Goal: Information Seeking & Learning: Learn about a topic

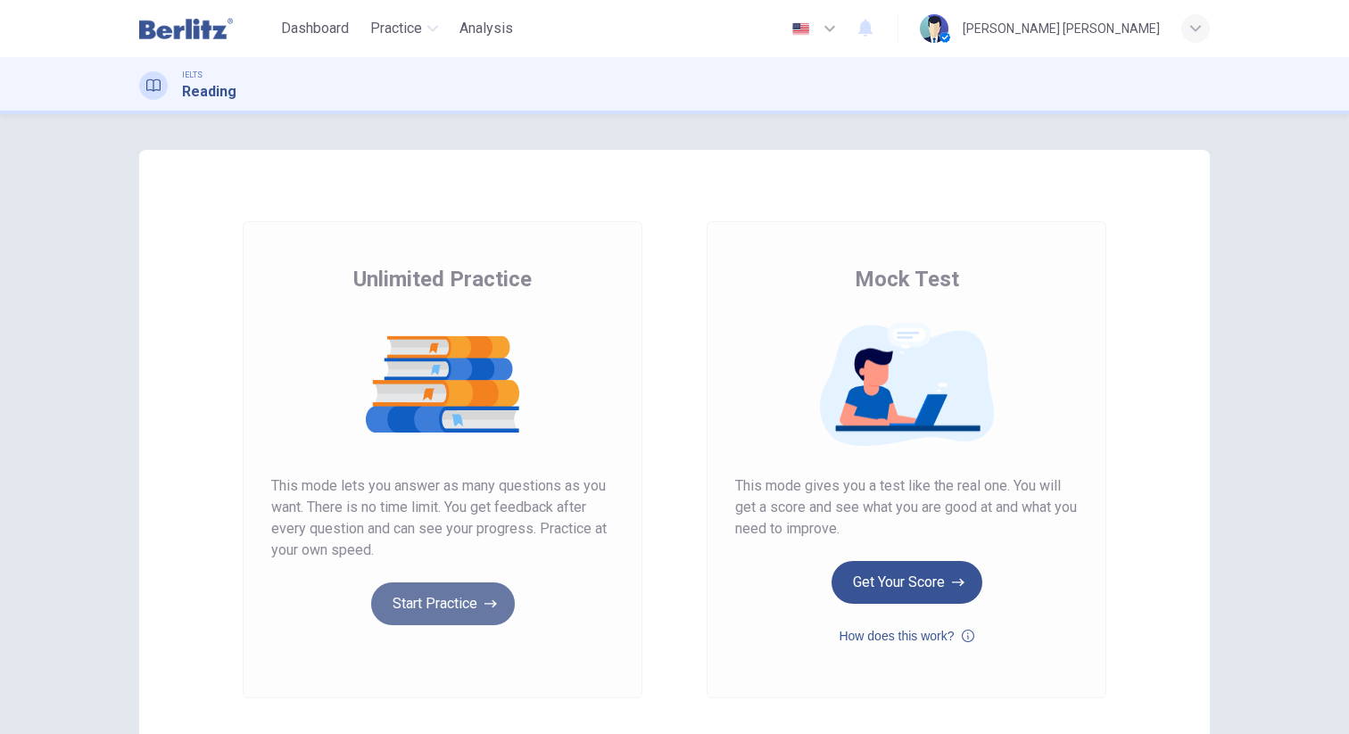
click at [459, 599] on button "Start Practice" at bounding box center [443, 604] width 144 height 43
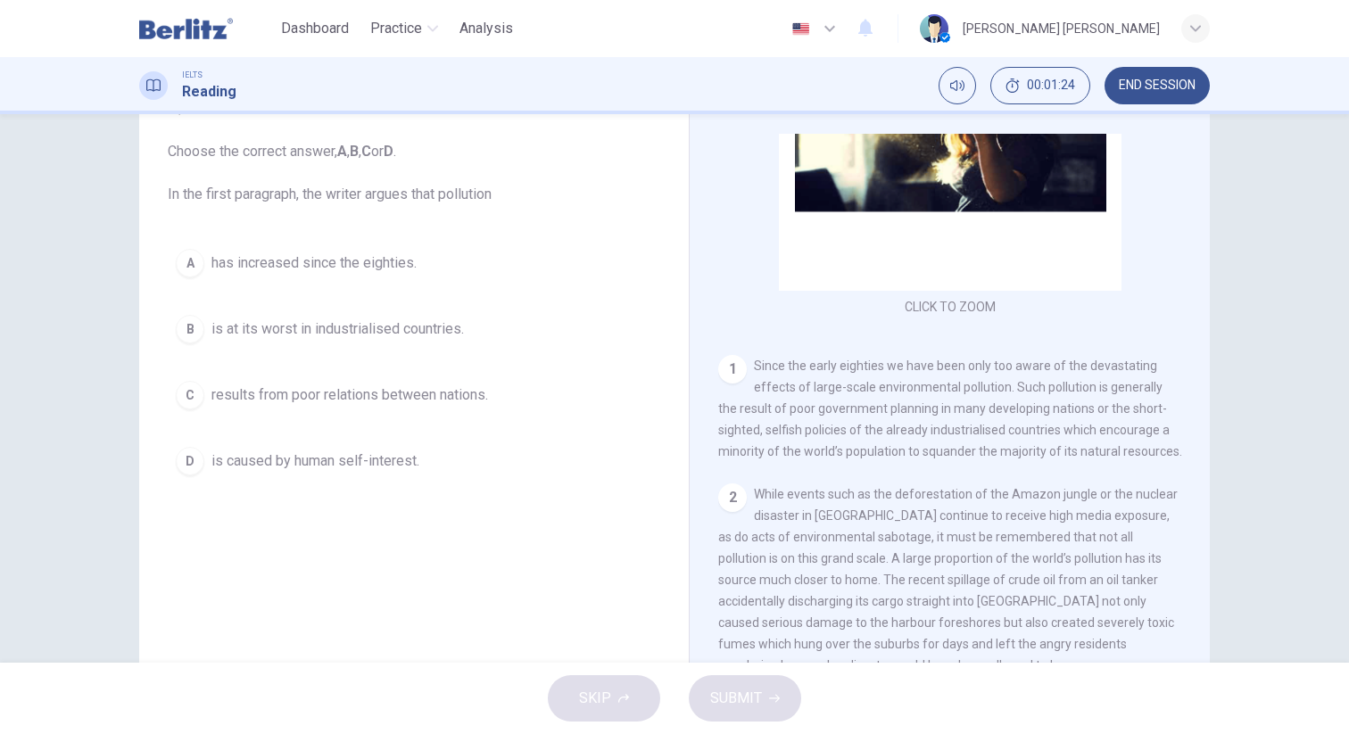
scroll to position [181, 0]
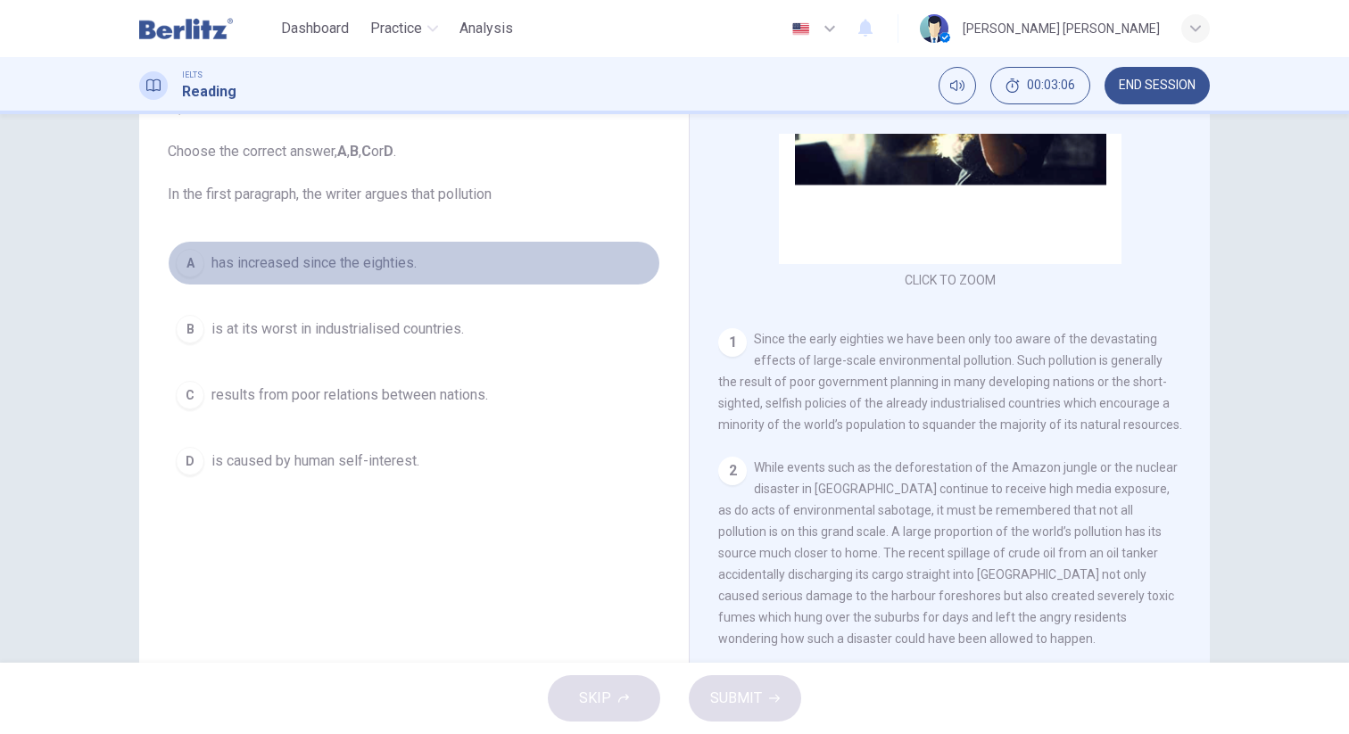
click at [403, 262] on span "has increased since the eighties." at bounding box center [313, 262] width 205 height 21
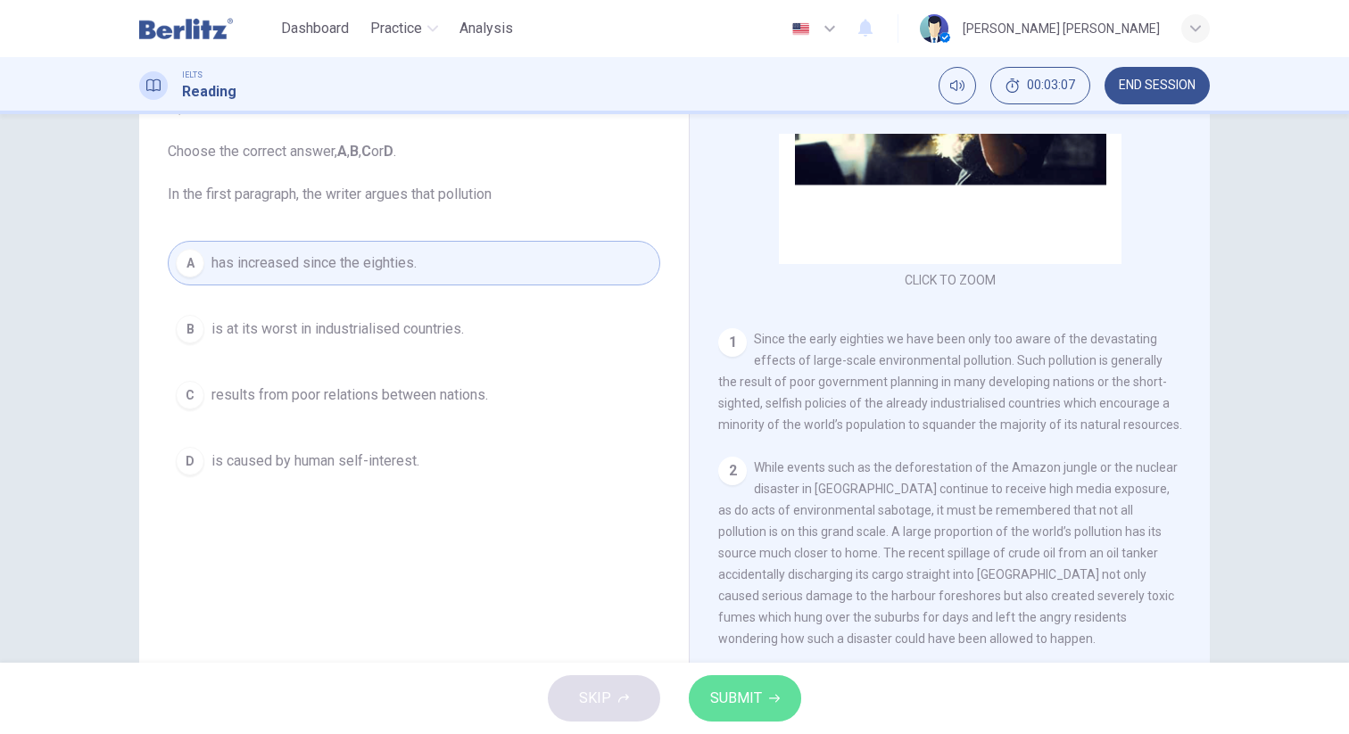
click at [724, 690] on span "SUBMIT" at bounding box center [736, 698] width 52 height 25
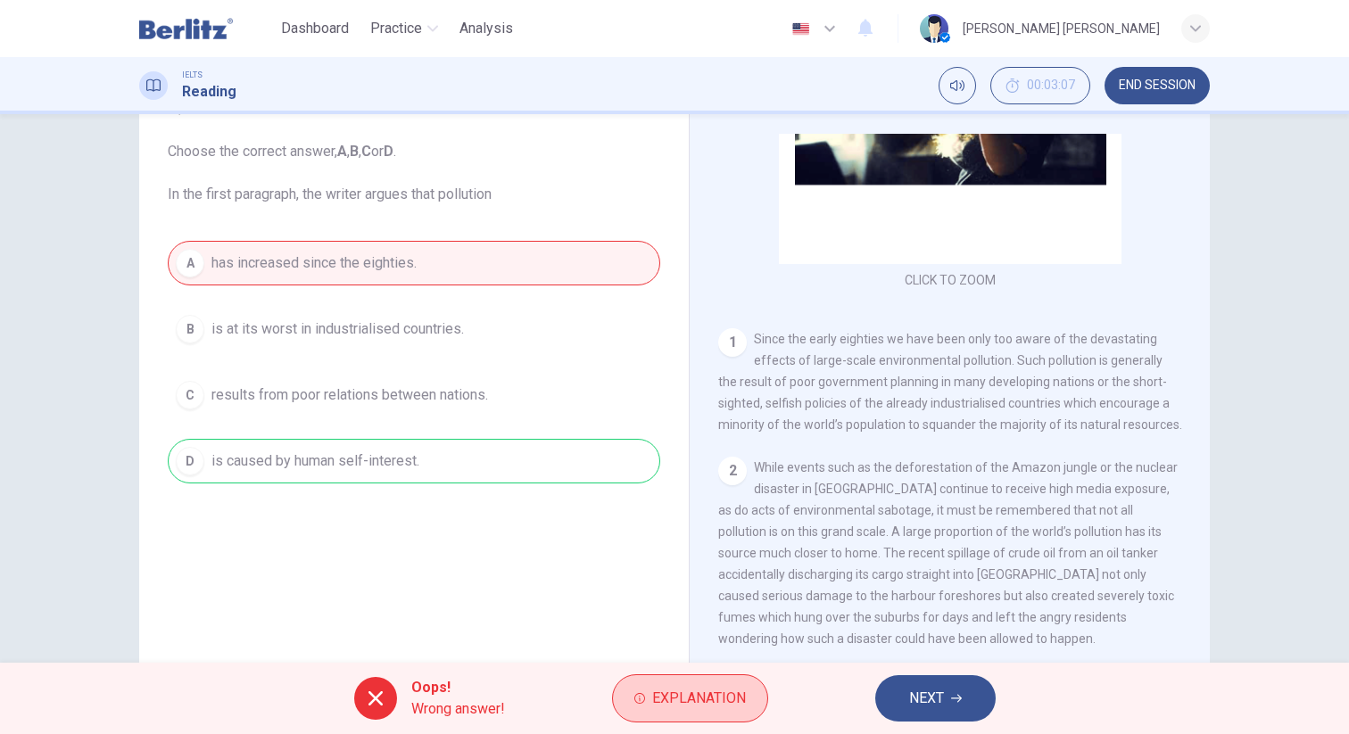
click at [707, 707] on span "Explanation" at bounding box center [699, 698] width 94 height 25
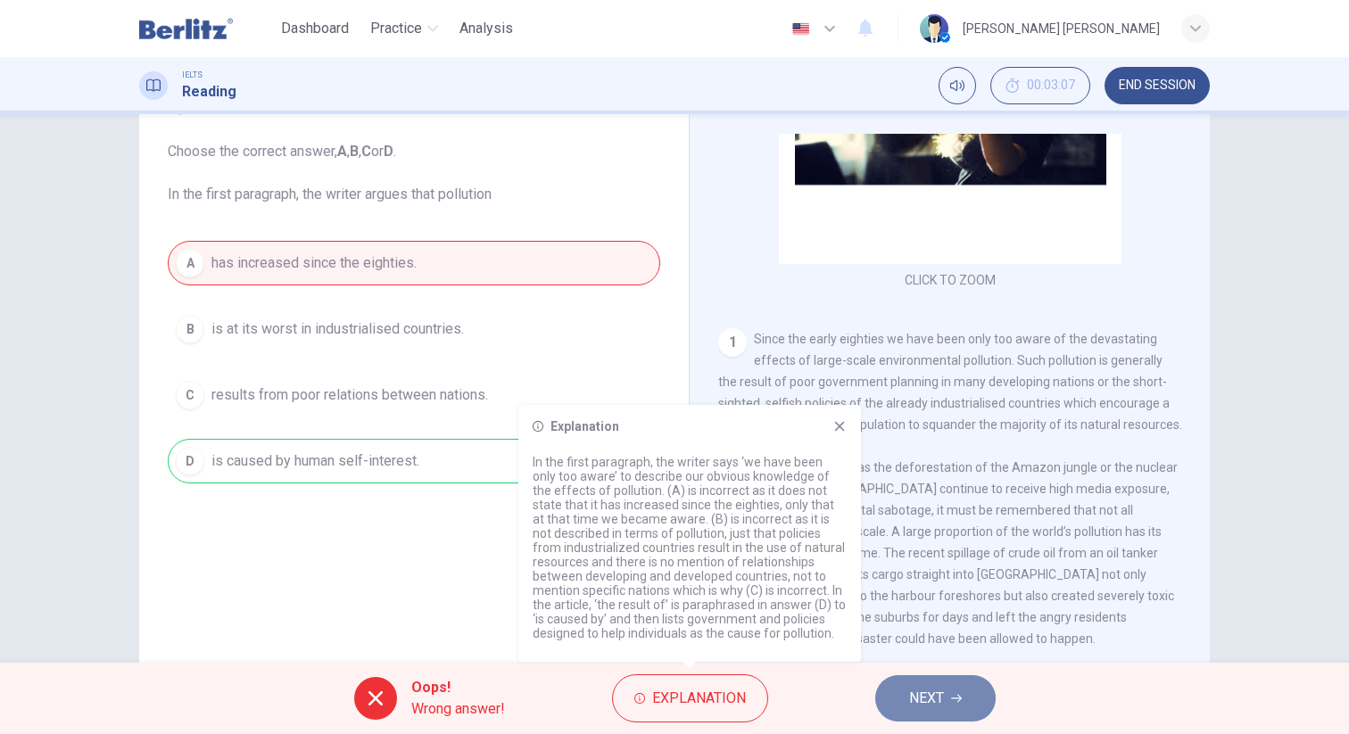
click at [923, 701] on span "NEXT" at bounding box center [926, 698] width 35 height 25
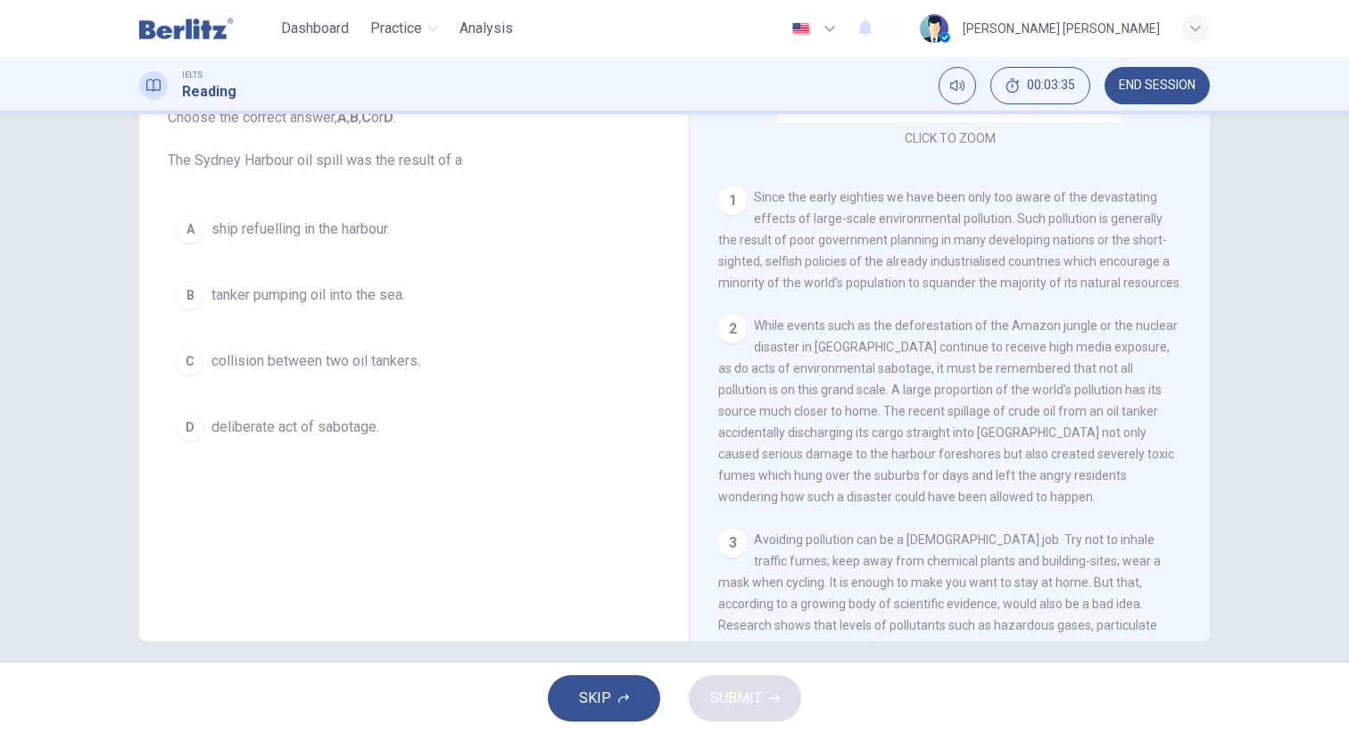
scroll to position [291, 0]
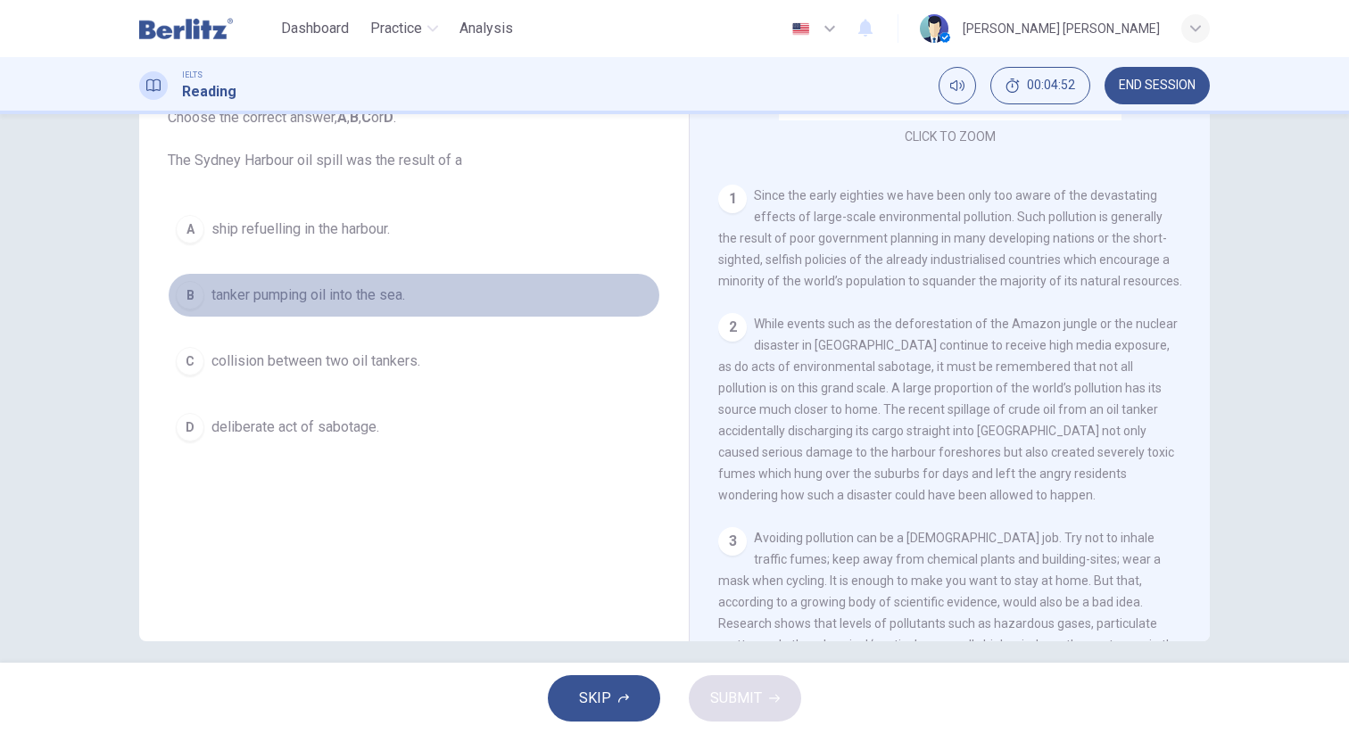
click at [350, 297] on span "tanker pumping oil into the sea." at bounding box center [308, 295] width 194 height 21
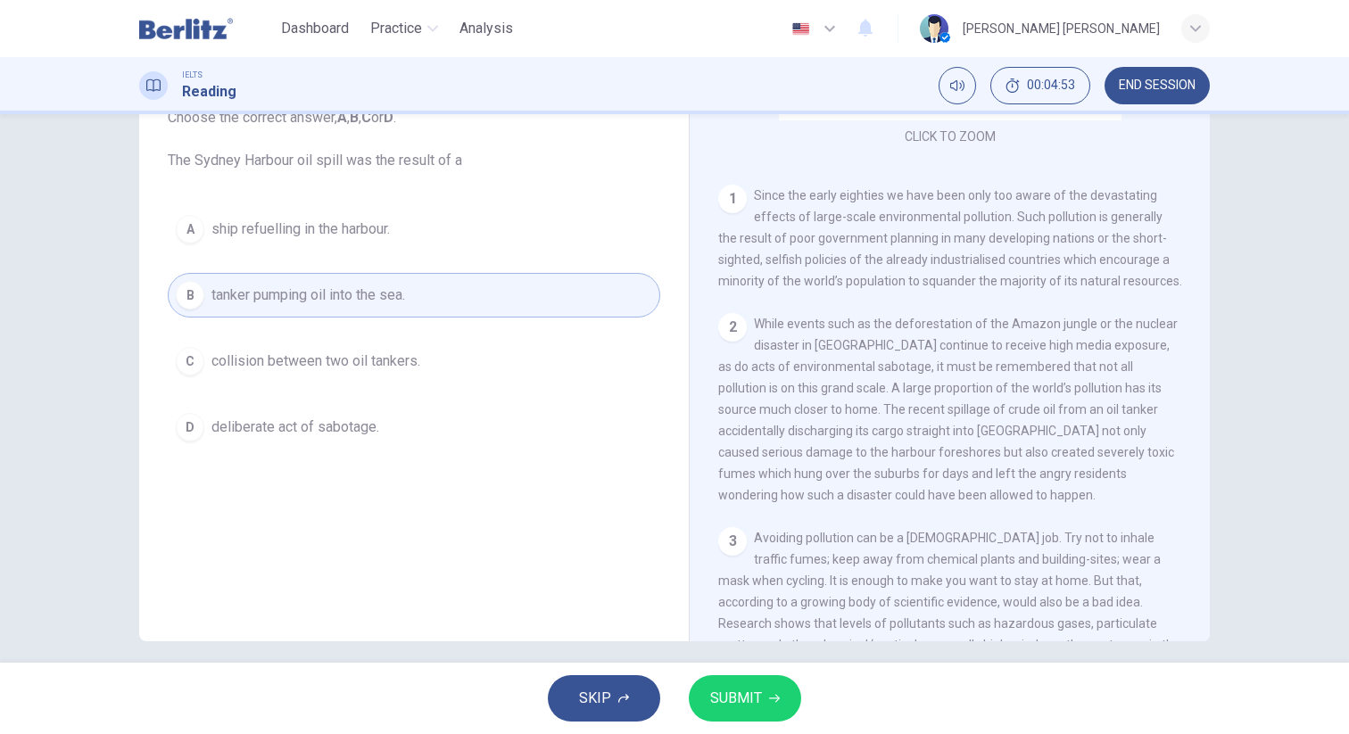
click at [734, 696] on span "SUBMIT" at bounding box center [736, 698] width 52 height 25
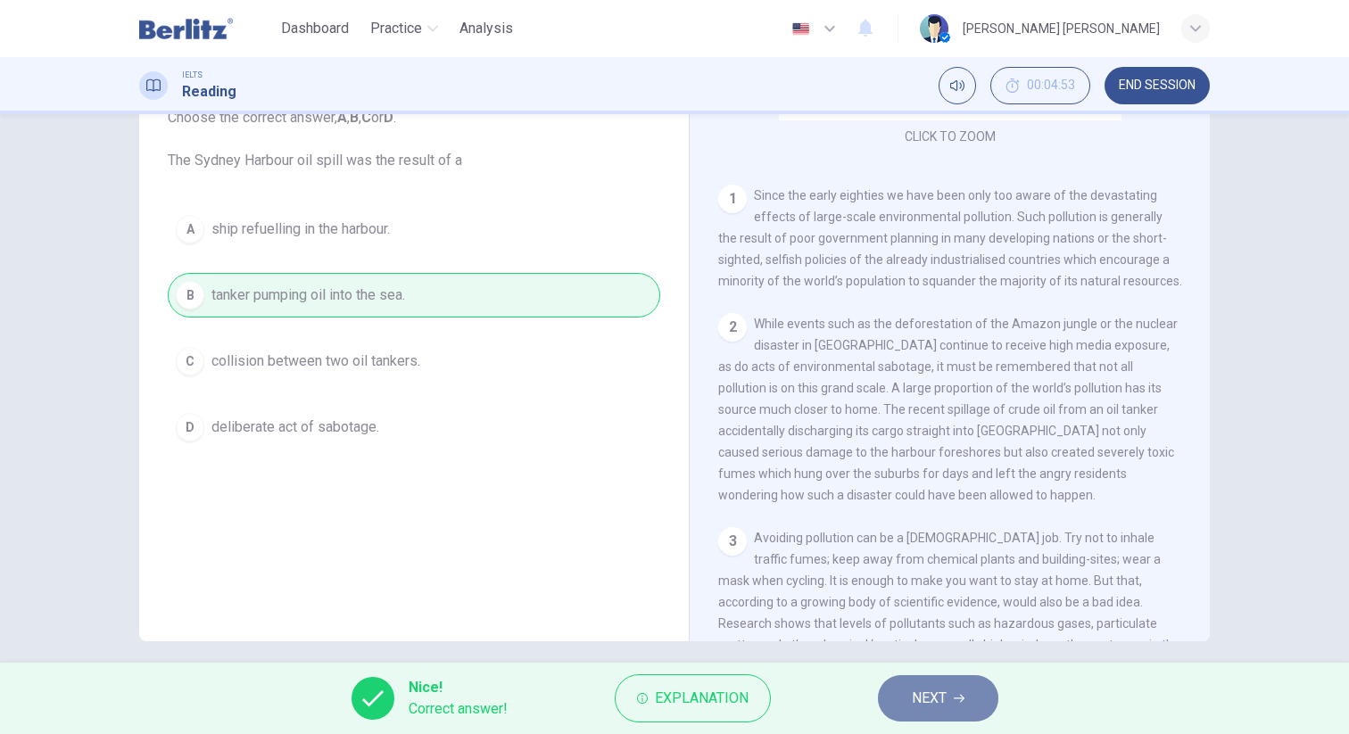
click at [939, 700] on span "NEXT" at bounding box center [929, 698] width 35 height 25
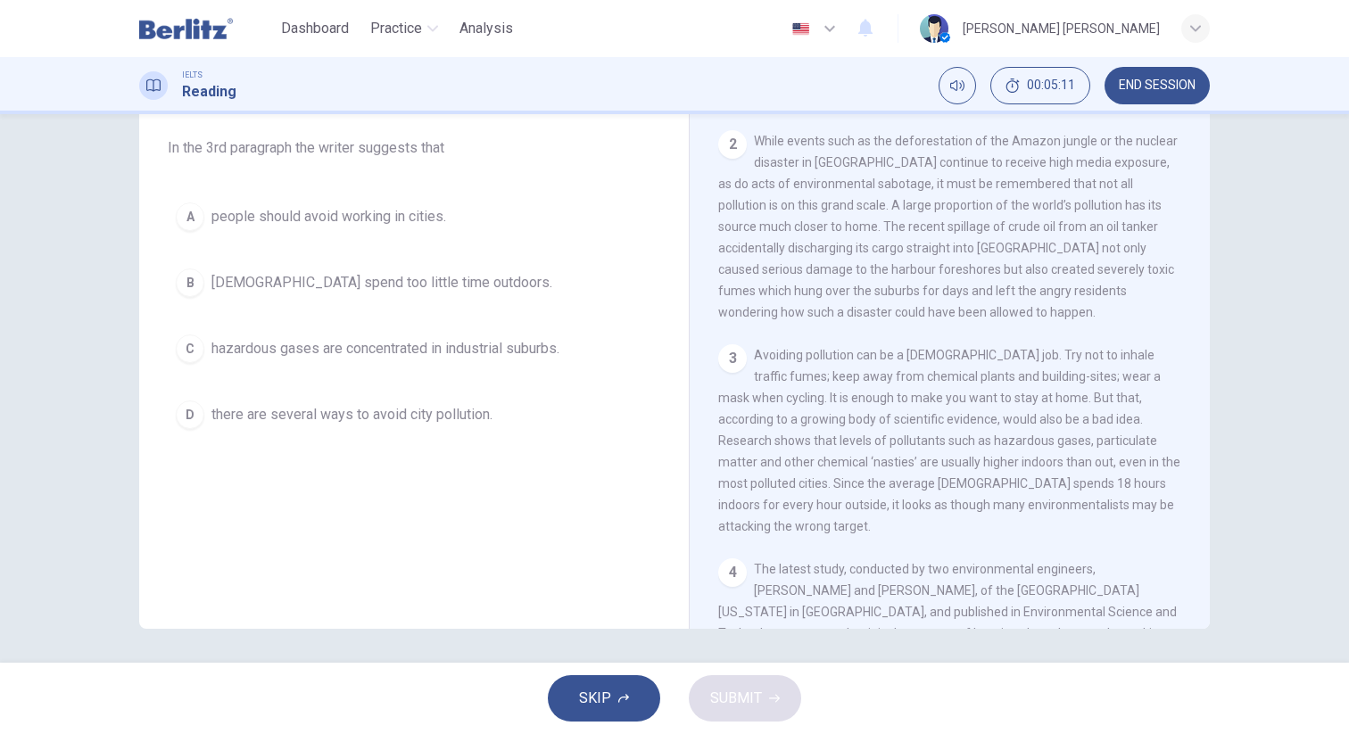
scroll to position [465, 0]
click at [443, 283] on span "[DEMOGRAPHIC_DATA] spend too little time outdoors." at bounding box center [381, 282] width 341 height 21
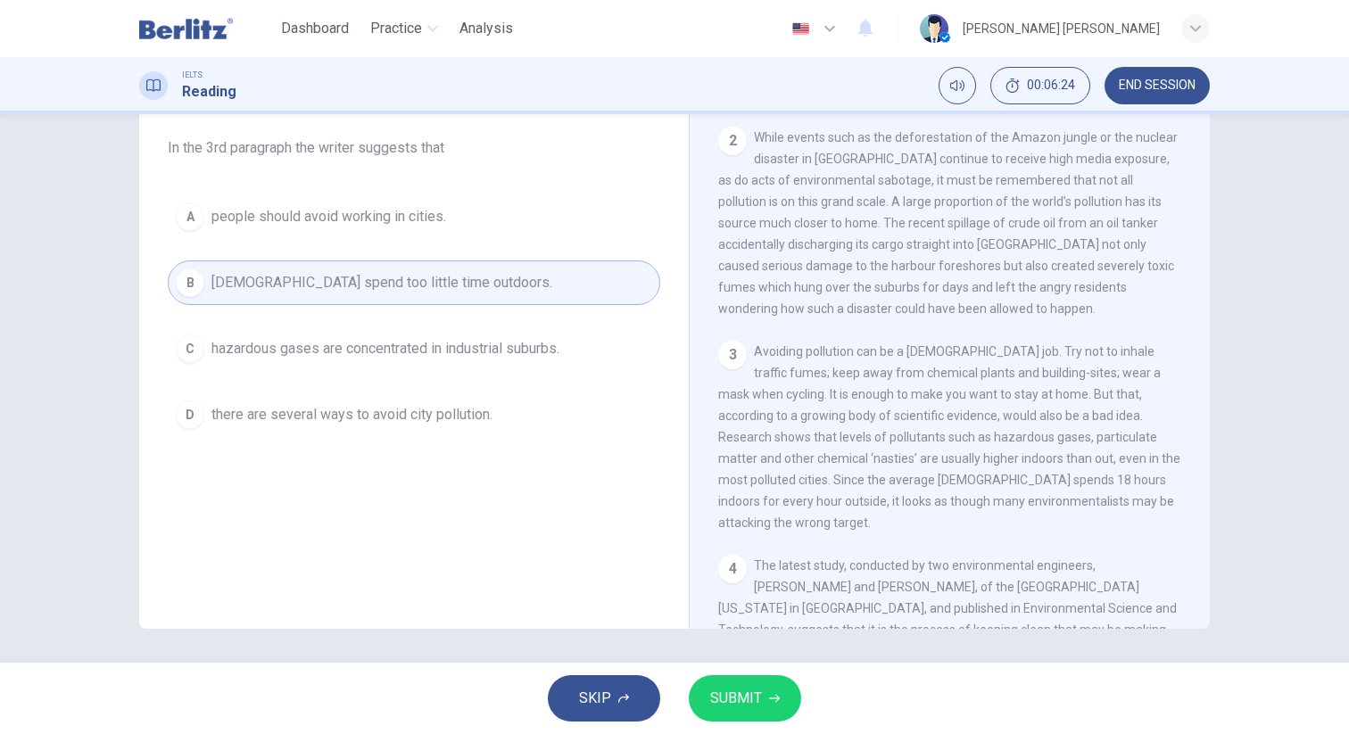
click at [728, 707] on span "SUBMIT" at bounding box center [736, 698] width 52 height 25
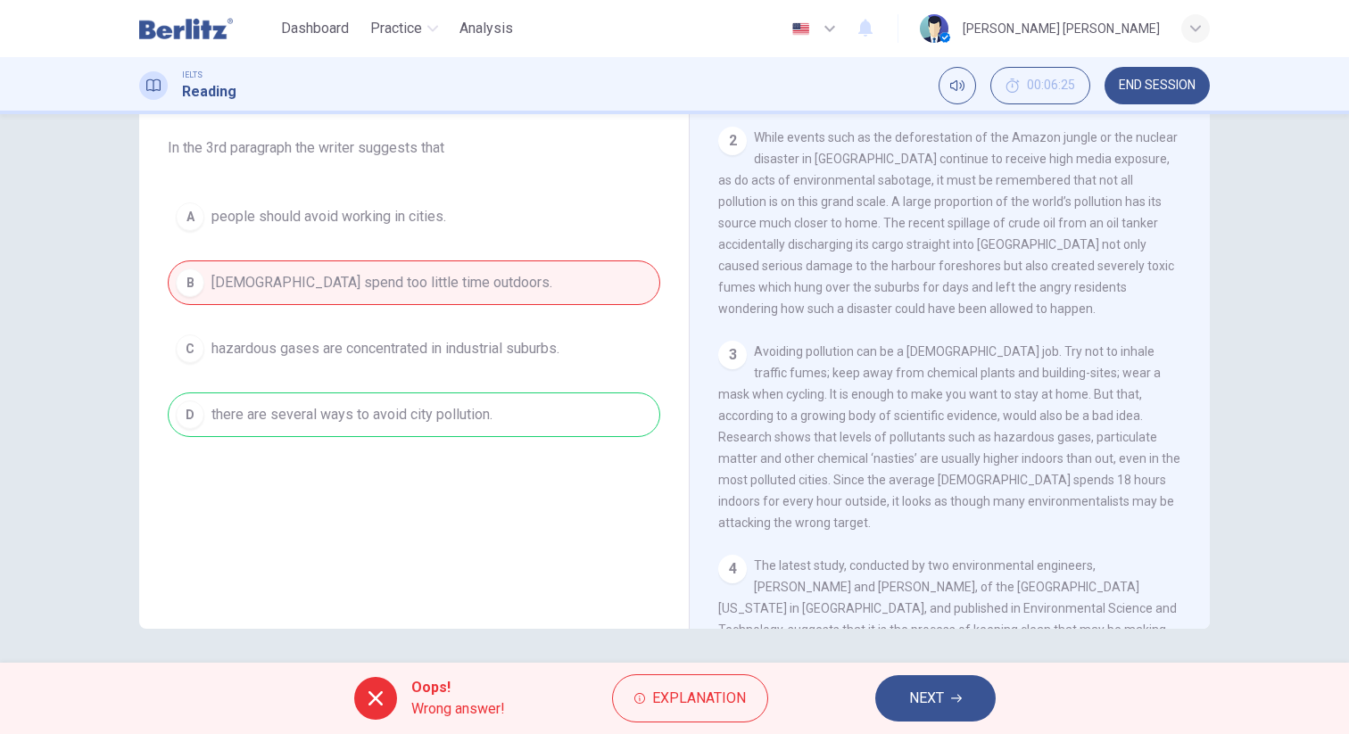
click at [933, 711] on button "NEXT" at bounding box center [935, 698] width 120 height 46
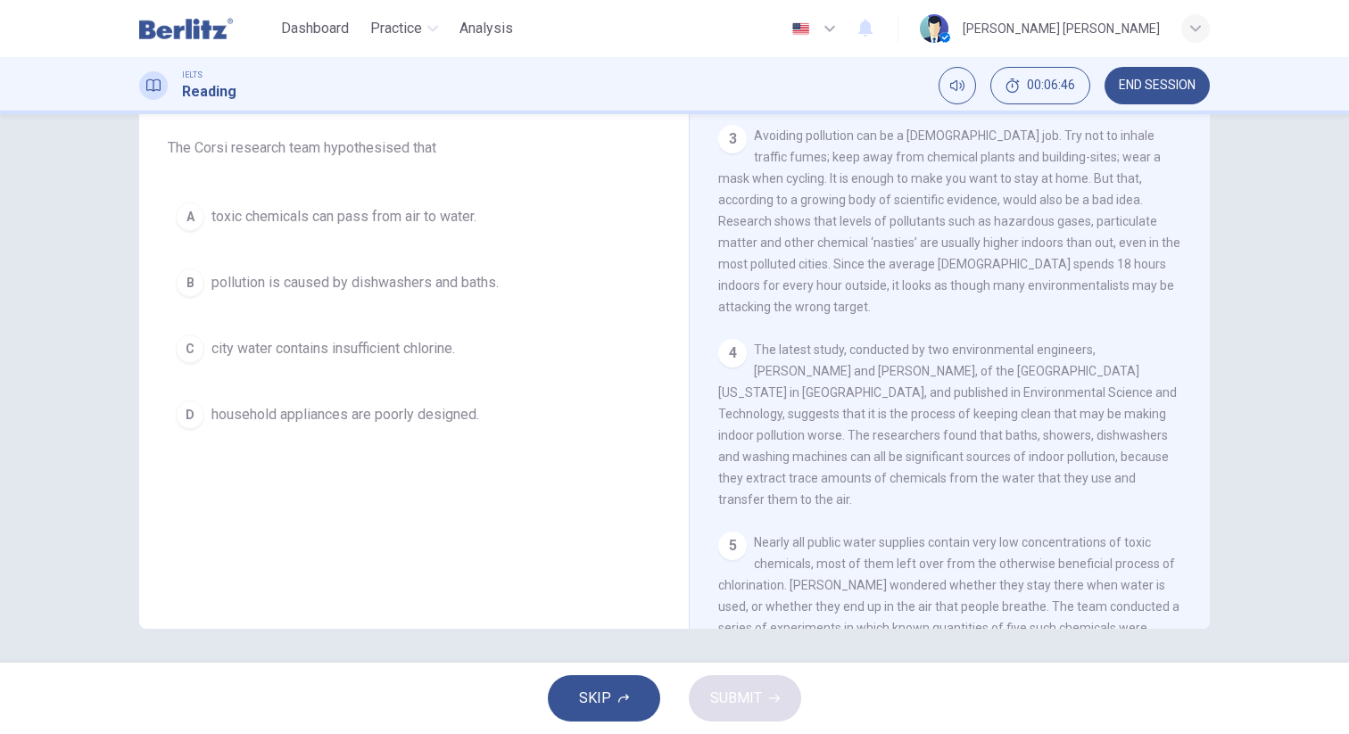
scroll to position [688, 0]
click at [477, 283] on span "pollution is caused by dishwashers and baths." at bounding box center [354, 282] width 287 height 21
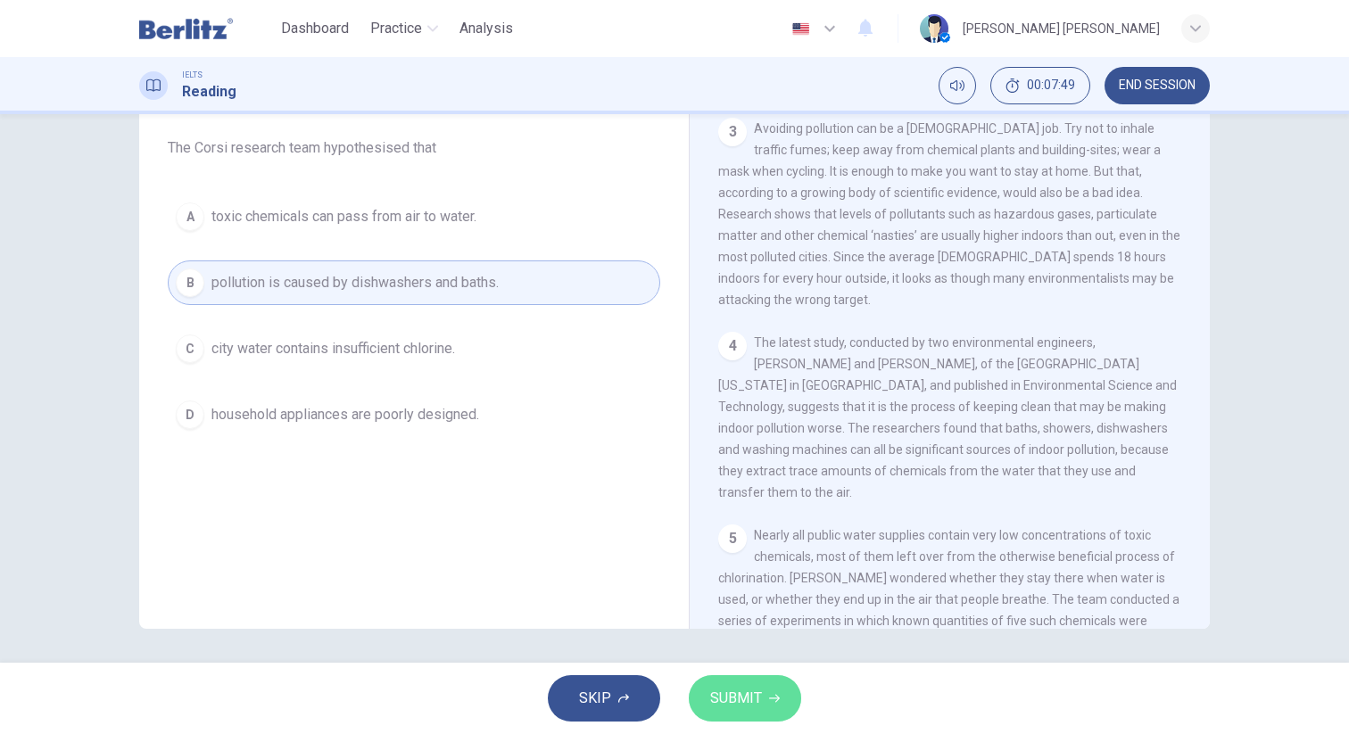
click at [761, 708] on button "SUBMIT" at bounding box center [745, 698] width 112 height 46
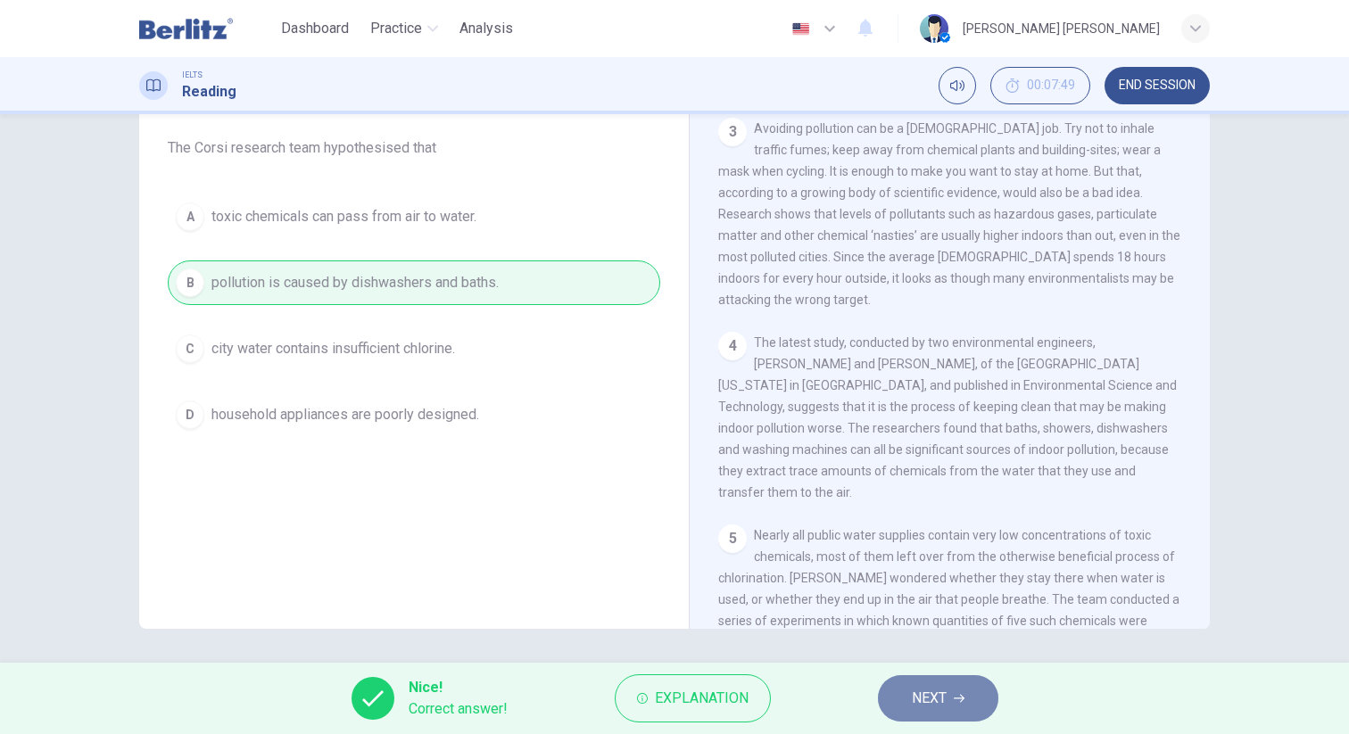
click at [961, 713] on button "NEXT" at bounding box center [938, 698] width 120 height 46
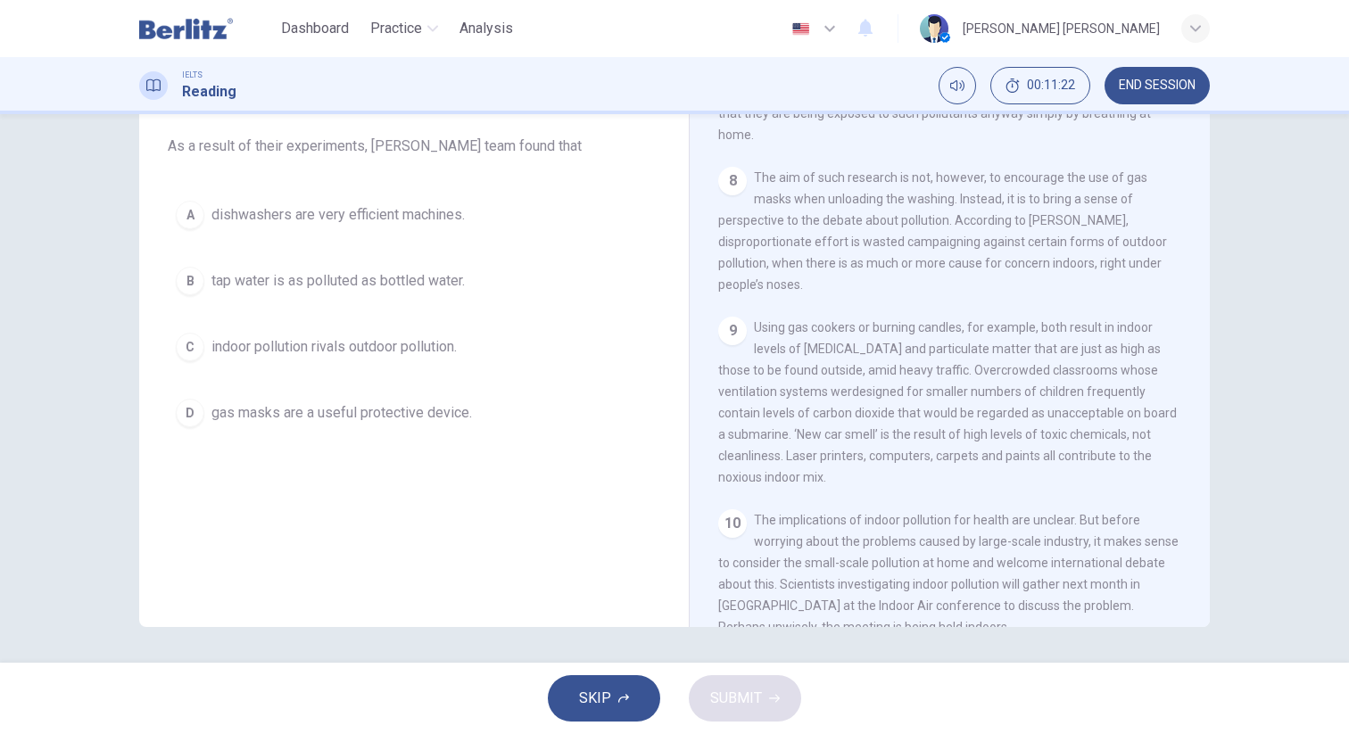
scroll to position [1632, 0]
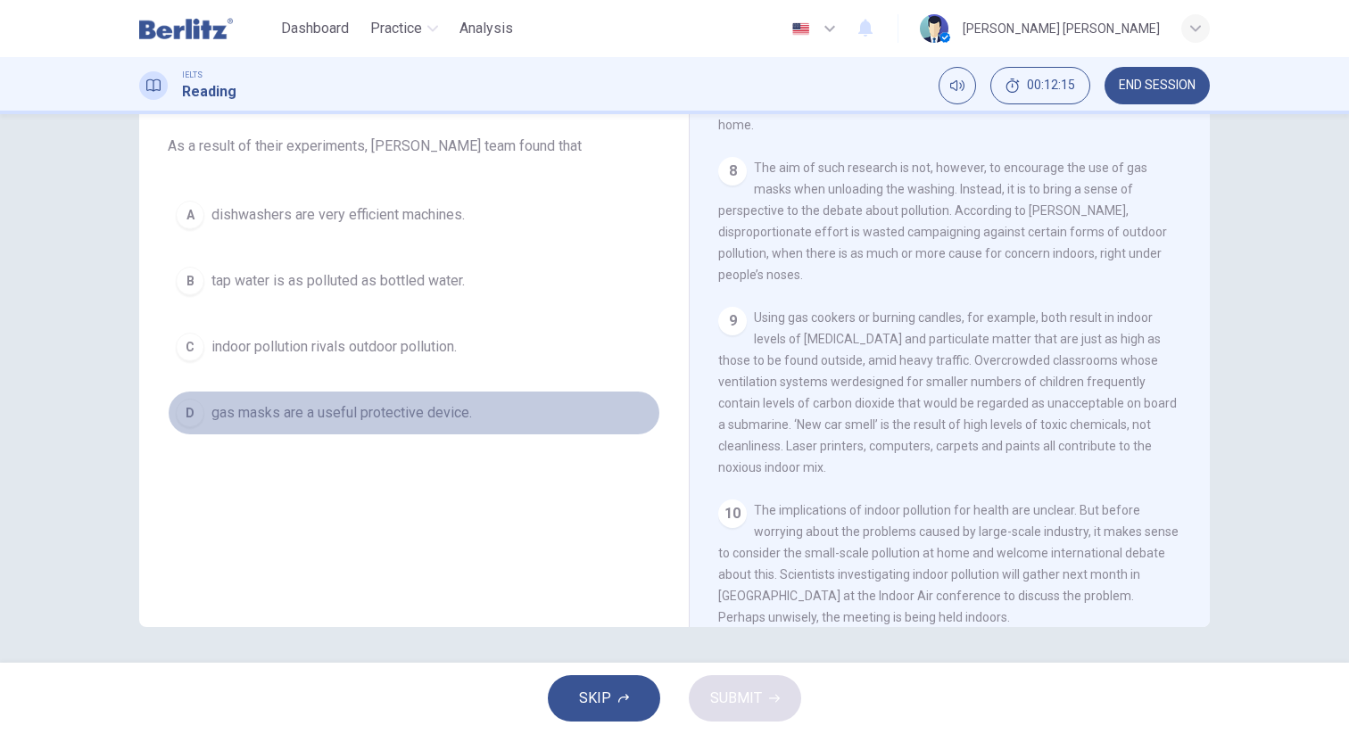
click at [421, 413] on span "gas masks are a useful protective device." at bounding box center [341, 412] width 261 height 21
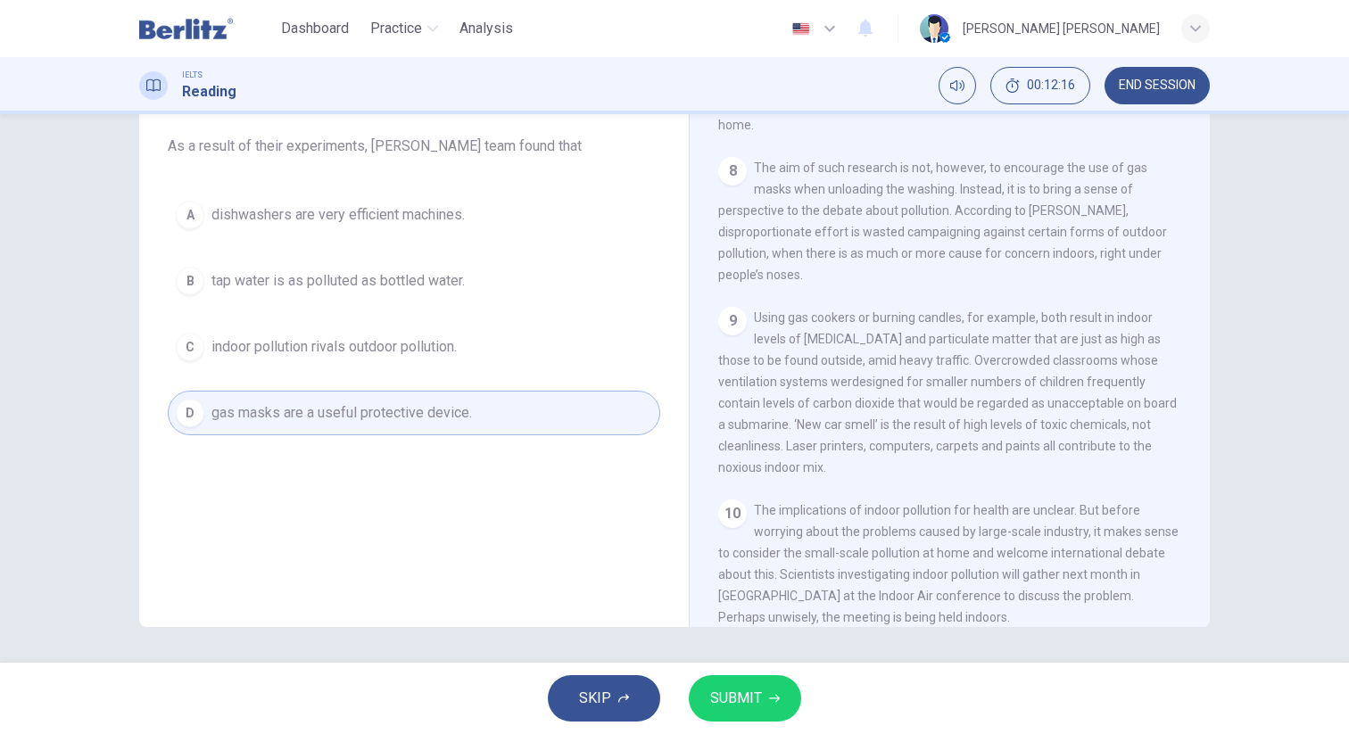
click at [765, 691] on button "SUBMIT" at bounding box center [745, 698] width 112 height 46
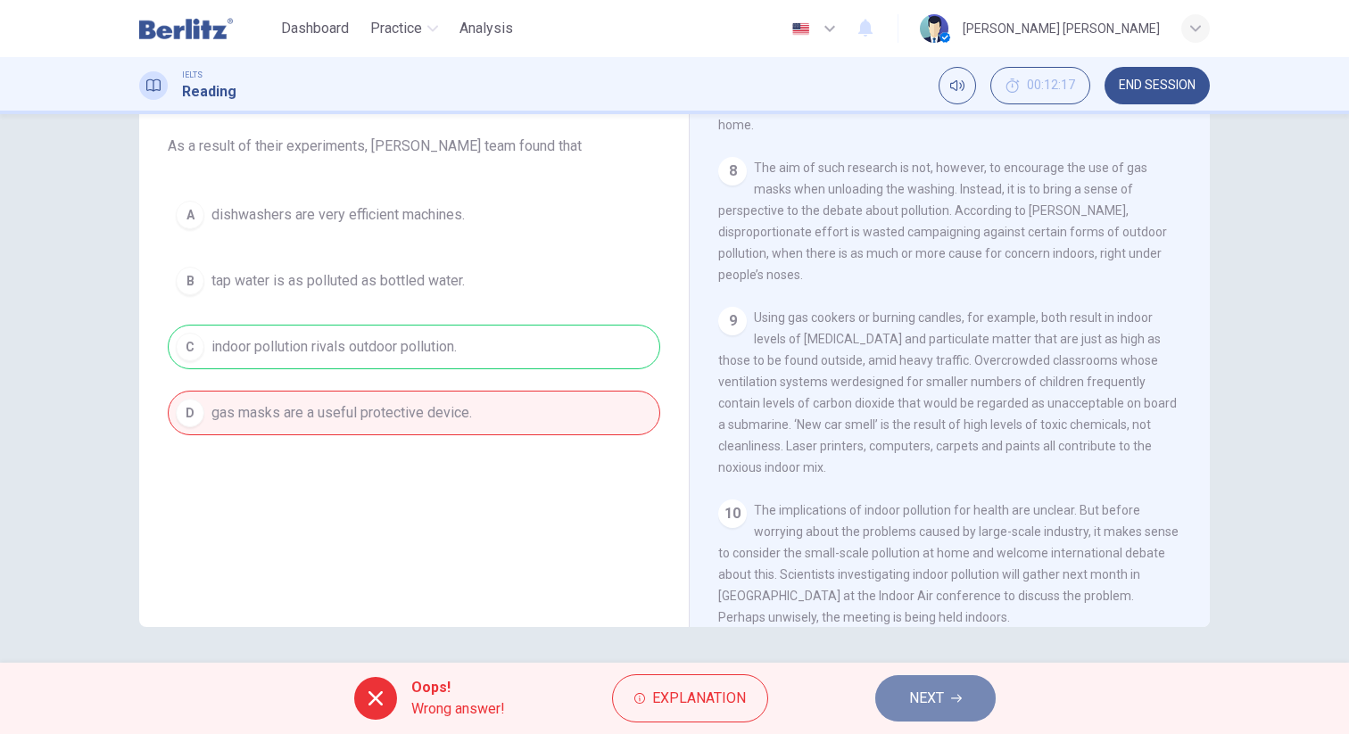
click at [925, 702] on span "NEXT" at bounding box center [926, 698] width 35 height 25
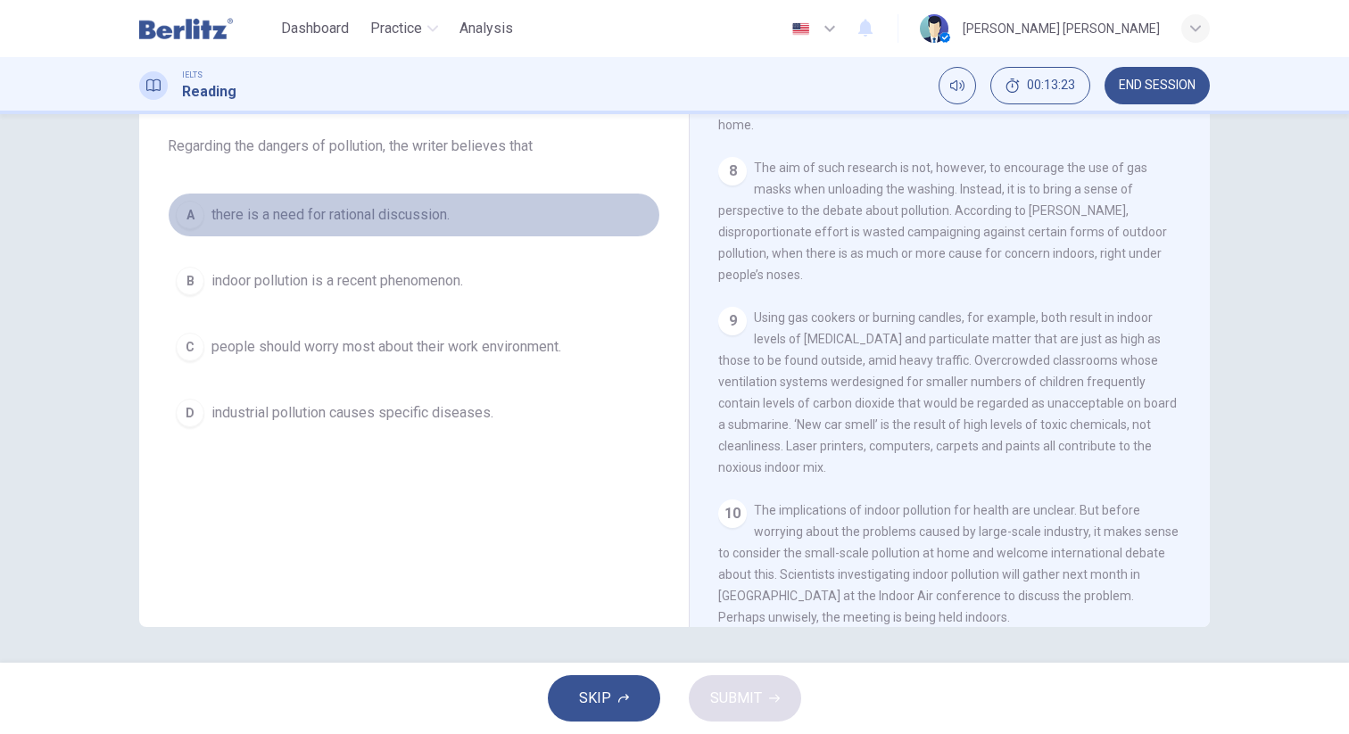
click at [418, 214] on span "there is a need for rational discussion." at bounding box center [330, 214] width 238 height 21
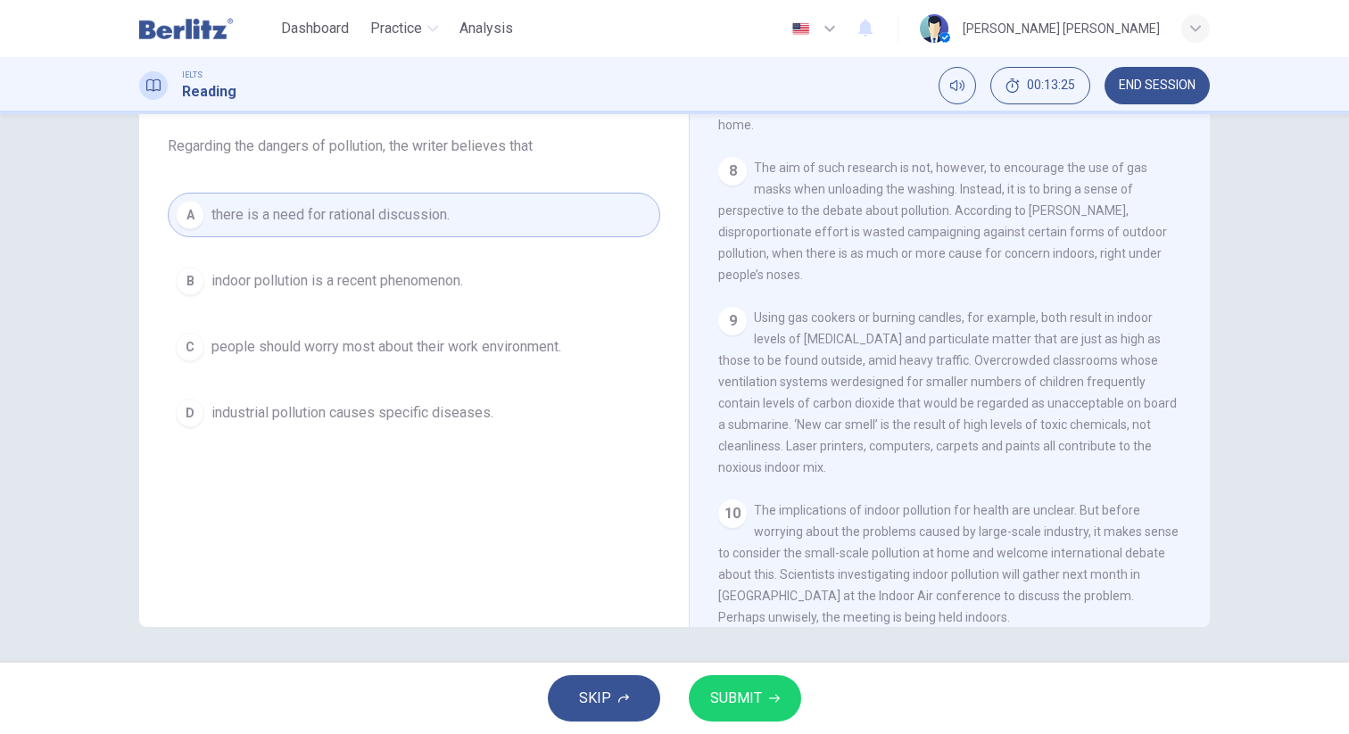
click at [431, 275] on span "indoor pollution is a recent phenomenon." at bounding box center [337, 280] width 252 height 21
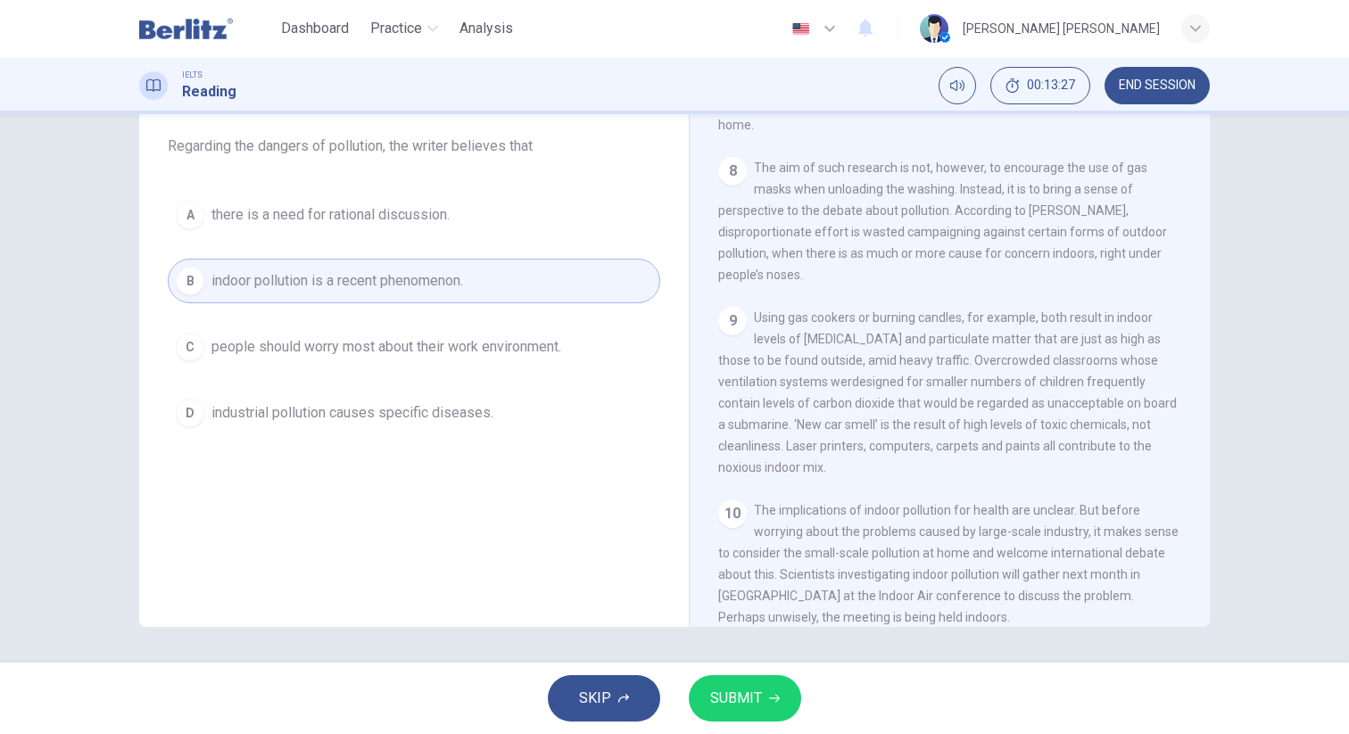
click at [743, 698] on span "SUBMIT" at bounding box center [736, 698] width 52 height 25
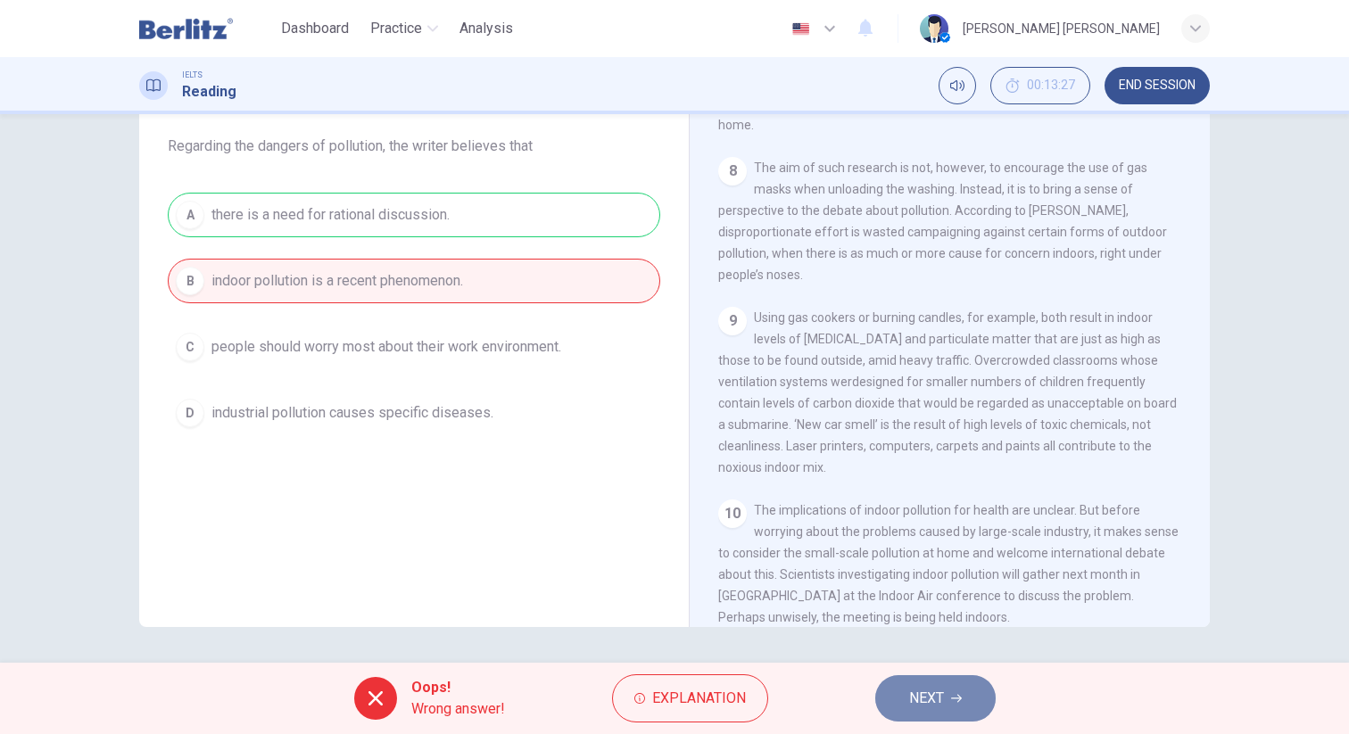
click at [941, 700] on span "NEXT" at bounding box center [926, 698] width 35 height 25
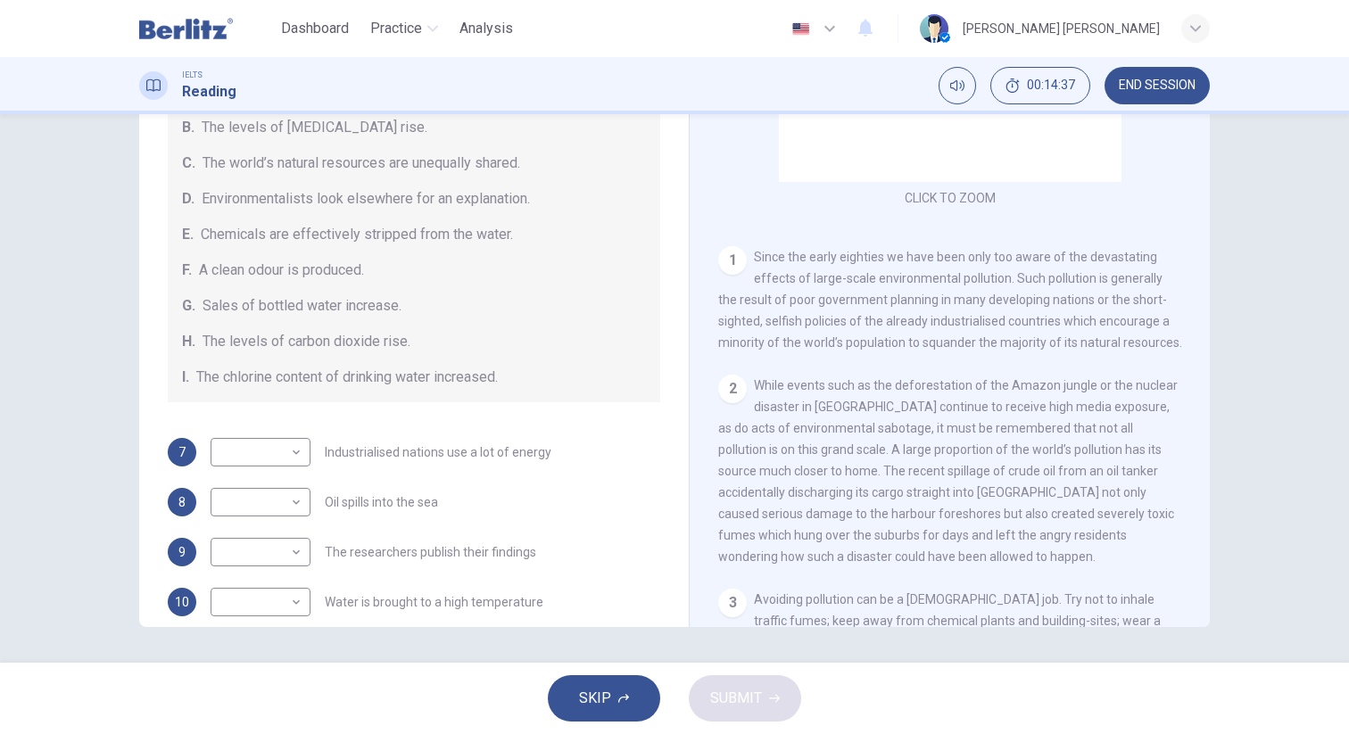
scroll to position [230, 0]
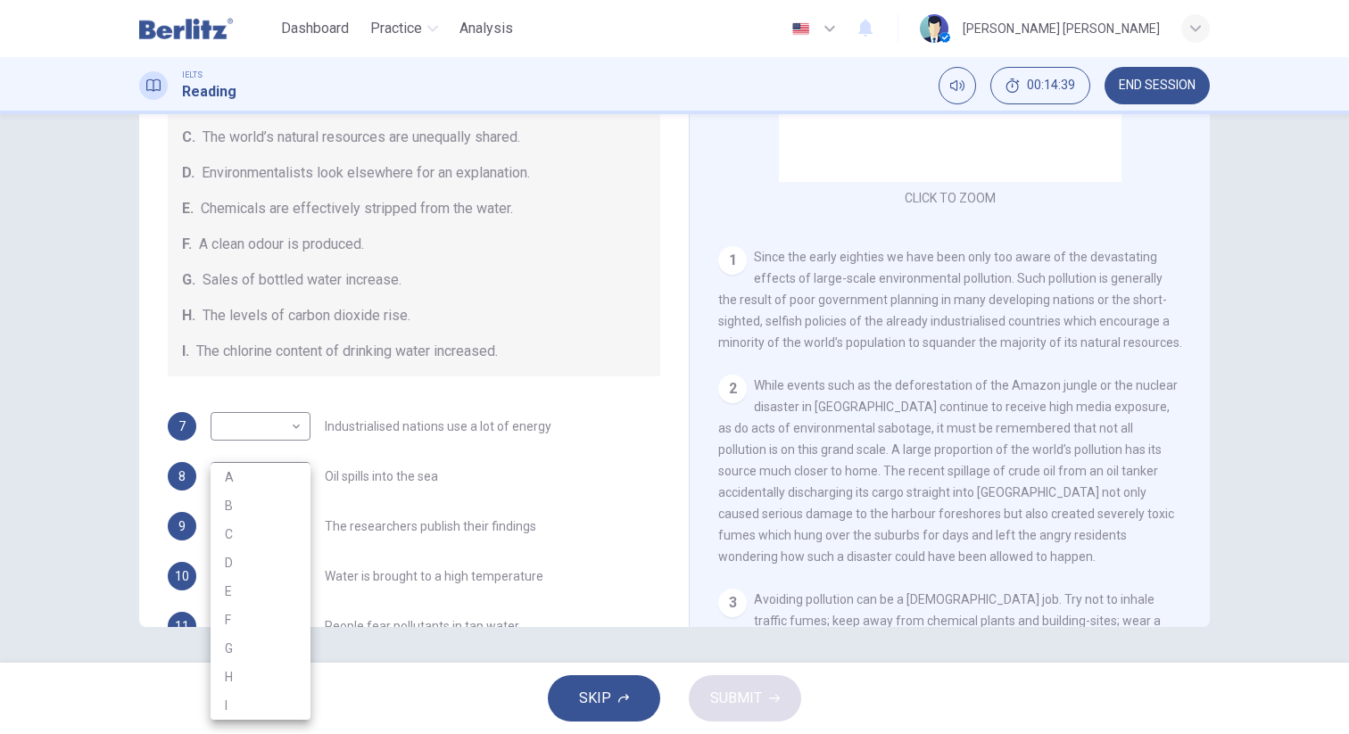
click at [291, 529] on body "This site uses cookies, as explained in our Privacy Policy . If you agree to th…" at bounding box center [674, 367] width 1349 height 734
click at [280, 481] on li "A" at bounding box center [261, 477] width 100 height 29
type input "*"
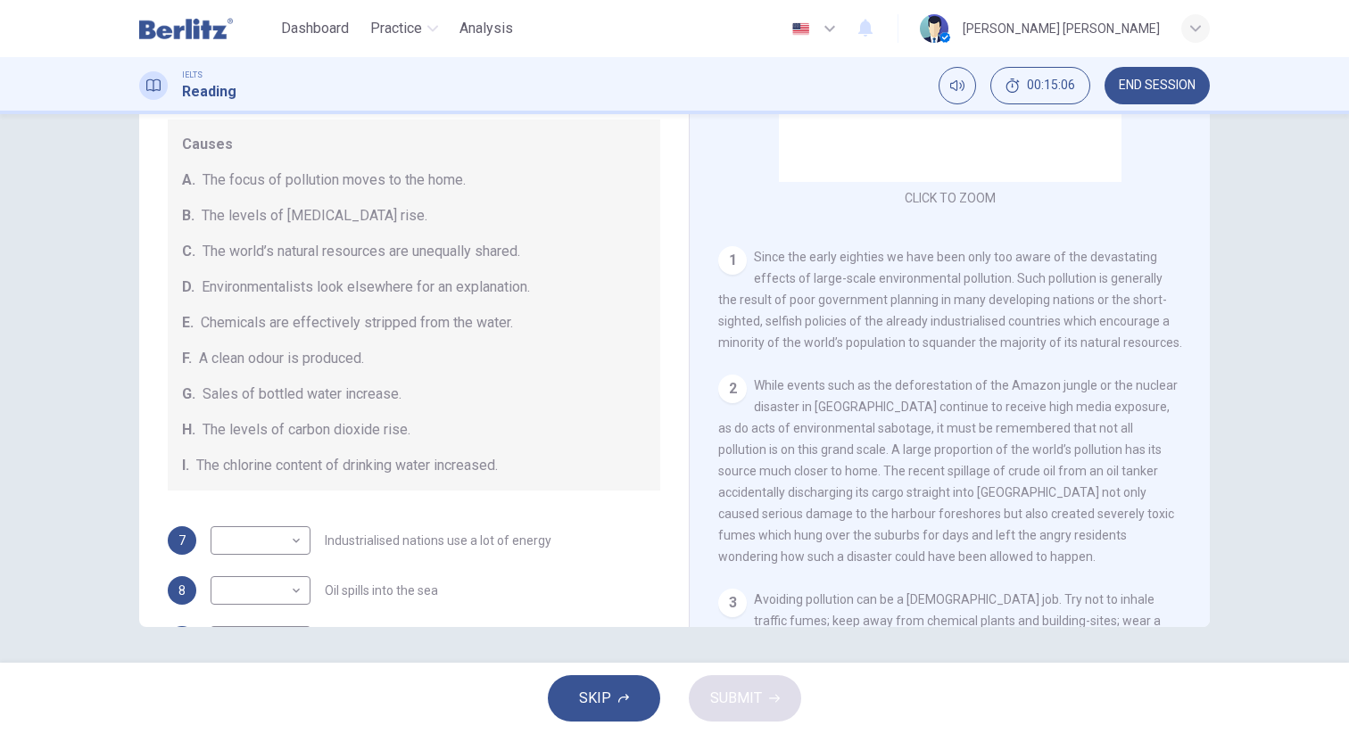
scroll to position [123, 0]
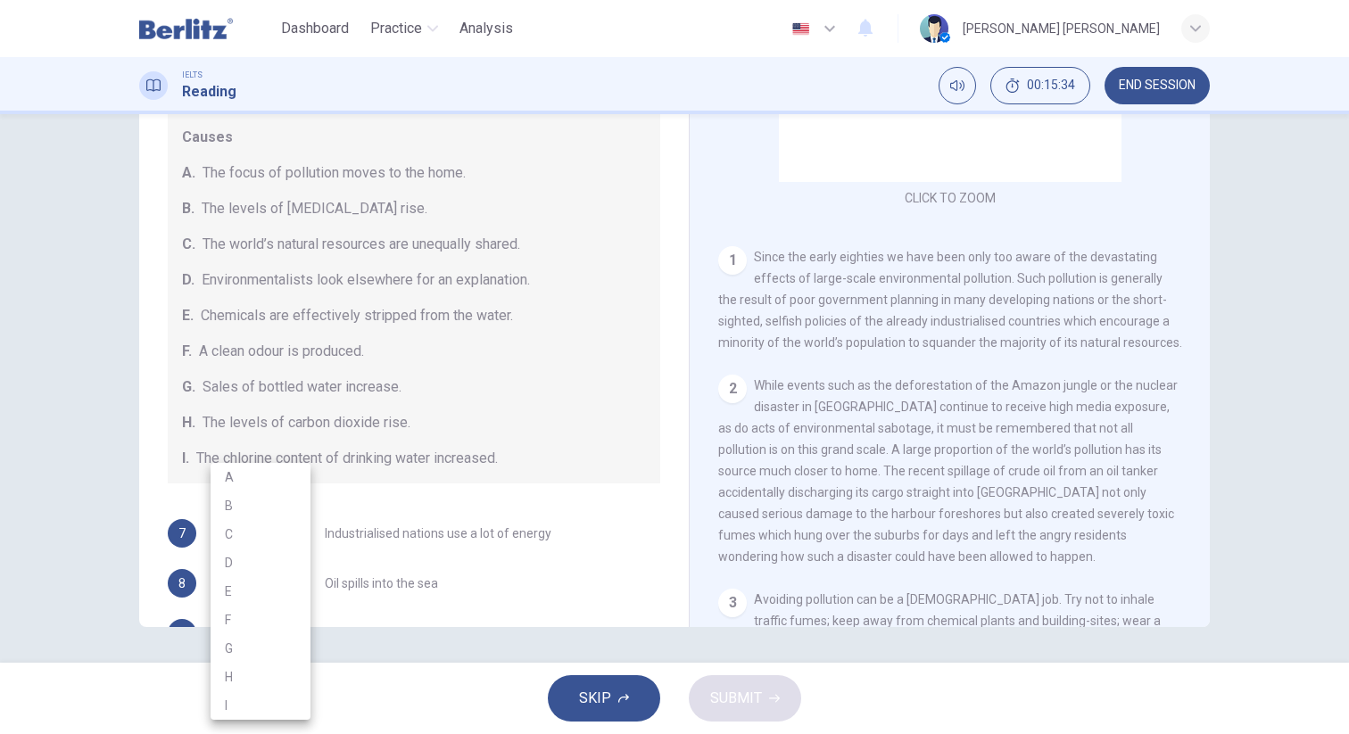
click at [294, 532] on body "This site uses cookies, as explained in our Privacy Policy . If you agree to th…" at bounding box center [674, 367] width 1349 height 734
click at [287, 539] on li "C" at bounding box center [261, 534] width 100 height 29
type input "*"
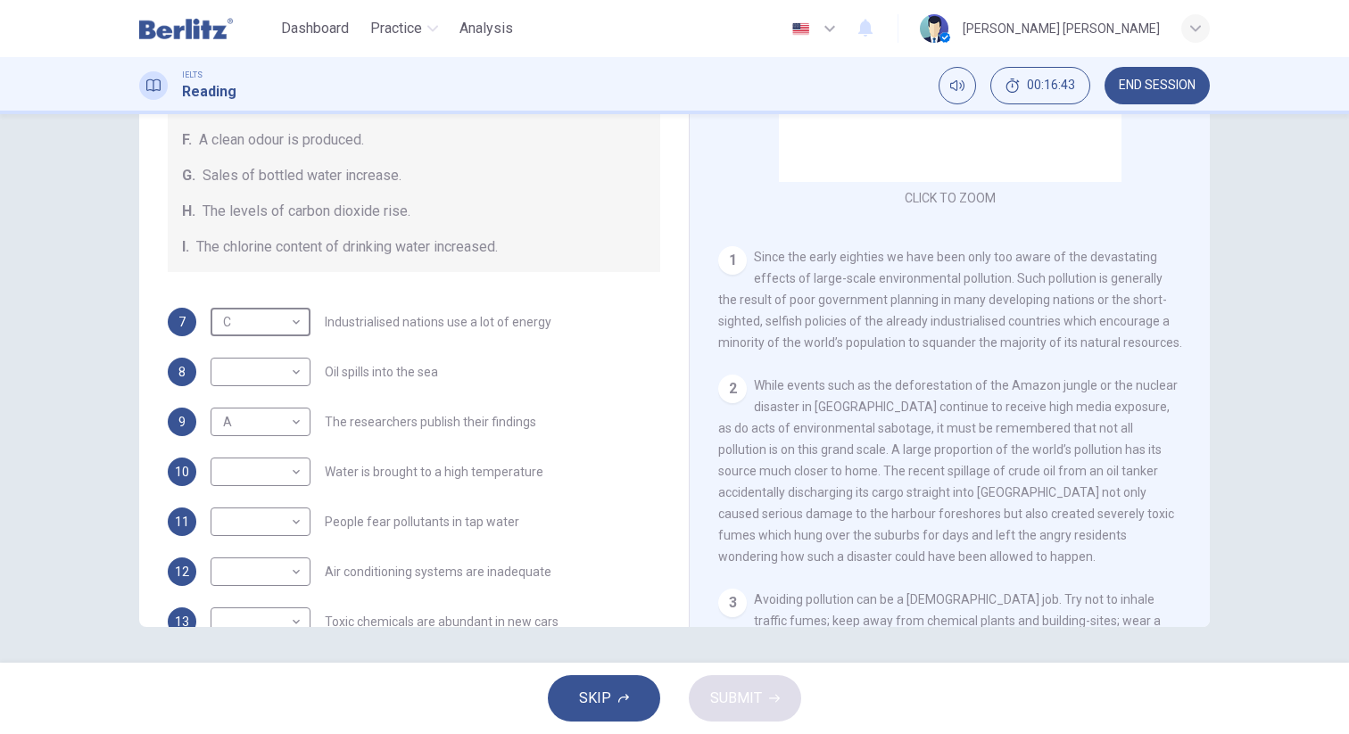
scroll to position [352, 0]
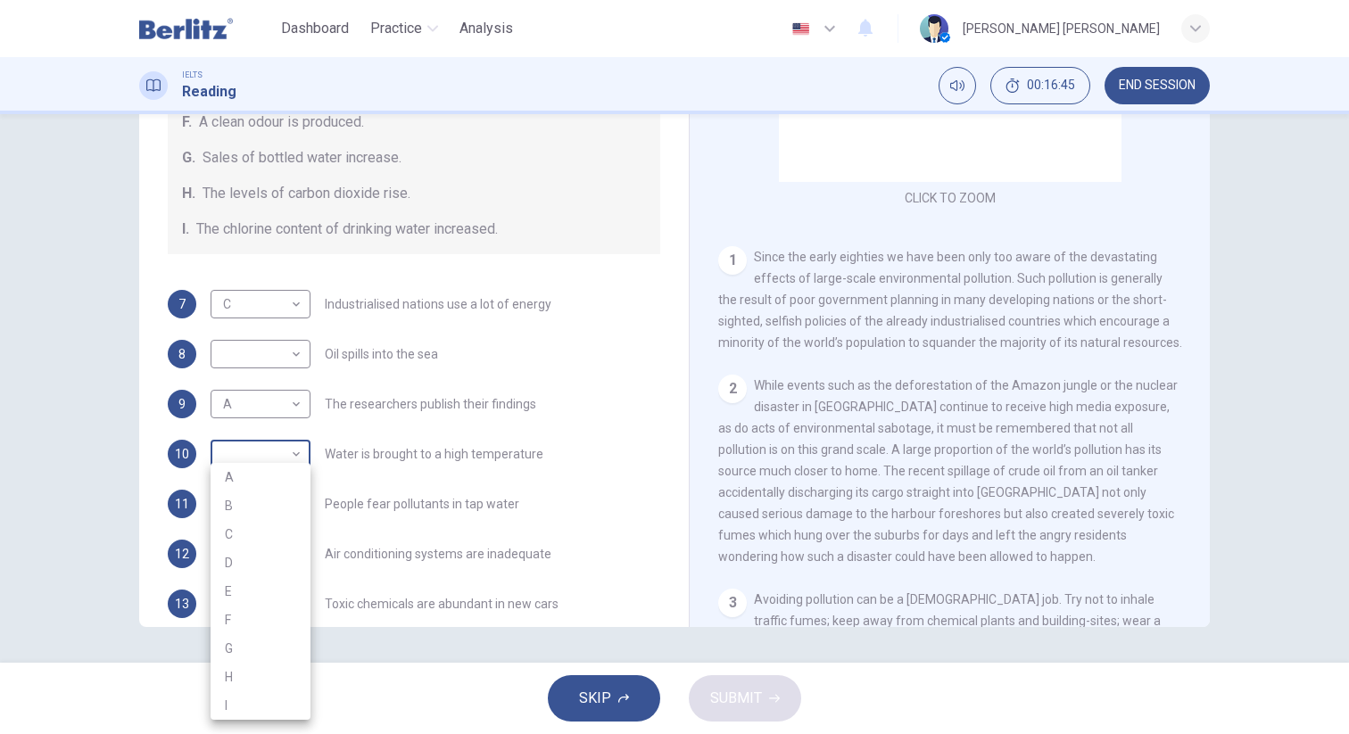
click at [290, 450] on body "This site uses cookies, as explained in our Privacy Policy . If you agree to th…" at bounding box center [674, 367] width 1349 height 734
click at [244, 581] on li "E" at bounding box center [261, 591] width 100 height 29
type input "*"
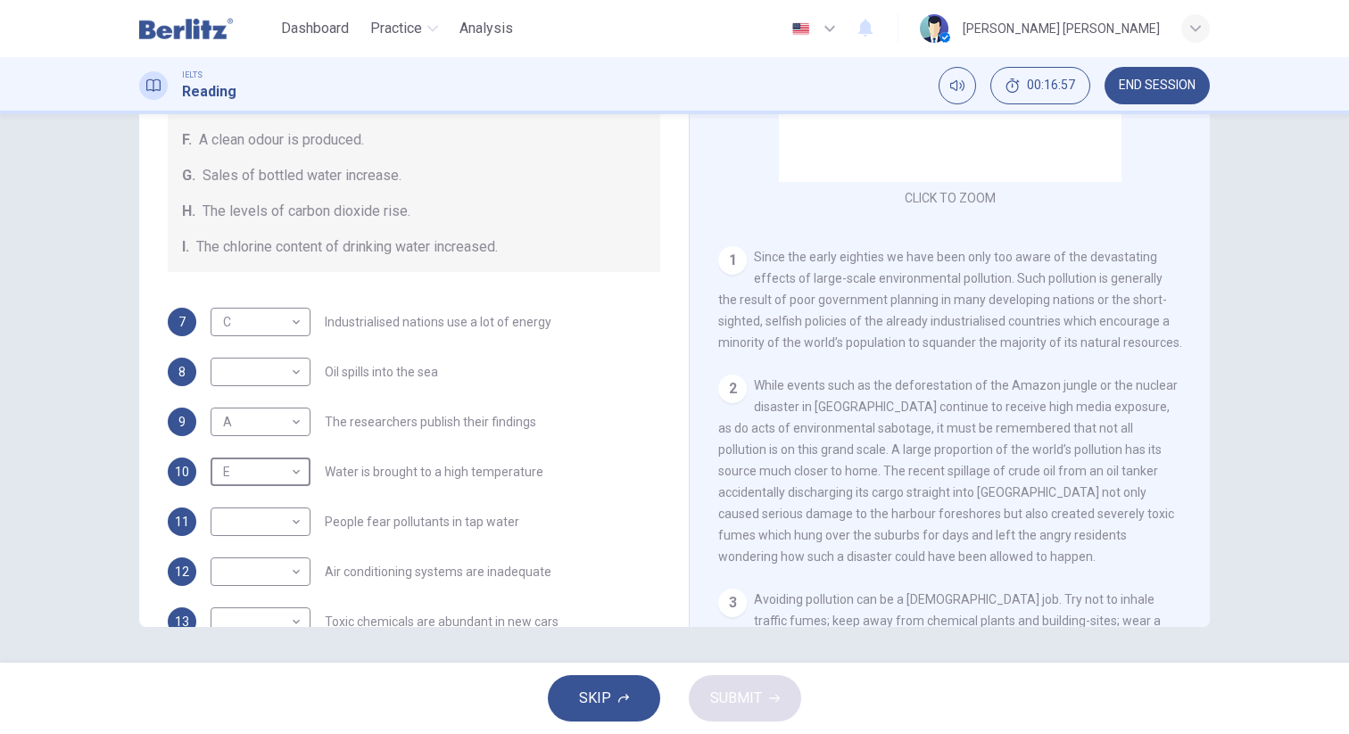
scroll to position [336, 0]
click at [287, 518] on body "This site uses cookies, as explained in our Privacy Policy . If you agree to th…" at bounding box center [674, 367] width 1349 height 734
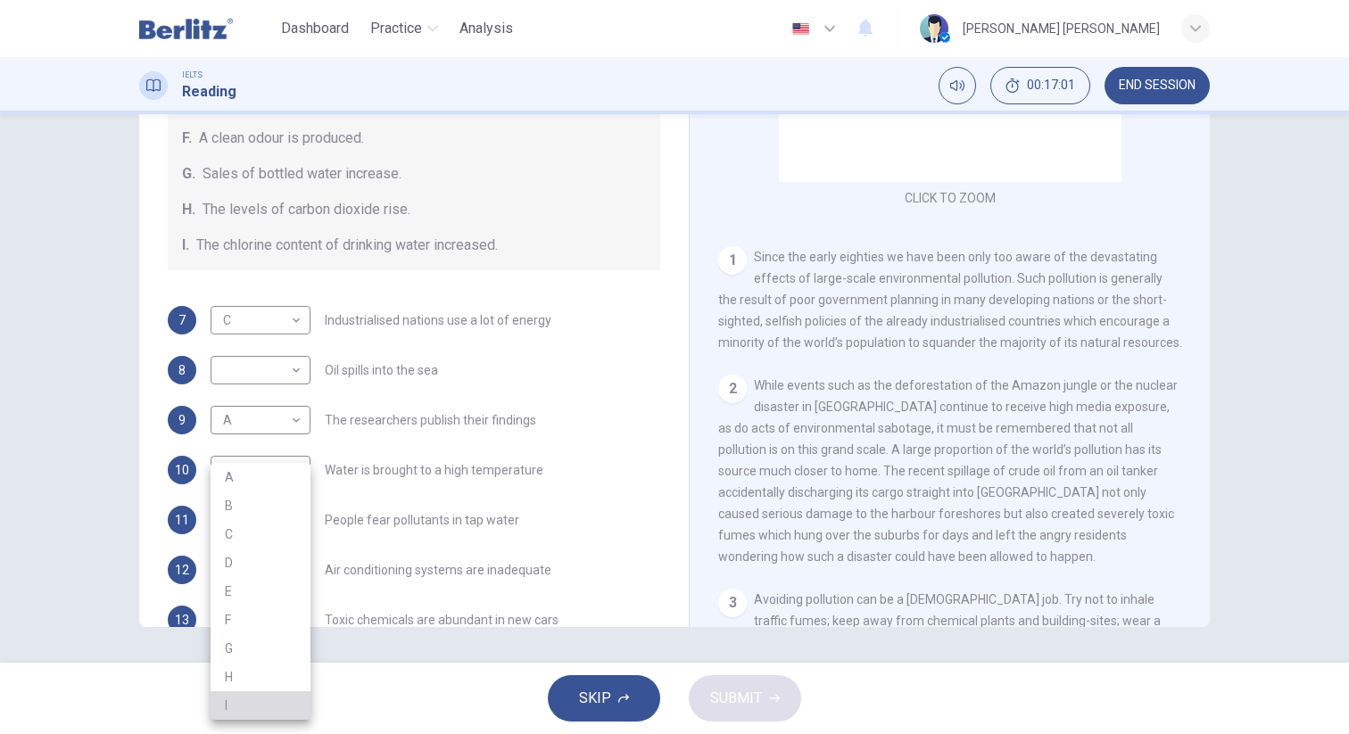
click at [233, 699] on li "I" at bounding box center [261, 705] width 100 height 29
type input "*"
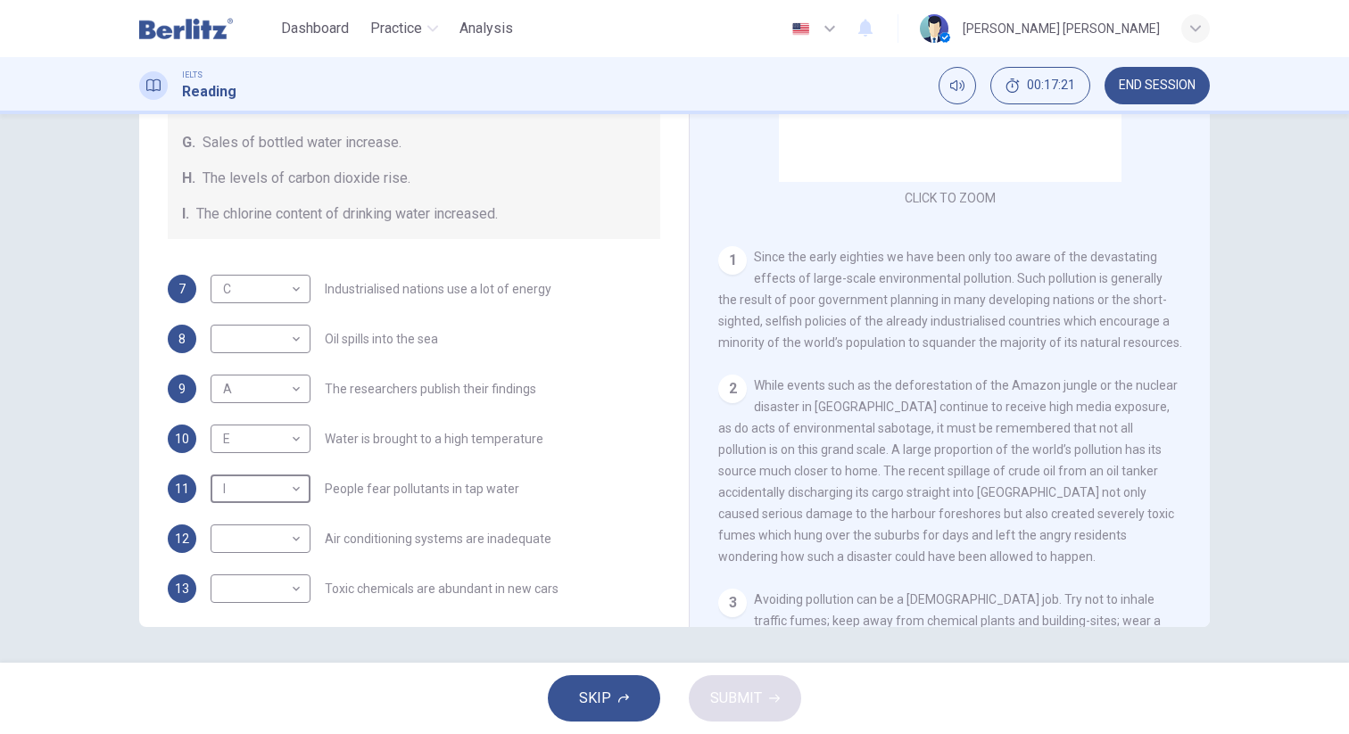
scroll to position [379, 0]
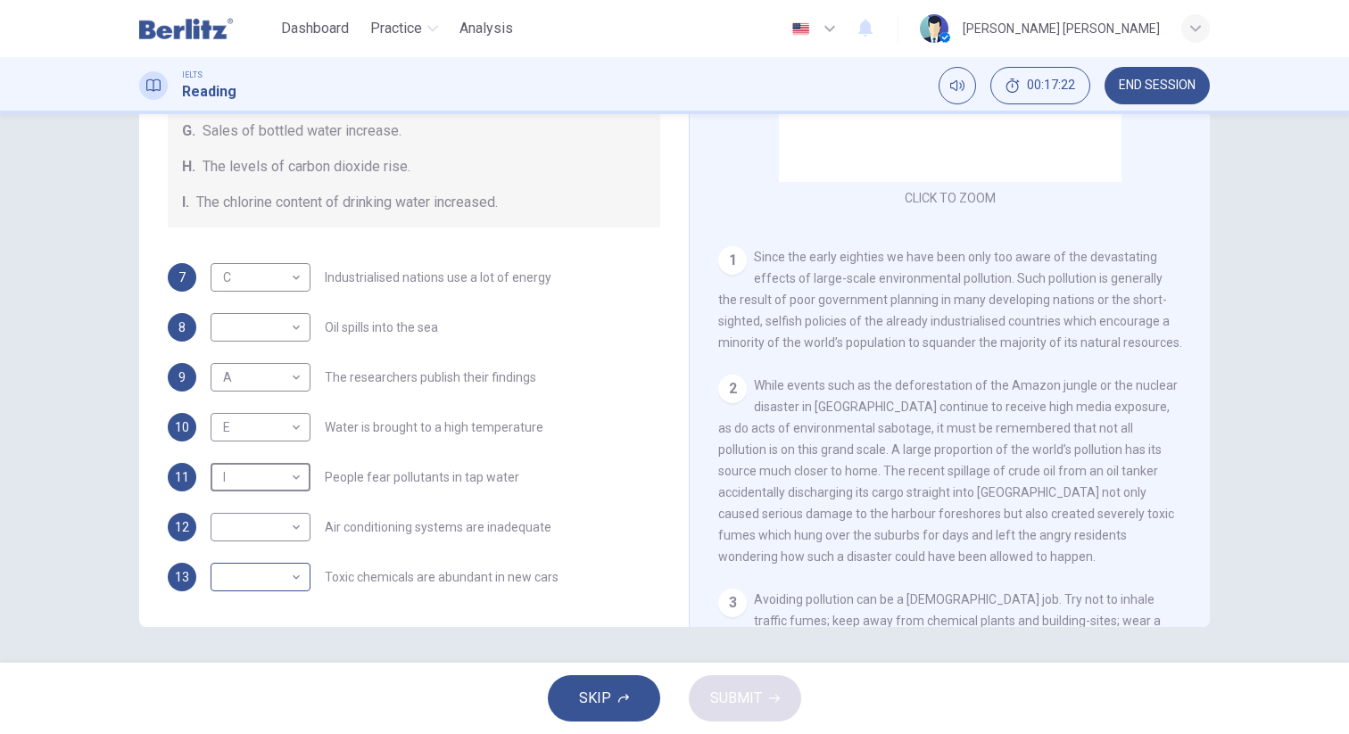
click at [300, 570] on body "This site uses cookies, as explained in our Privacy Policy . If you agree to th…" at bounding box center [674, 367] width 1349 height 734
click at [260, 622] on li "F" at bounding box center [261, 620] width 100 height 29
type input "*"
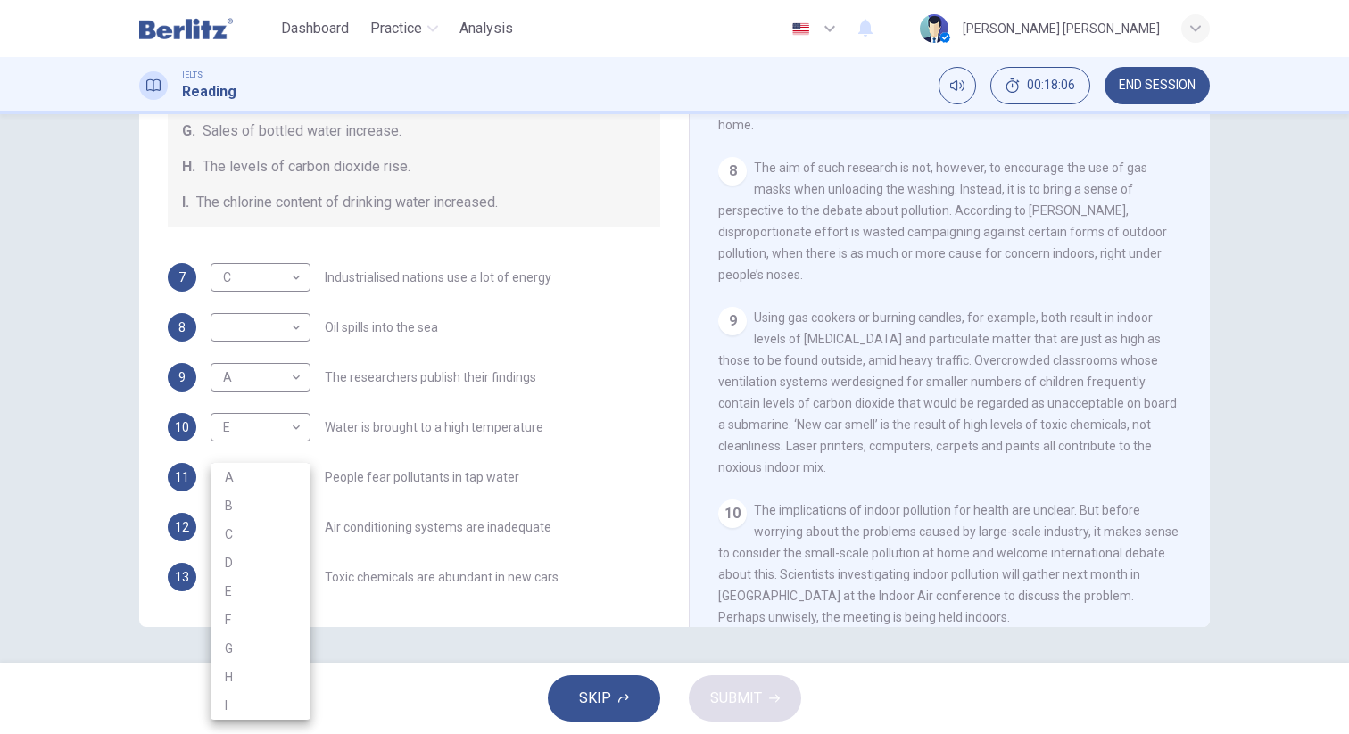
click at [286, 525] on body "This site uses cookies, as explained in our Privacy Policy . If you agree to th…" at bounding box center [674, 367] width 1349 height 734
click at [244, 682] on li "H" at bounding box center [261, 677] width 100 height 29
type input "*"
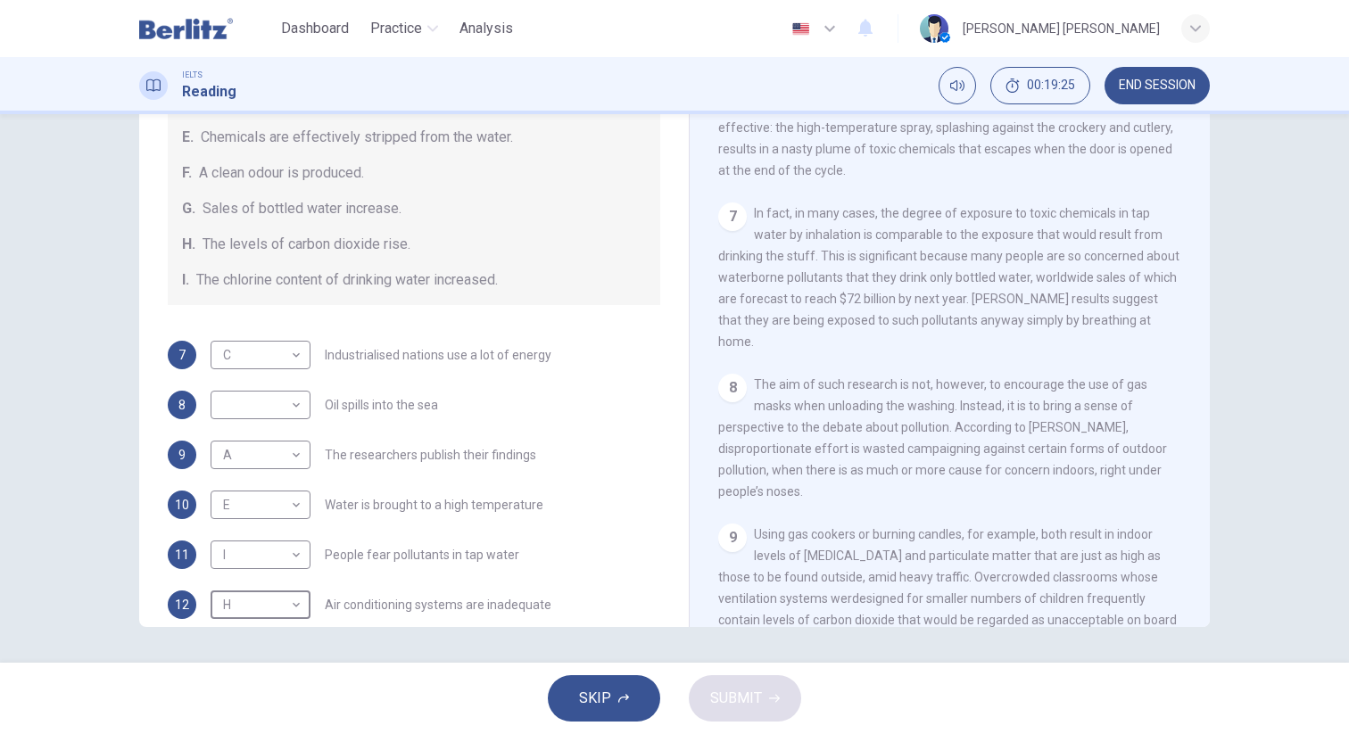
scroll to position [306, 0]
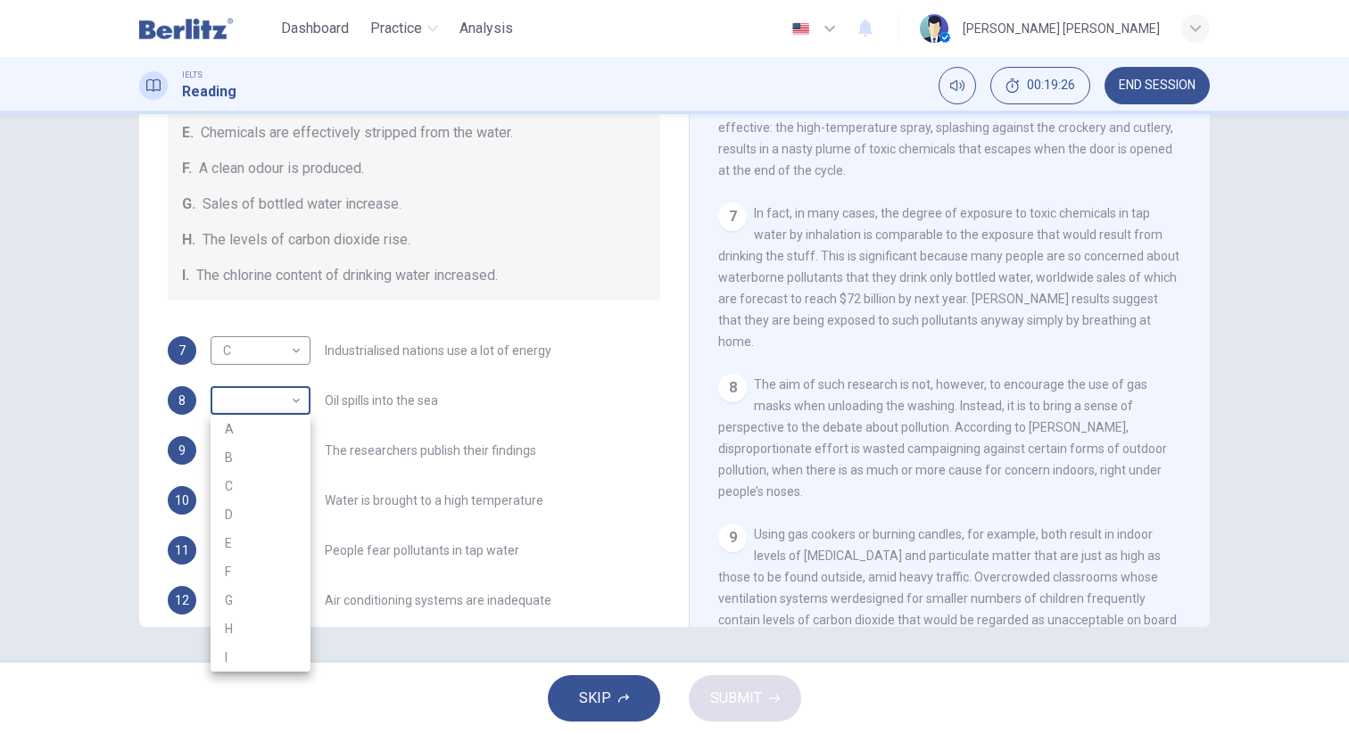
click at [302, 401] on body "This site uses cookies, as explained in our Privacy Policy . If you agree to th…" at bounding box center [674, 367] width 1349 height 734
click at [259, 509] on li "D" at bounding box center [261, 515] width 100 height 29
type input "*"
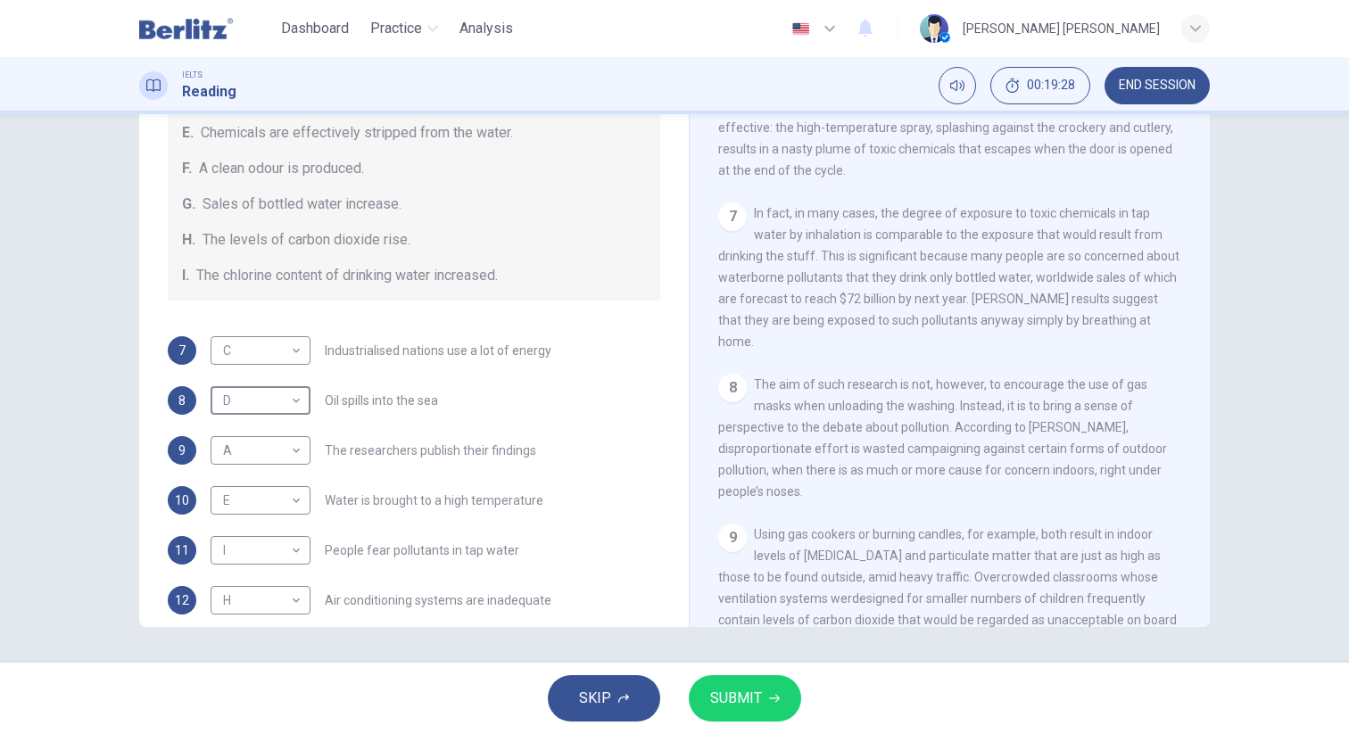
click at [745, 690] on span "SUBMIT" at bounding box center [736, 698] width 52 height 25
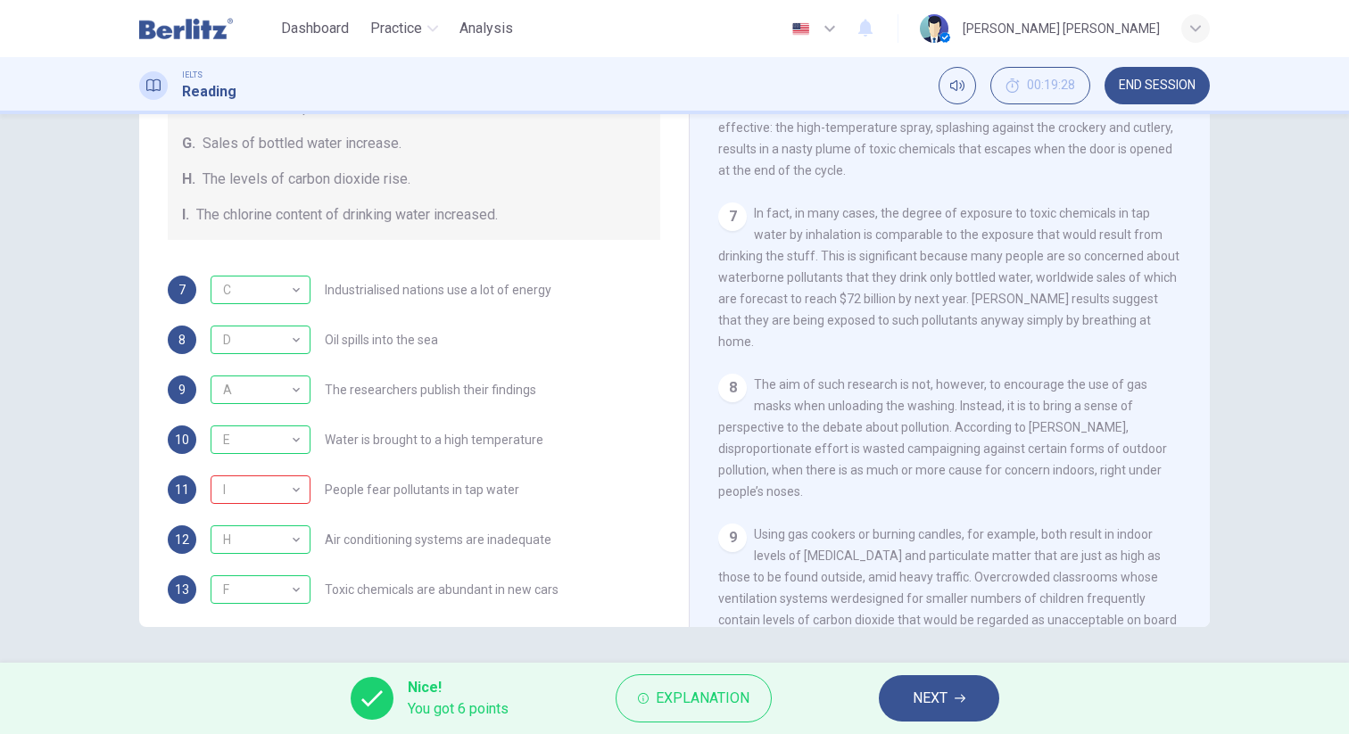
scroll to position [379, 0]
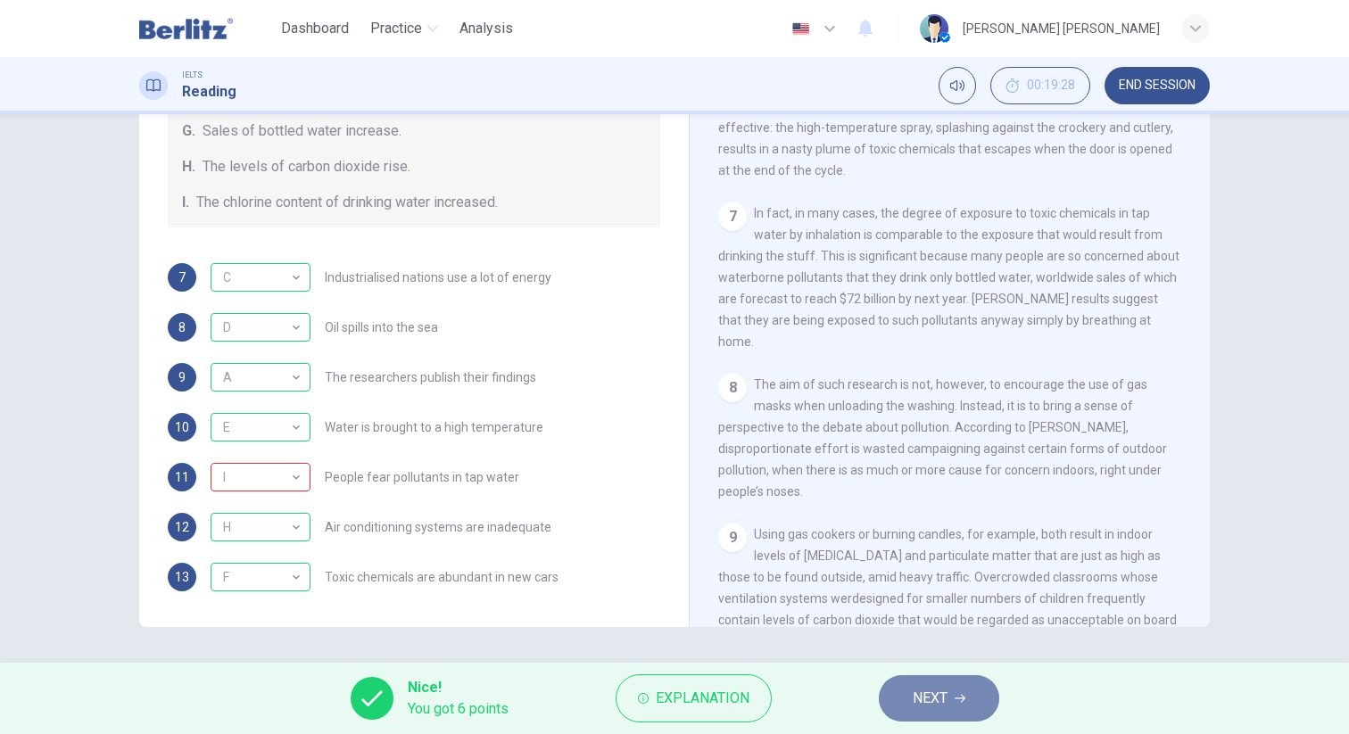
click at [940, 695] on span "NEXT" at bounding box center [930, 698] width 35 height 25
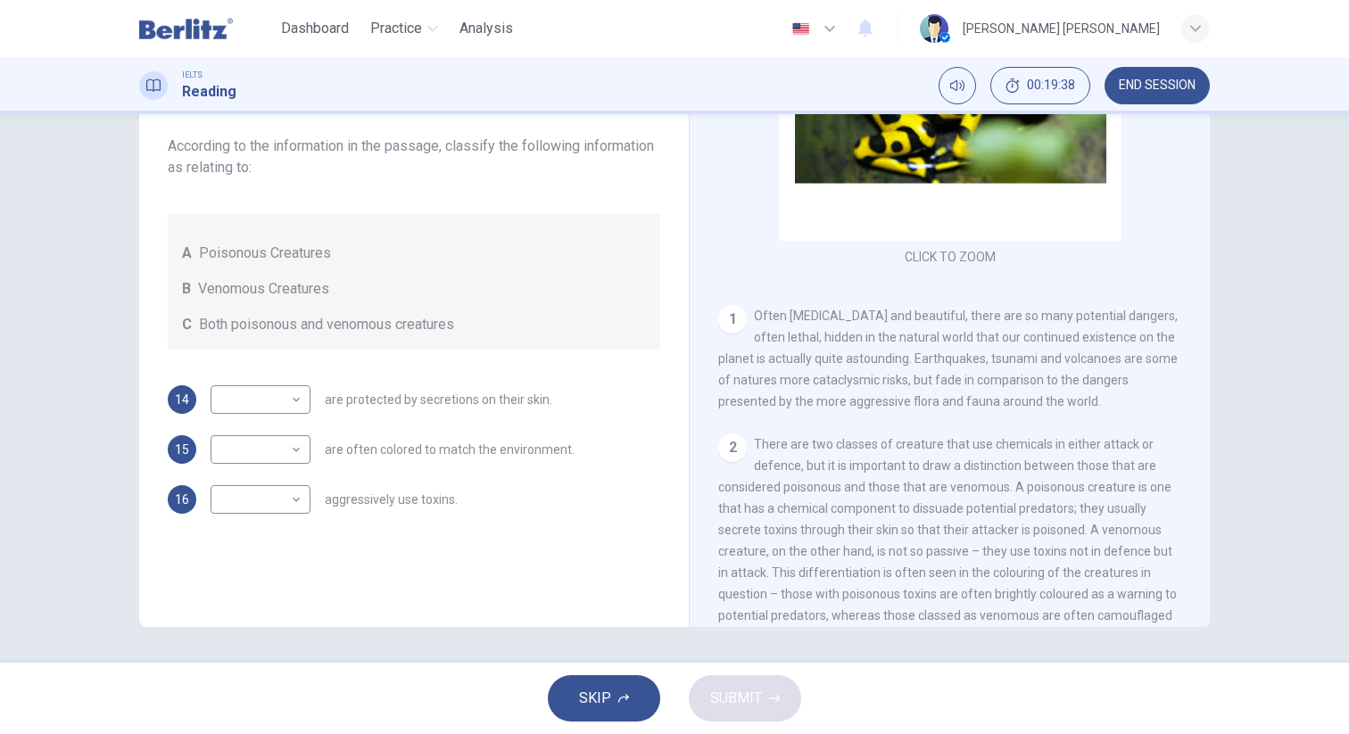
scroll to position [130, 0]
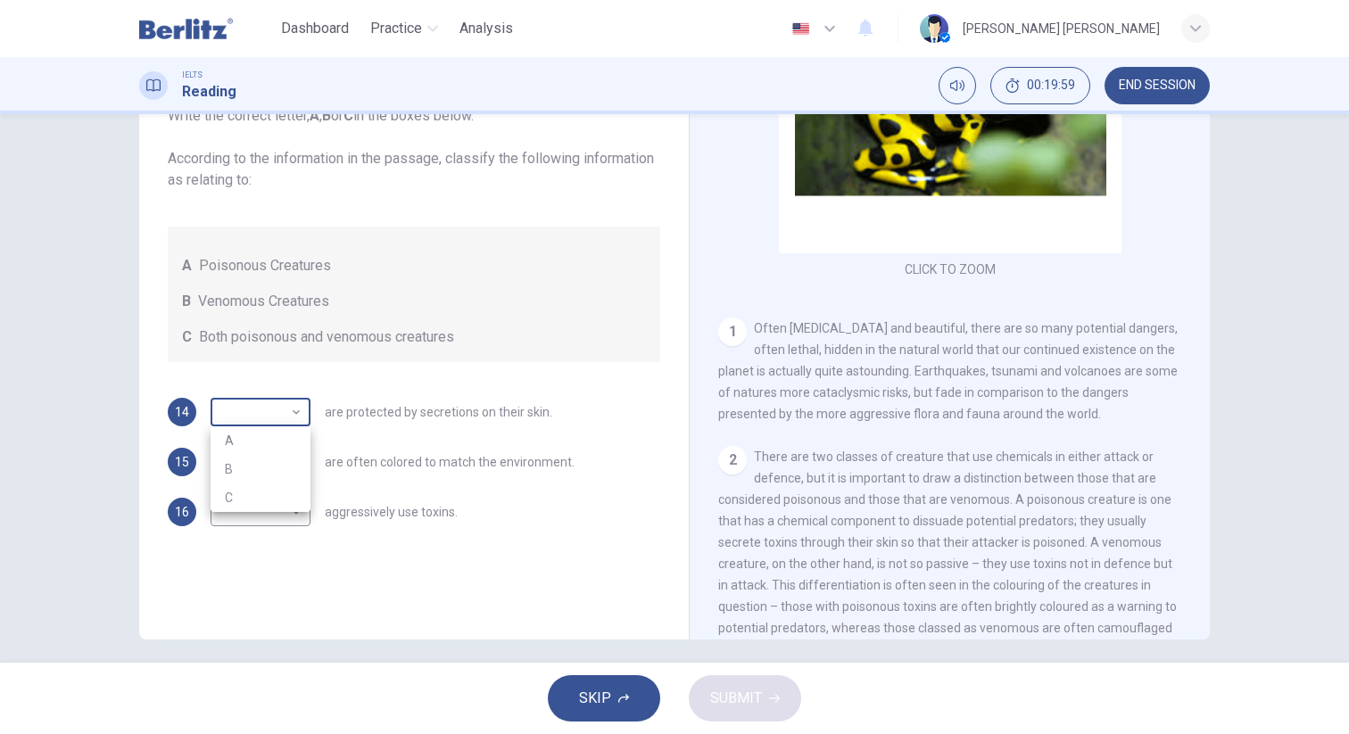
click at [296, 410] on body "This site uses cookies, as explained in our Privacy Policy . If you agree to th…" at bounding box center [674, 367] width 1349 height 734
click at [296, 410] on div at bounding box center [674, 367] width 1349 height 734
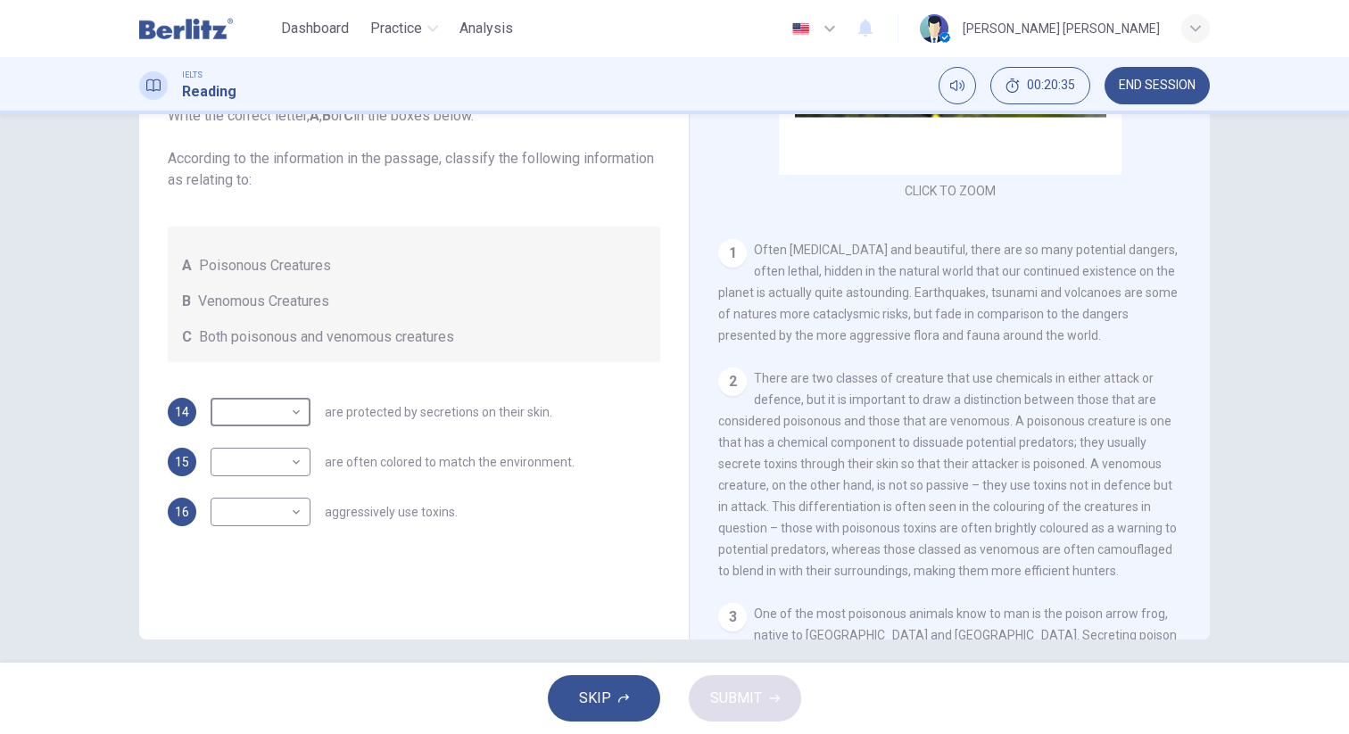
scroll to position [236, 0]
click at [290, 410] on body "This site uses cookies, as explained in our Privacy Policy . If you agree to th…" at bounding box center [674, 367] width 1349 height 734
click at [269, 441] on li "A" at bounding box center [261, 440] width 100 height 29
type input "*"
click at [298, 507] on body "This site uses cookies, as explained in our Privacy Policy . If you agree to th…" at bounding box center [674, 367] width 1349 height 734
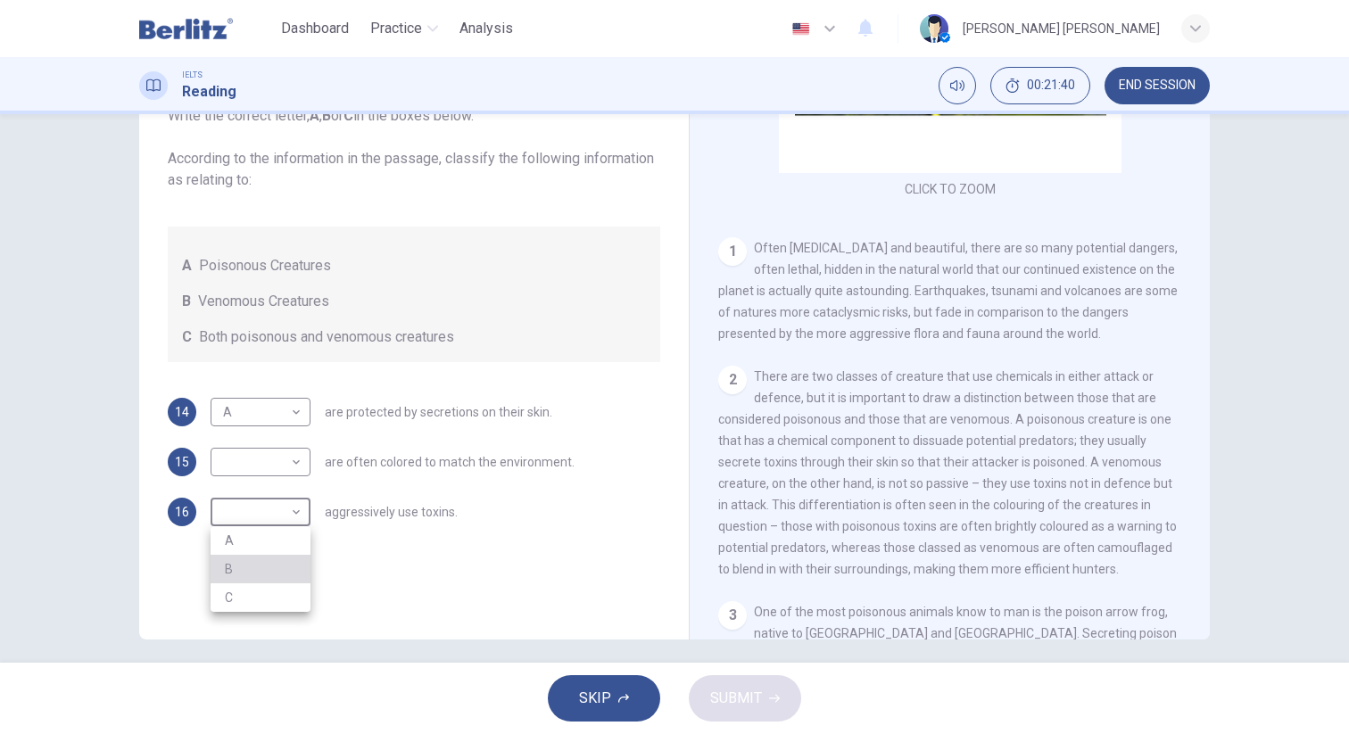
click at [250, 569] on li "B" at bounding box center [261, 569] width 100 height 29
type input "*"
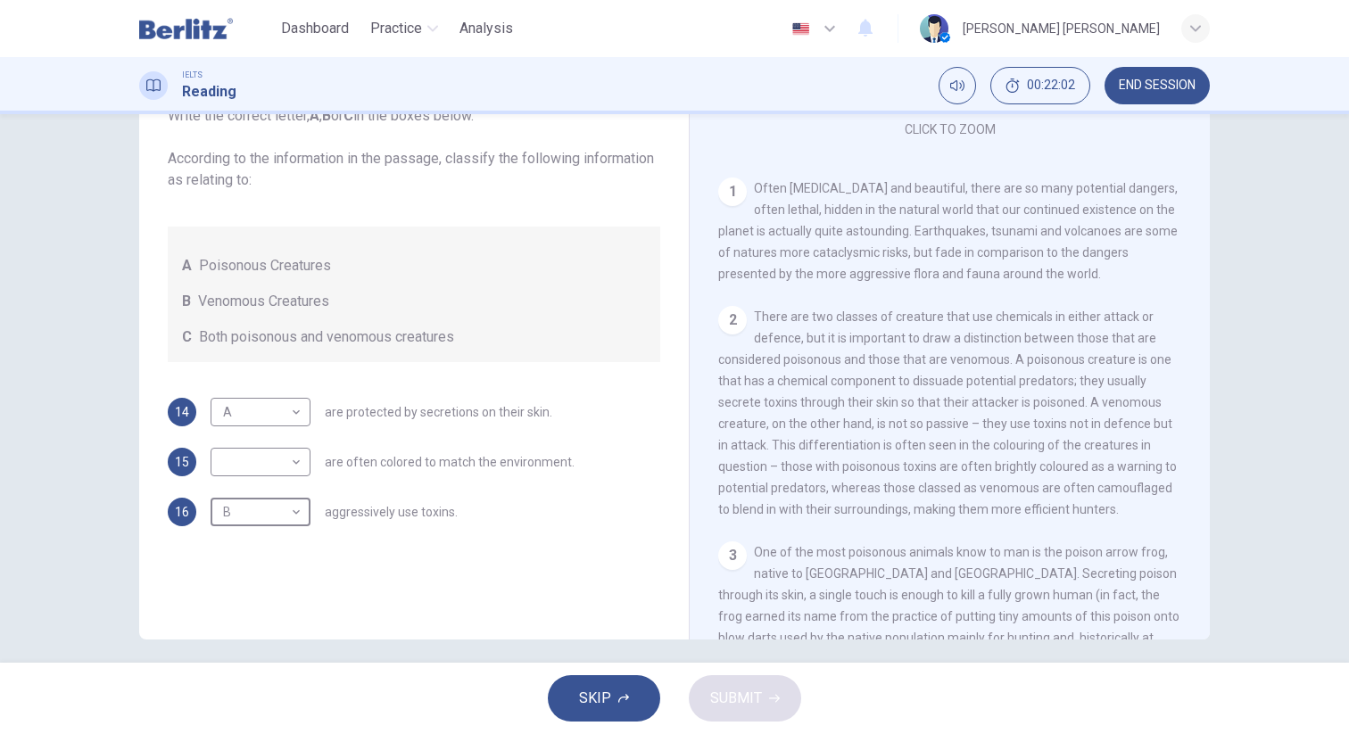
scroll to position [322, 0]
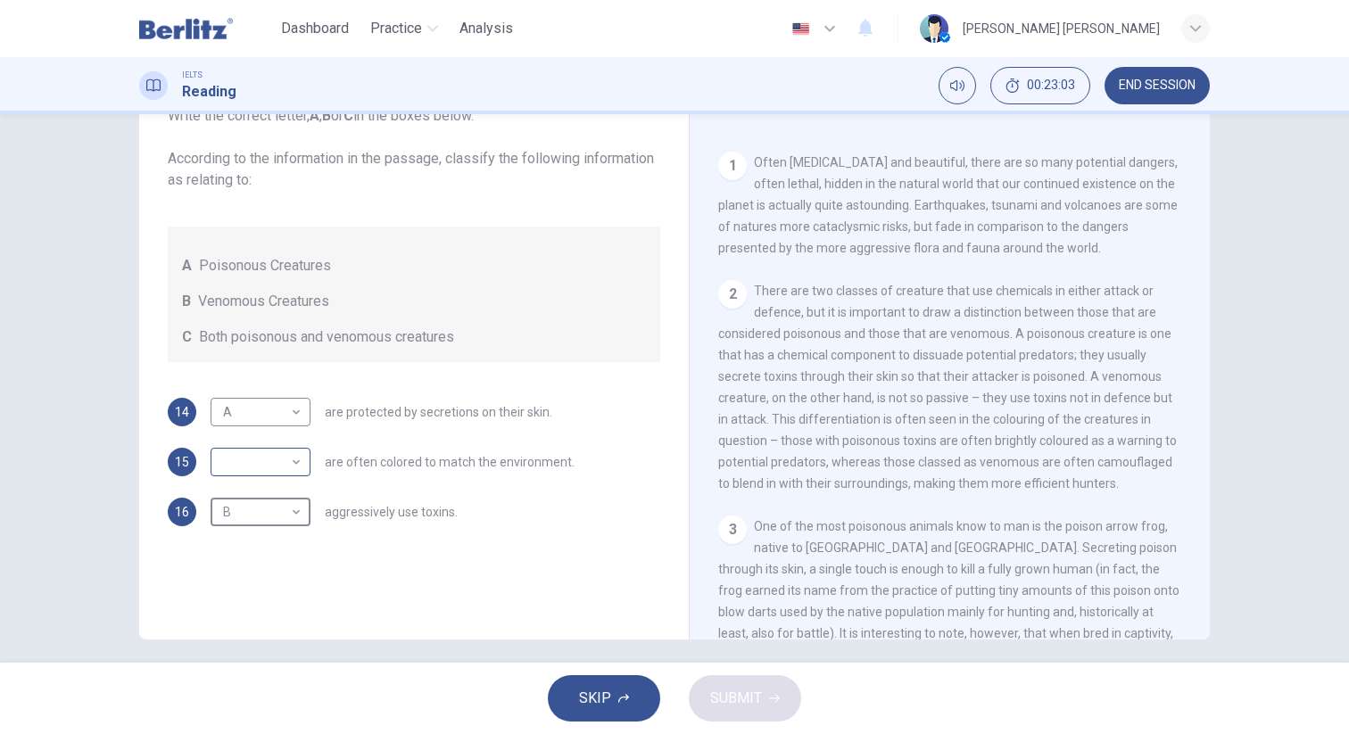
click at [286, 460] on body "This site uses cookies, as explained in our Privacy Policy . If you agree to th…" at bounding box center [674, 367] width 1349 height 734
click at [261, 509] on li "B" at bounding box center [261, 519] width 100 height 29
type input "*"
click at [738, 691] on span "SUBMIT" at bounding box center [736, 698] width 52 height 25
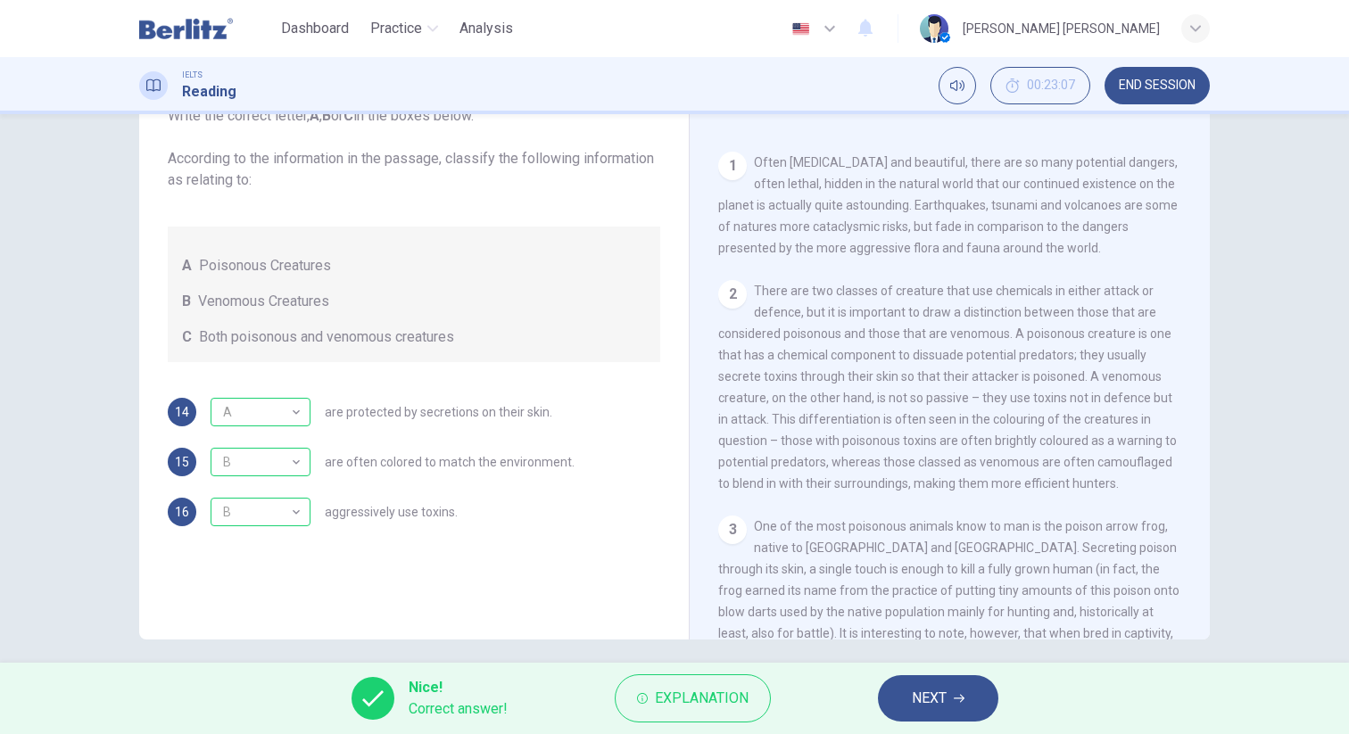
click at [928, 694] on span "NEXT" at bounding box center [929, 698] width 35 height 25
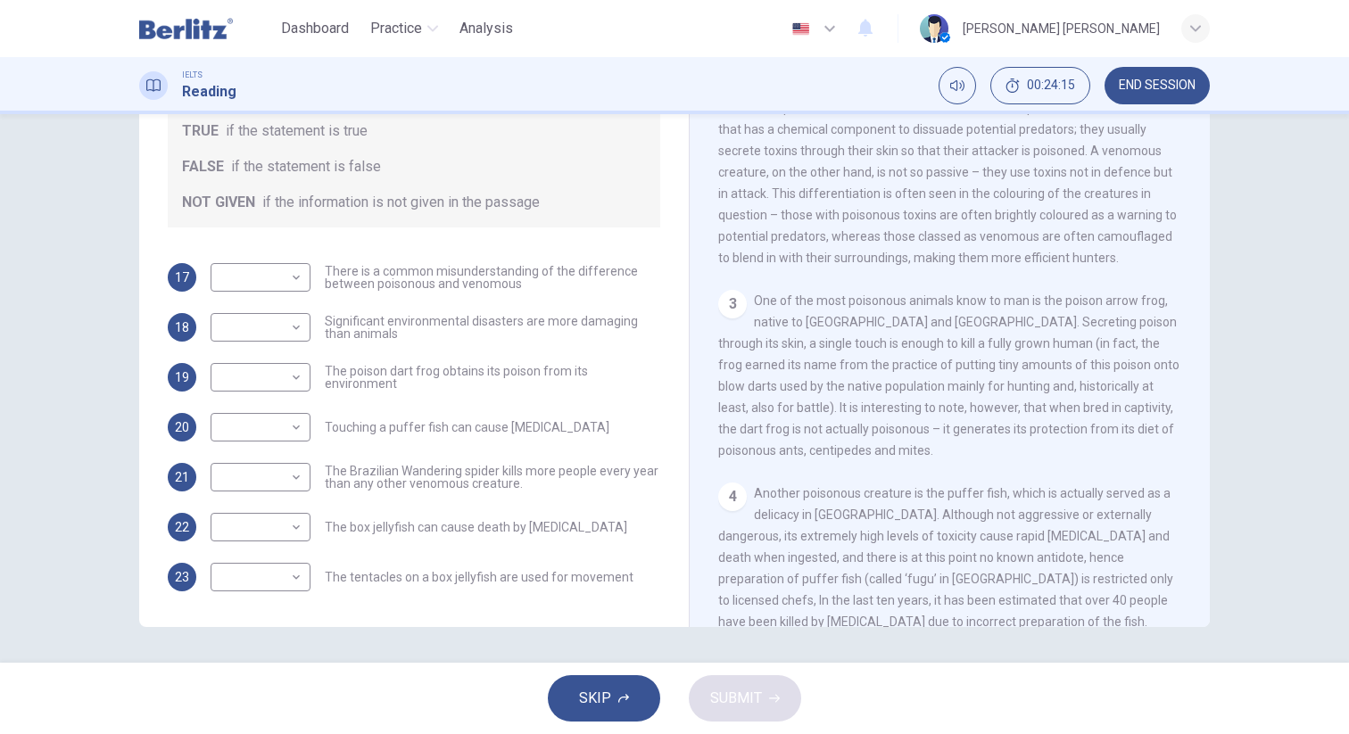
scroll to position [541, 0]
click at [297, 379] on body "This site uses cookies, as explained in our Privacy Policy . If you agree to th…" at bounding box center [674, 367] width 1349 height 734
click at [279, 411] on li "TRUE" at bounding box center [261, 406] width 100 height 29
type input "****"
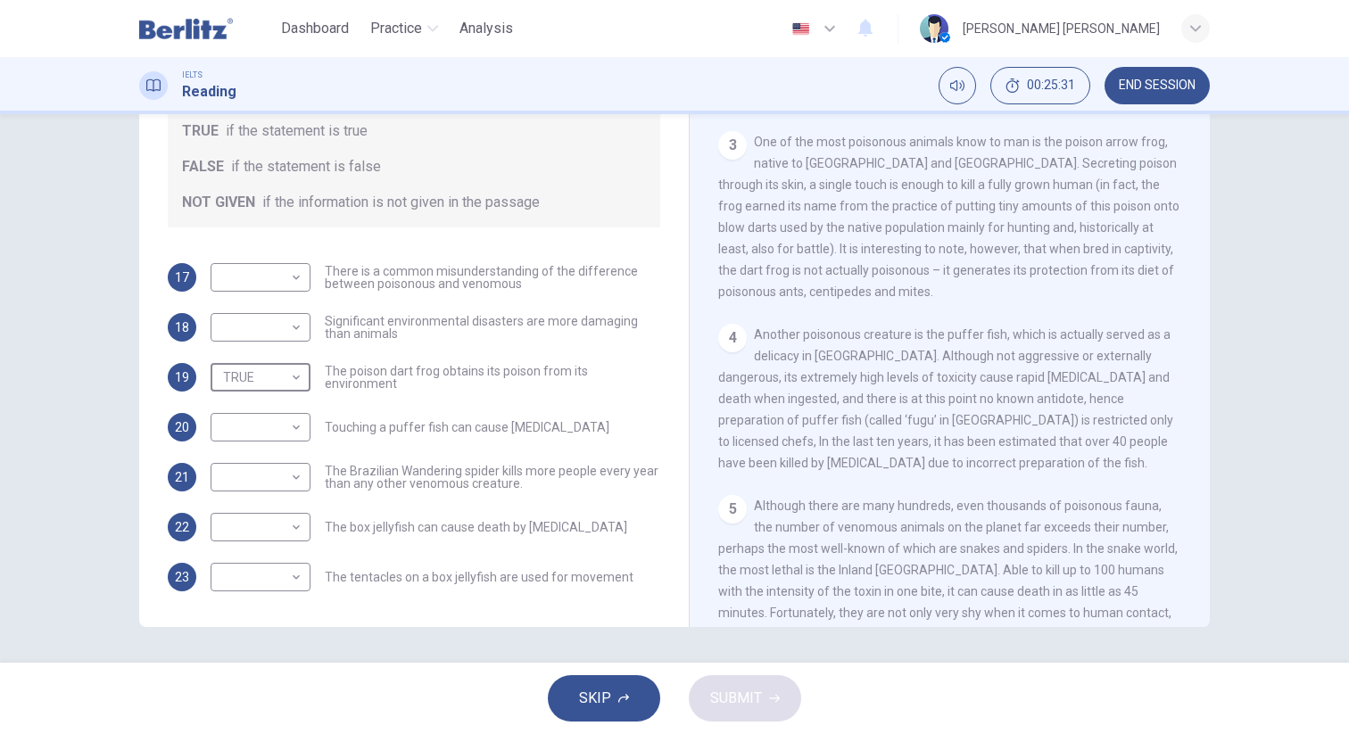
scroll to position [698, 0]
click at [297, 430] on body "This site uses cookies, as explained in our Privacy Policy . If you agree to th…" at bounding box center [674, 367] width 1349 height 734
click at [269, 482] on li "FALSE" at bounding box center [261, 484] width 100 height 29
type input "*****"
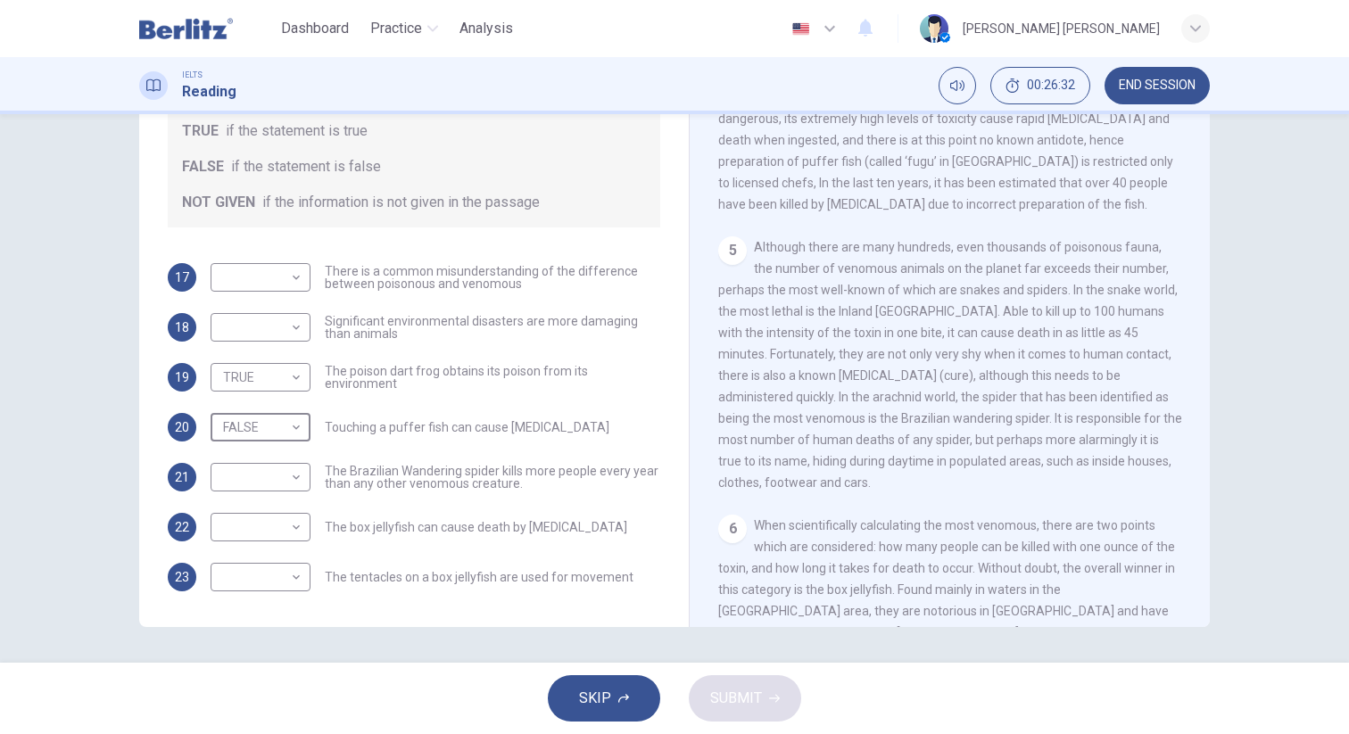
scroll to position [959, 0]
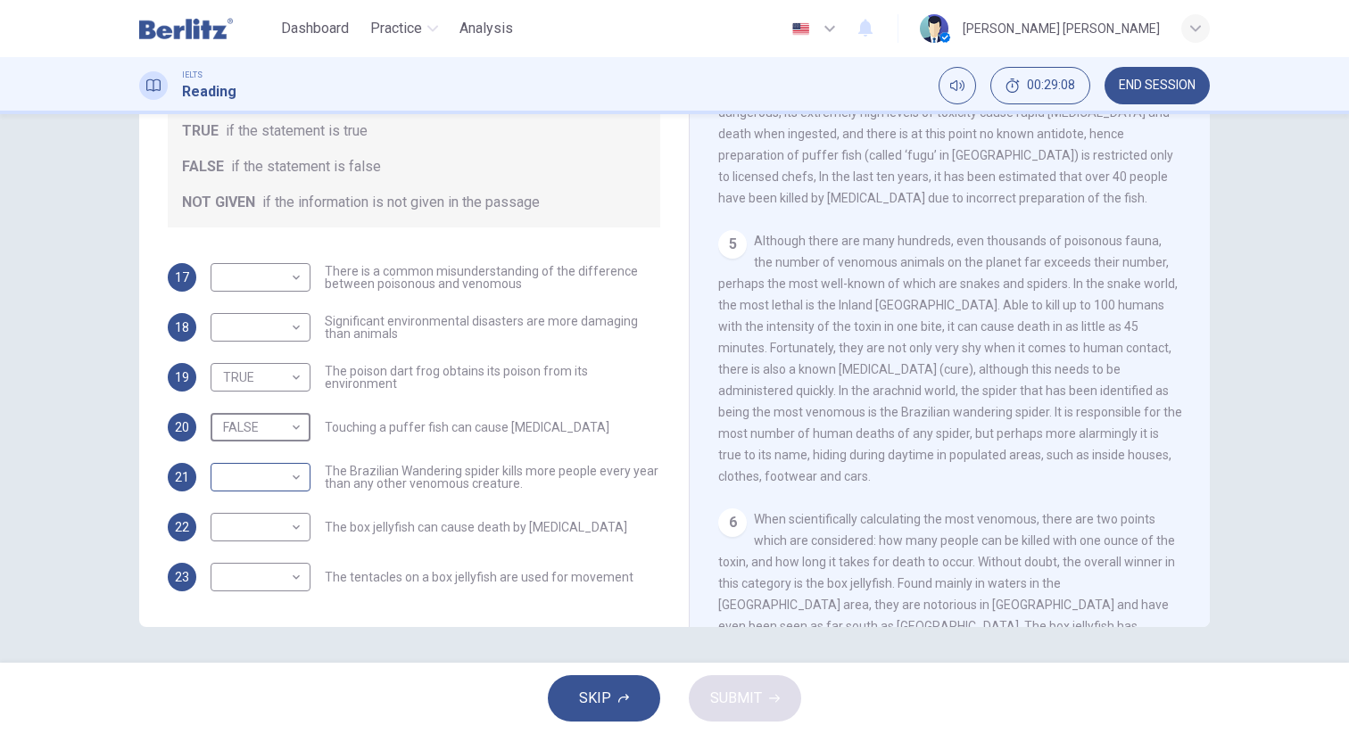
click at [295, 478] on body "This site uses cookies, as explained in our Privacy Policy . If you agree to th…" at bounding box center [674, 367] width 1349 height 734
click at [295, 478] on div at bounding box center [674, 367] width 1349 height 734
click at [295, 478] on body "This site uses cookies, as explained in our Privacy Policy . If you agree to th…" at bounding box center [674, 367] width 1349 height 734
click at [271, 534] on li "FALSE" at bounding box center [261, 534] width 100 height 29
type input "*****"
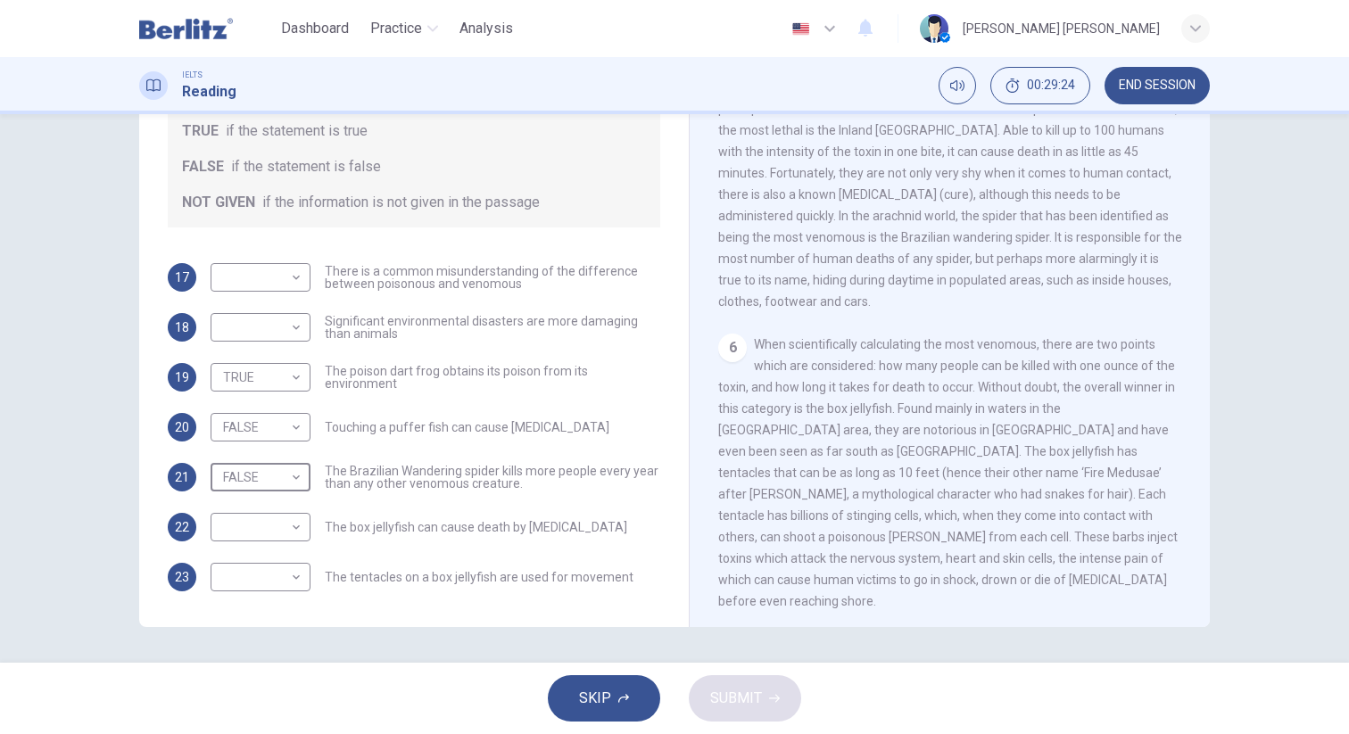
scroll to position [1145, 0]
click at [289, 524] on body "This site uses cookies, as explained in our Privacy Policy . If you agree to th…" at bounding box center [674, 367] width 1349 height 734
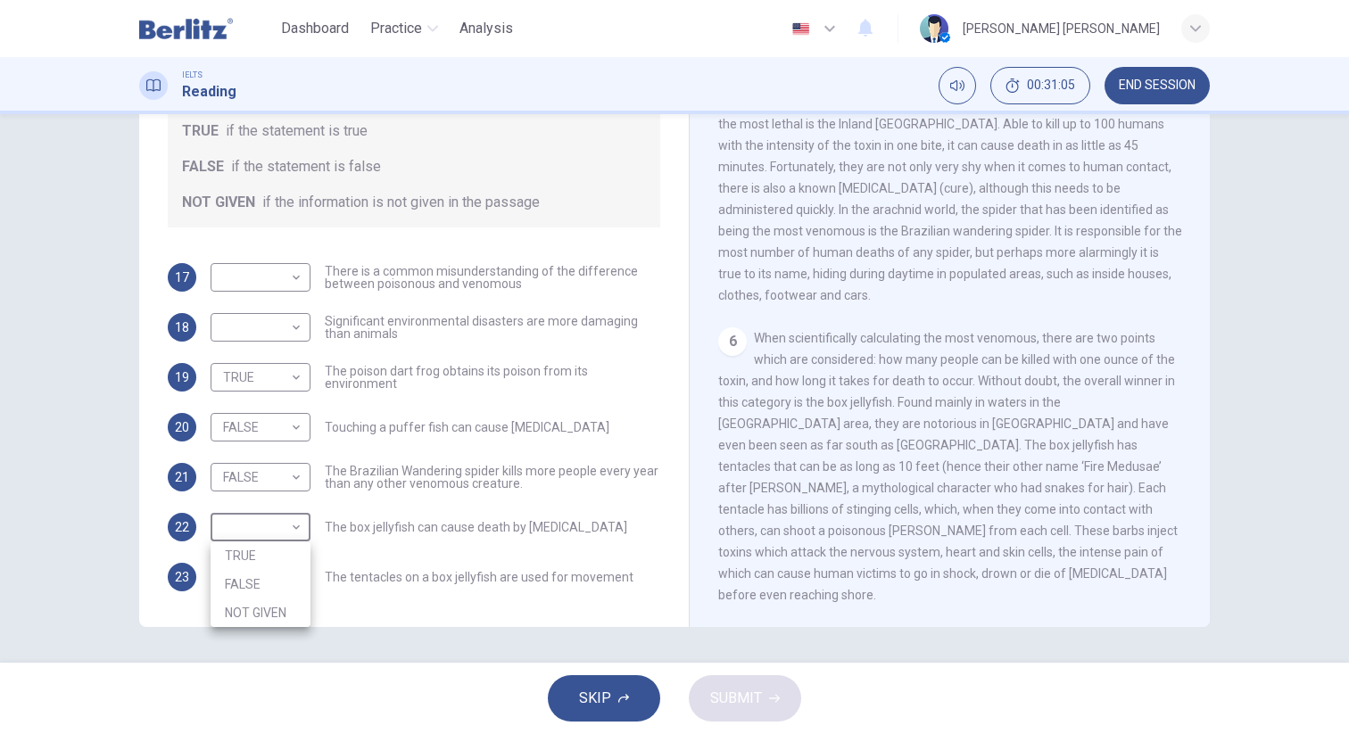
click at [273, 557] on li "TRUE" at bounding box center [261, 556] width 100 height 29
type input "****"
click at [285, 575] on body "This site uses cookies, as explained in our Privacy Policy . If you agree to th…" at bounding box center [674, 367] width 1349 height 734
click at [268, 659] on li "NOT GIVEN" at bounding box center [261, 663] width 100 height 29
type input "*********"
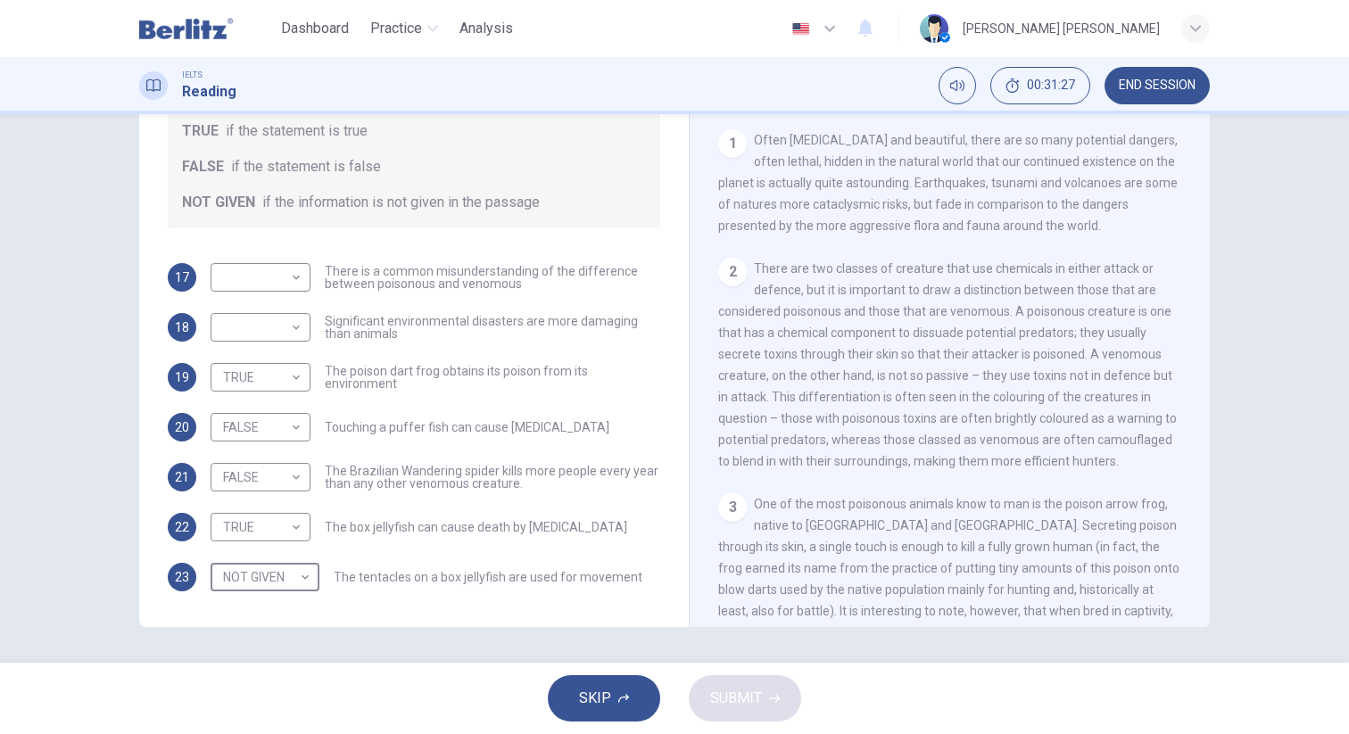
scroll to position [331, 0]
click at [295, 333] on body "This site uses cookies, as explained in our Privacy Policy . If you agree to th…" at bounding box center [674, 367] width 1349 height 734
click at [273, 410] on li "NOT GIVEN" at bounding box center [261, 413] width 100 height 29
type input "*********"
click at [292, 326] on body "This site uses cookies, as explained in our Privacy Policy . If you agree to th…" at bounding box center [674, 367] width 1349 height 734
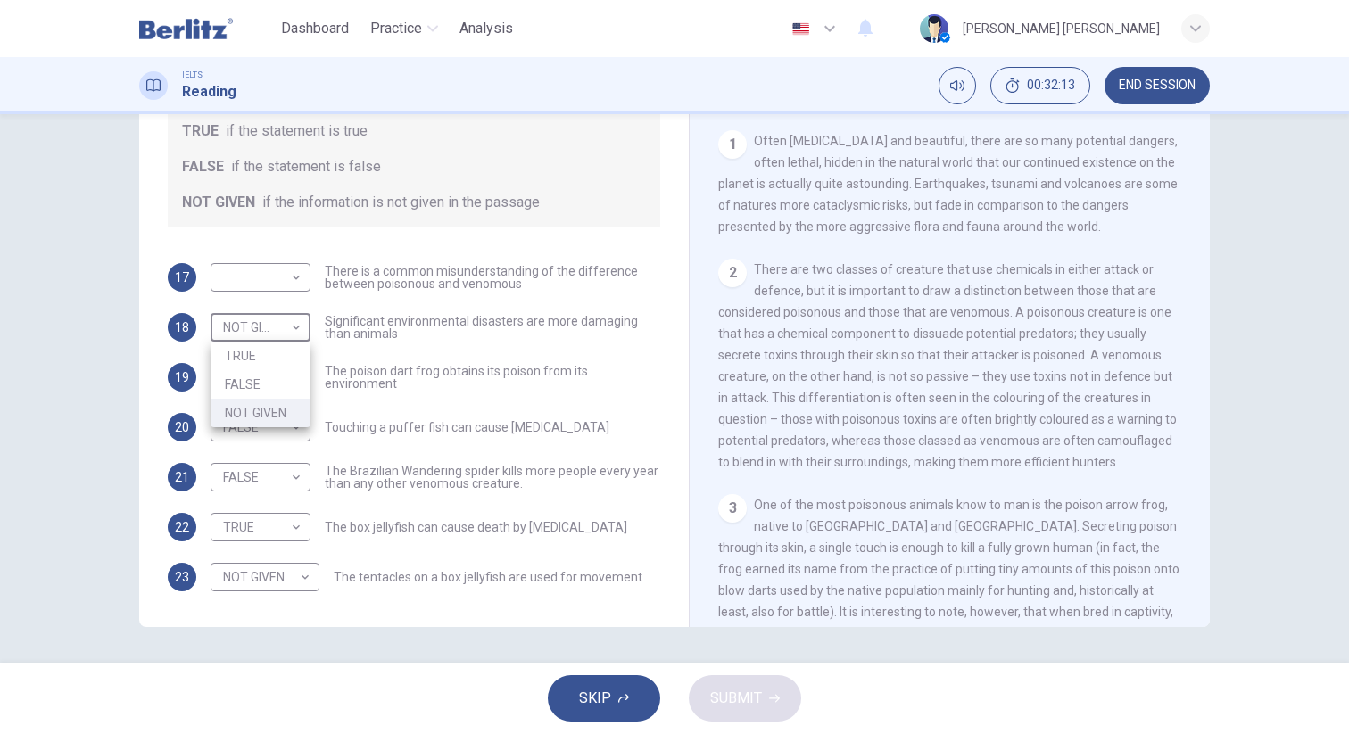
click at [294, 274] on div at bounding box center [674, 367] width 1349 height 734
click at [294, 274] on body "This site uses cookies, as explained in our Privacy Policy . If you agree to th…" at bounding box center [674, 367] width 1349 height 734
click at [280, 360] on li "NOT GIVEN" at bounding box center [261, 363] width 100 height 29
type input "*********"
click at [288, 325] on body "This site uses cookies, as explained in our Privacy Policy . If you agree to th…" at bounding box center [674, 367] width 1349 height 734
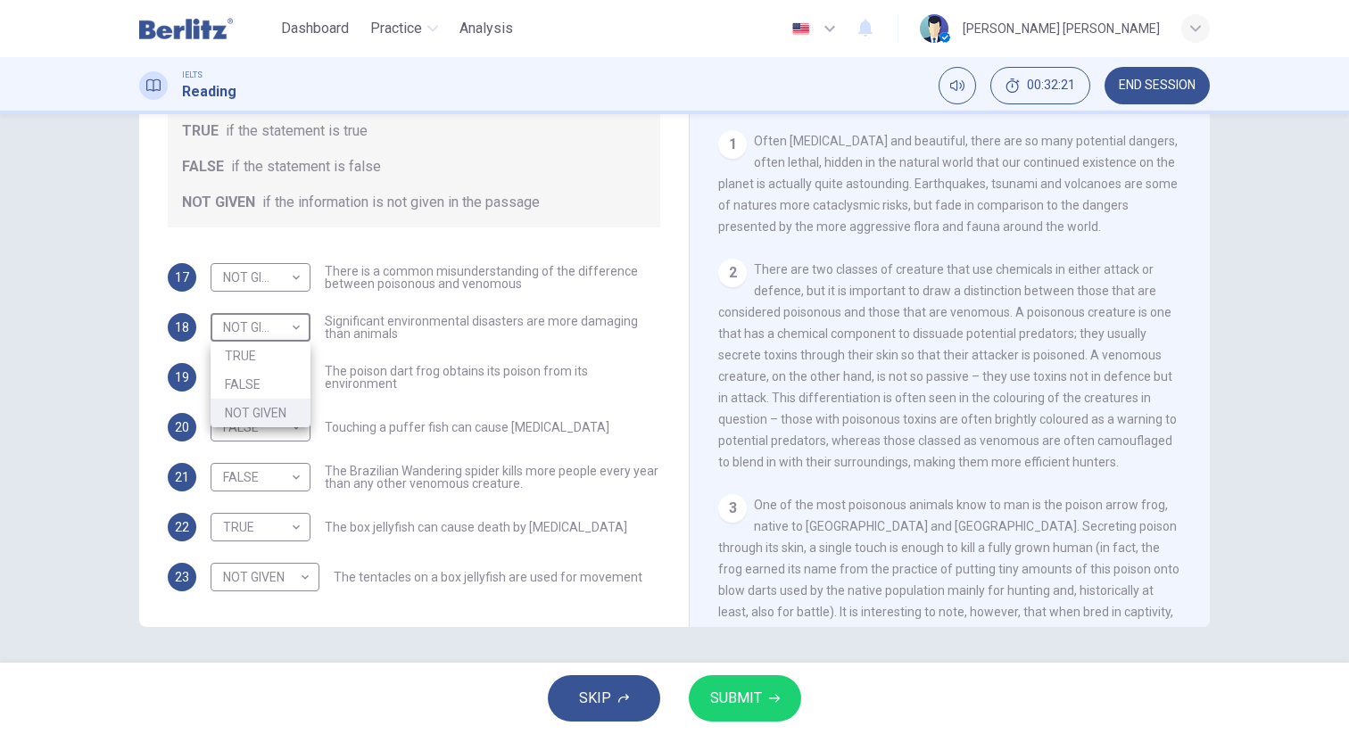
click at [272, 411] on li "NOT GIVEN" at bounding box center [261, 413] width 100 height 29
click at [284, 328] on body "This site uses cookies, as explained in our Privacy Policy . If you agree to th…" at bounding box center [674, 367] width 1349 height 734
click at [267, 383] on li "FALSE" at bounding box center [261, 384] width 100 height 29
type input "*****"
click at [757, 699] on span "SUBMIT" at bounding box center [736, 698] width 52 height 25
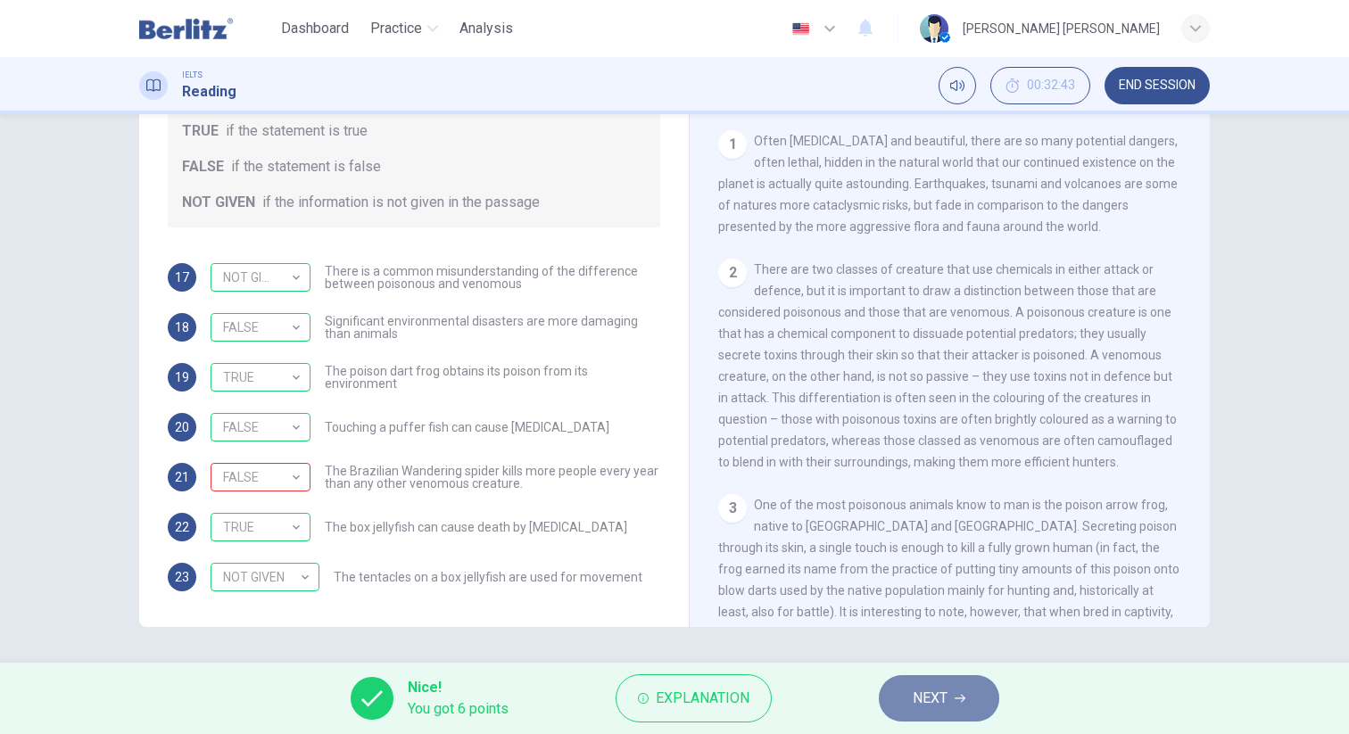
click at [937, 696] on span "NEXT" at bounding box center [930, 698] width 35 height 25
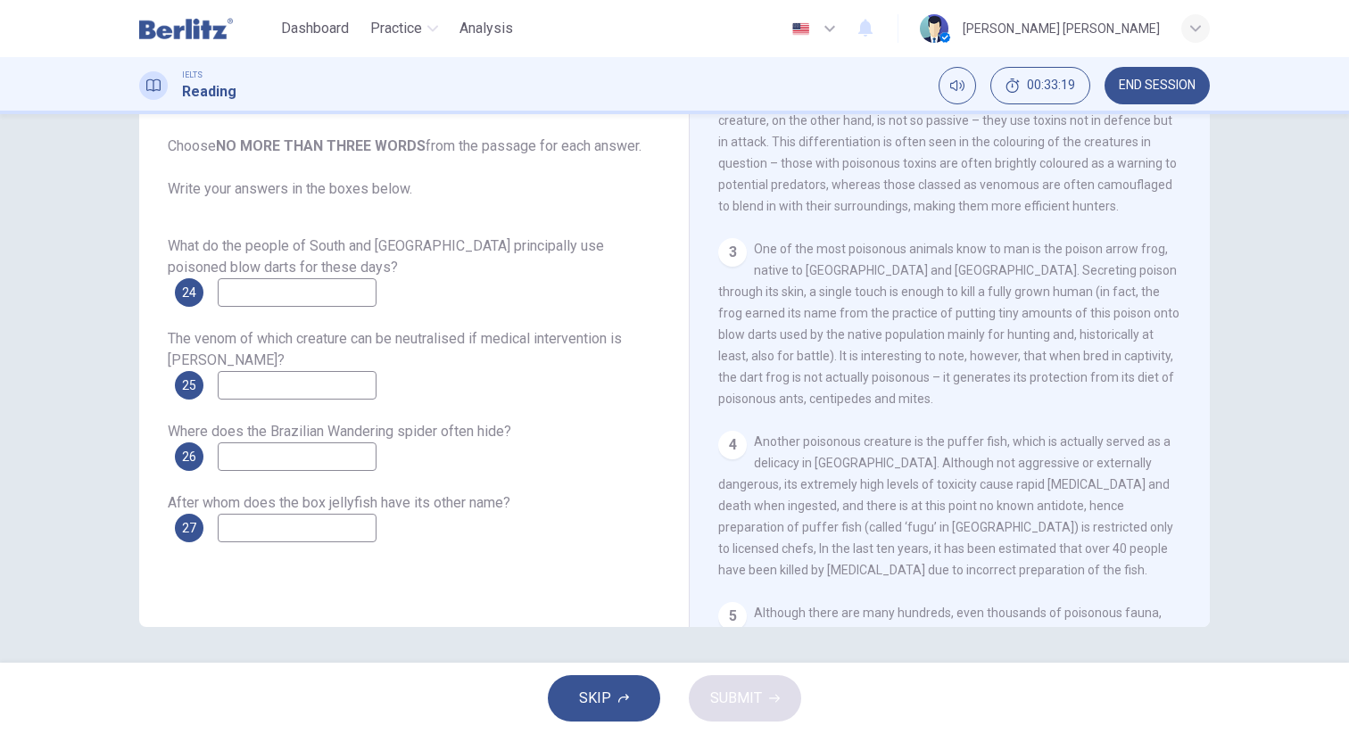
scroll to position [593, 0]
click at [294, 295] on input at bounding box center [297, 292] width 159 height 29
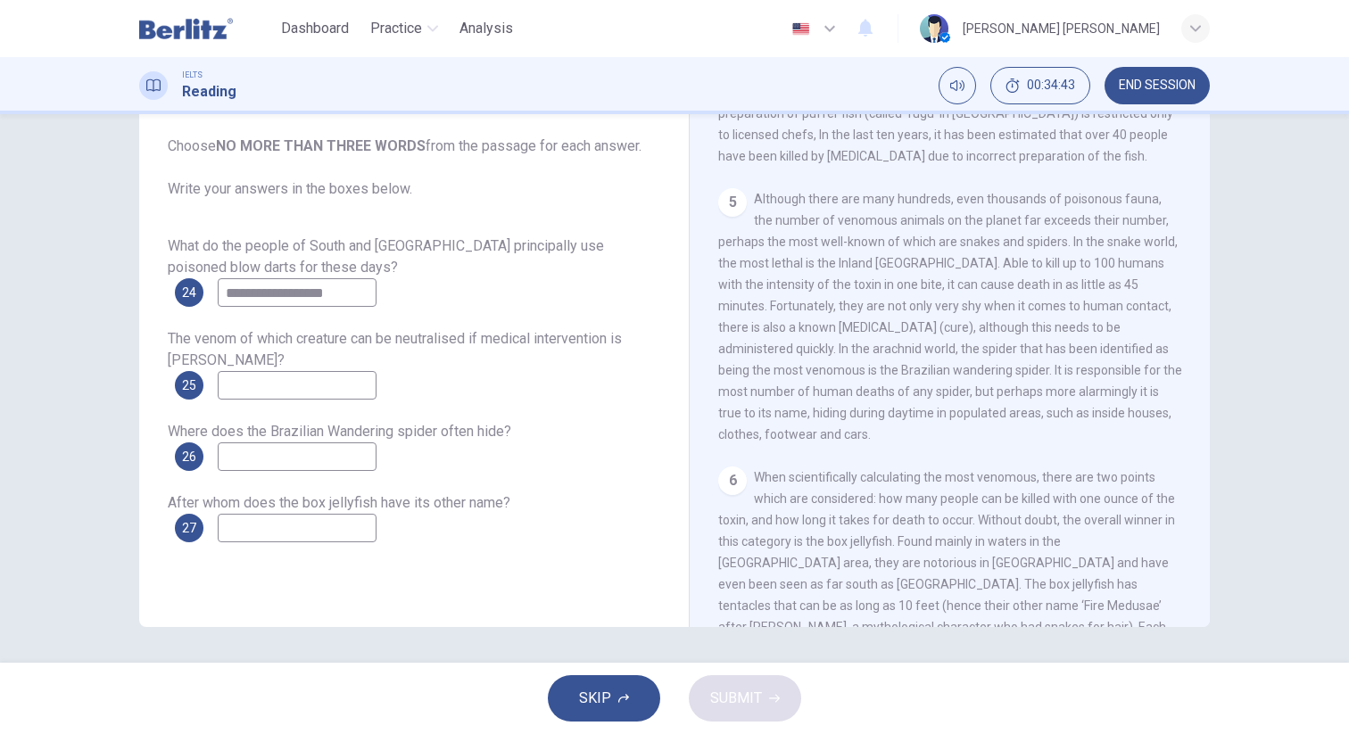
scroll to position [1031, 0]
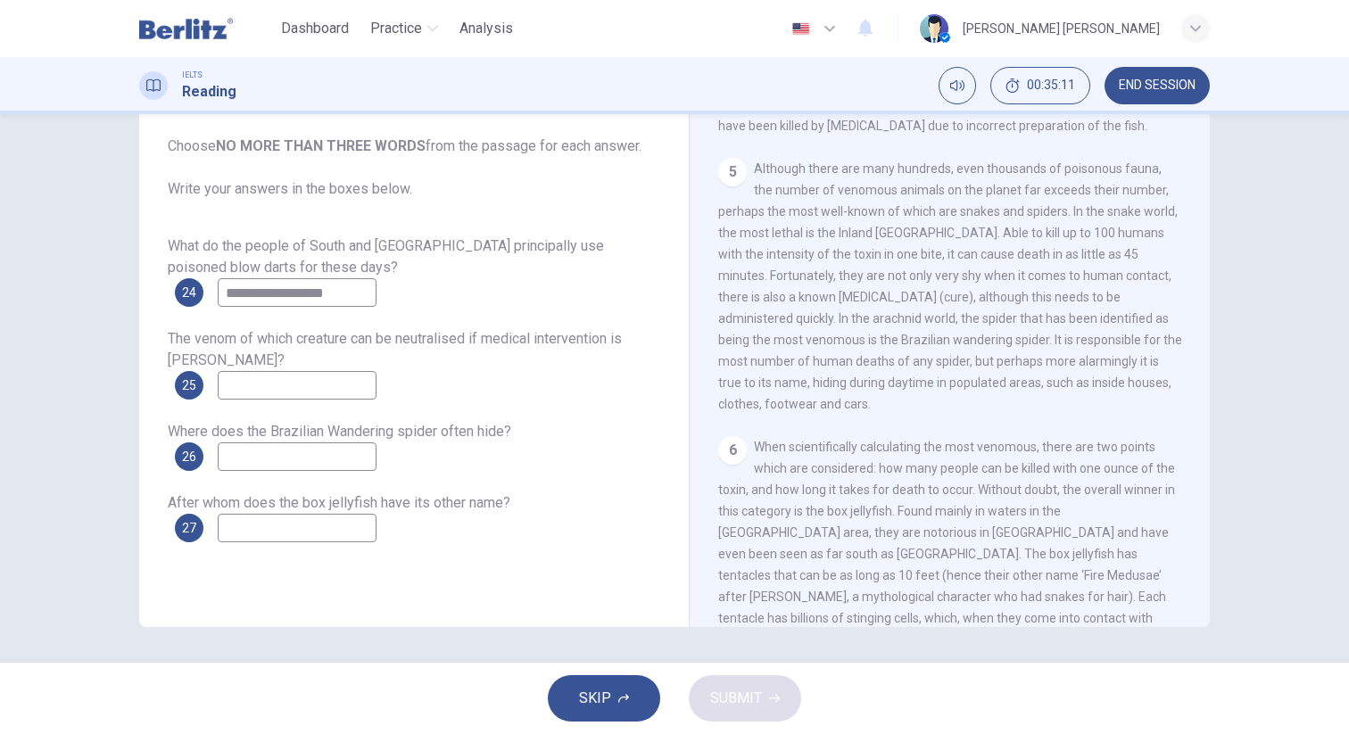
type input "**********"
click at [332, 388] on input at bounding box center [297, 385] width 159 height 29
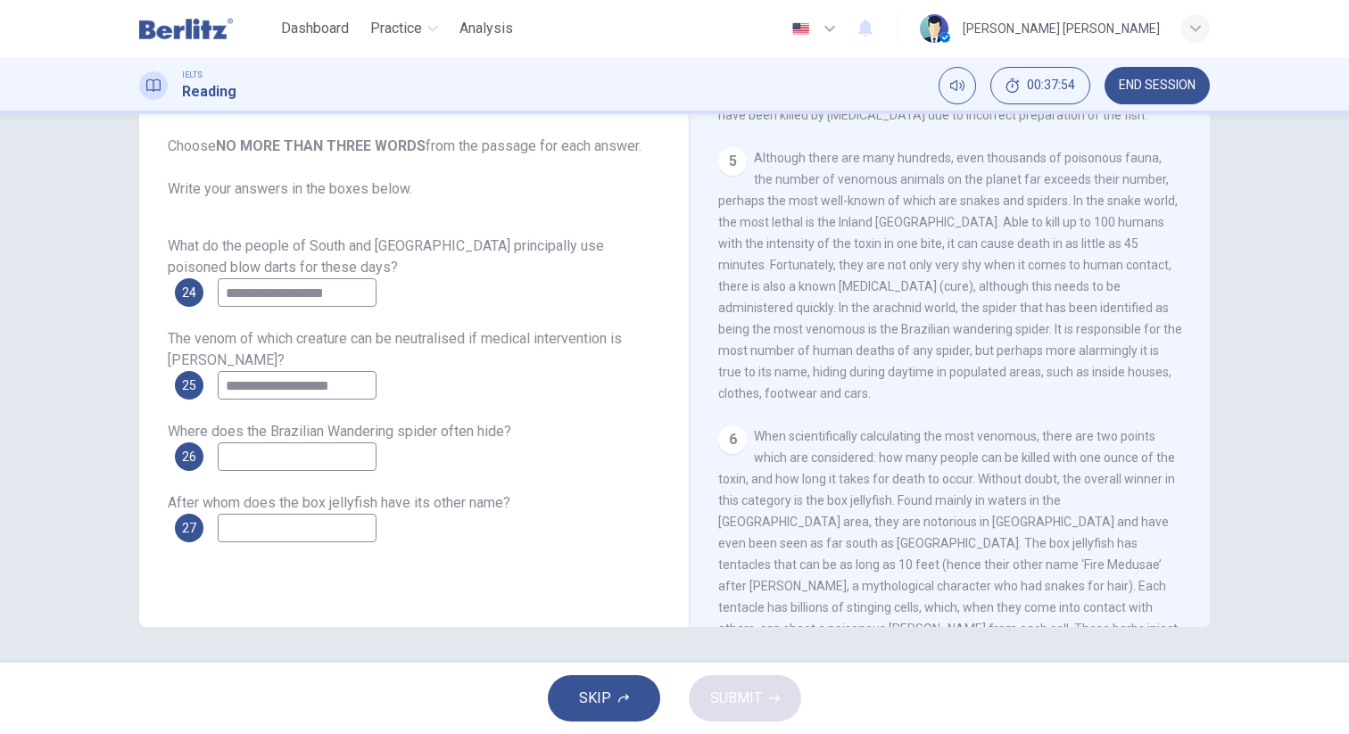
scroll to position [1018, 0]
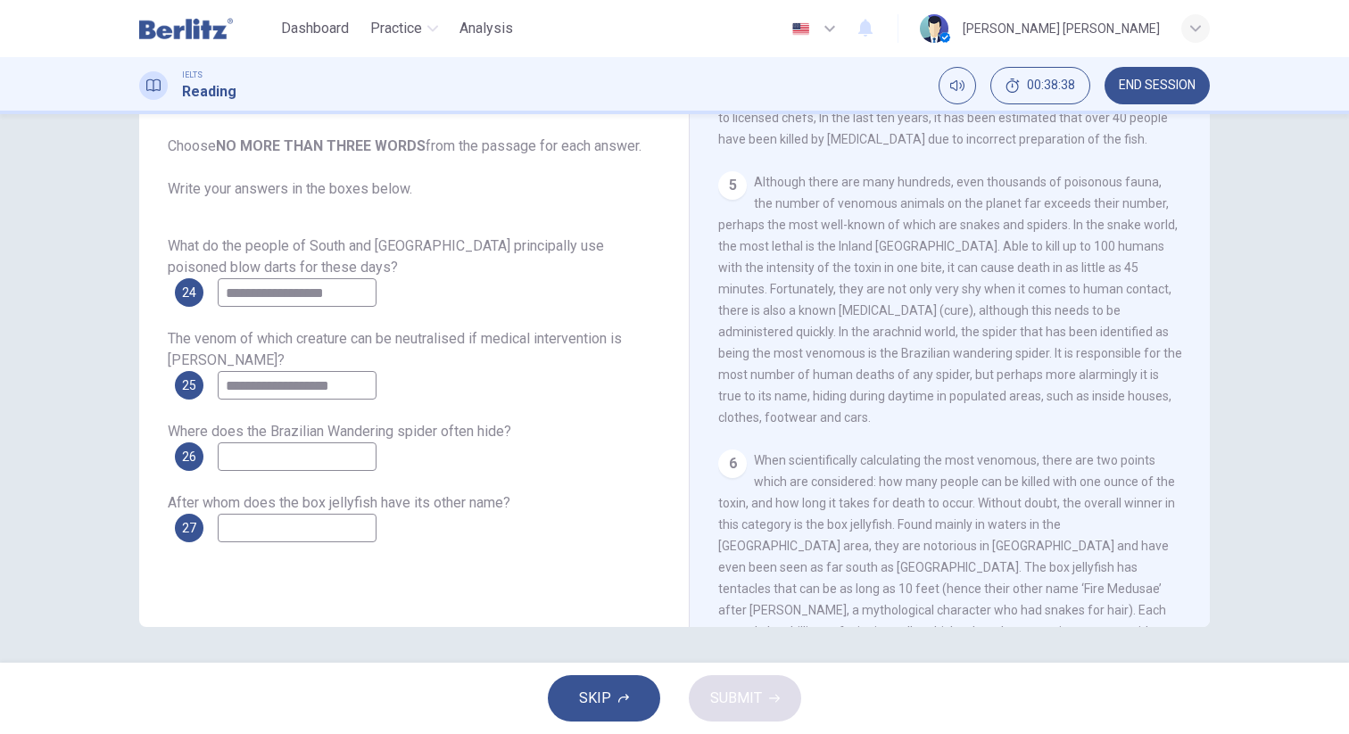
type input "**********"
click at [335, 459] on input at bounding box center [297, 457] width 159 height 29
type input "**********"
click at [252, 531] on input at bounding box center [297, 528] width 159 height 29
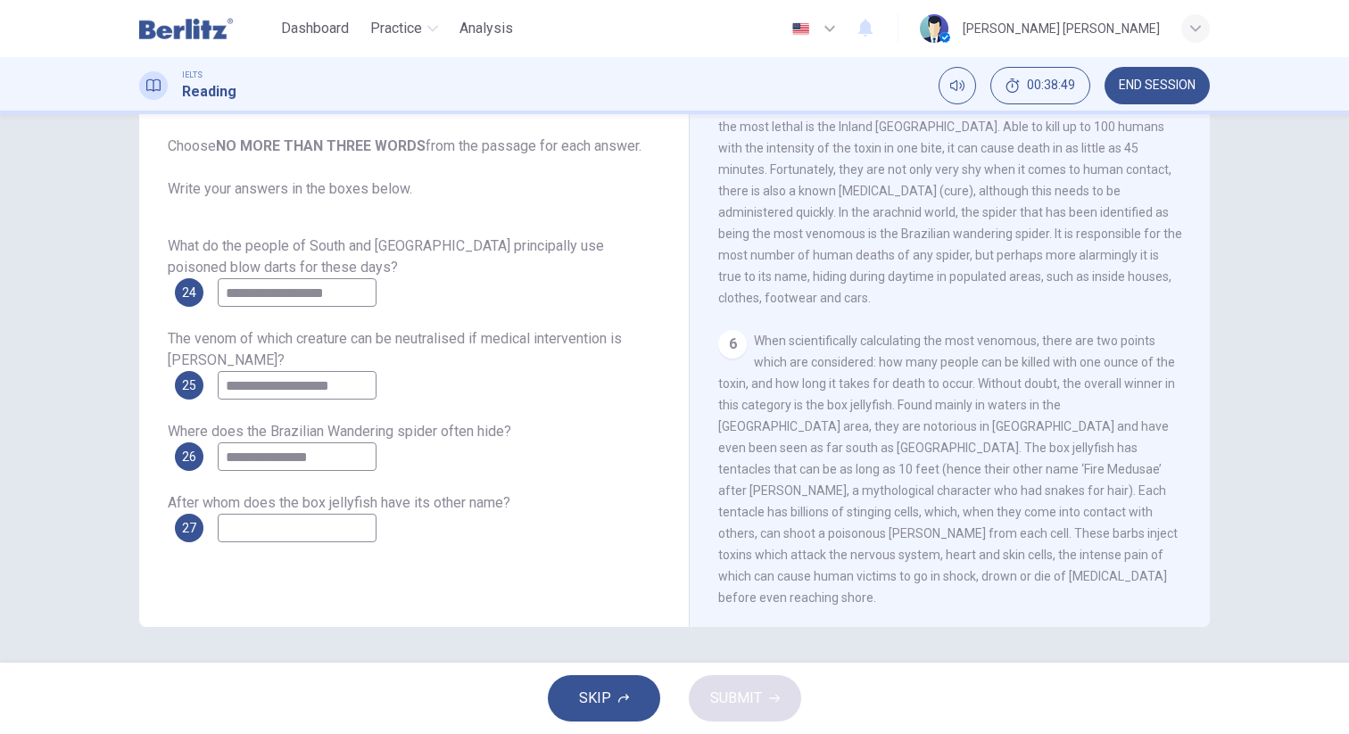
scroll to position [1145, 0]
click at [359, 535] on input at bounding box center [297, 528] width 159 height 29
type input "******"
click at [773, 705] on button "SUBMIT" at bounding box center [745, 698] width 112 height 46
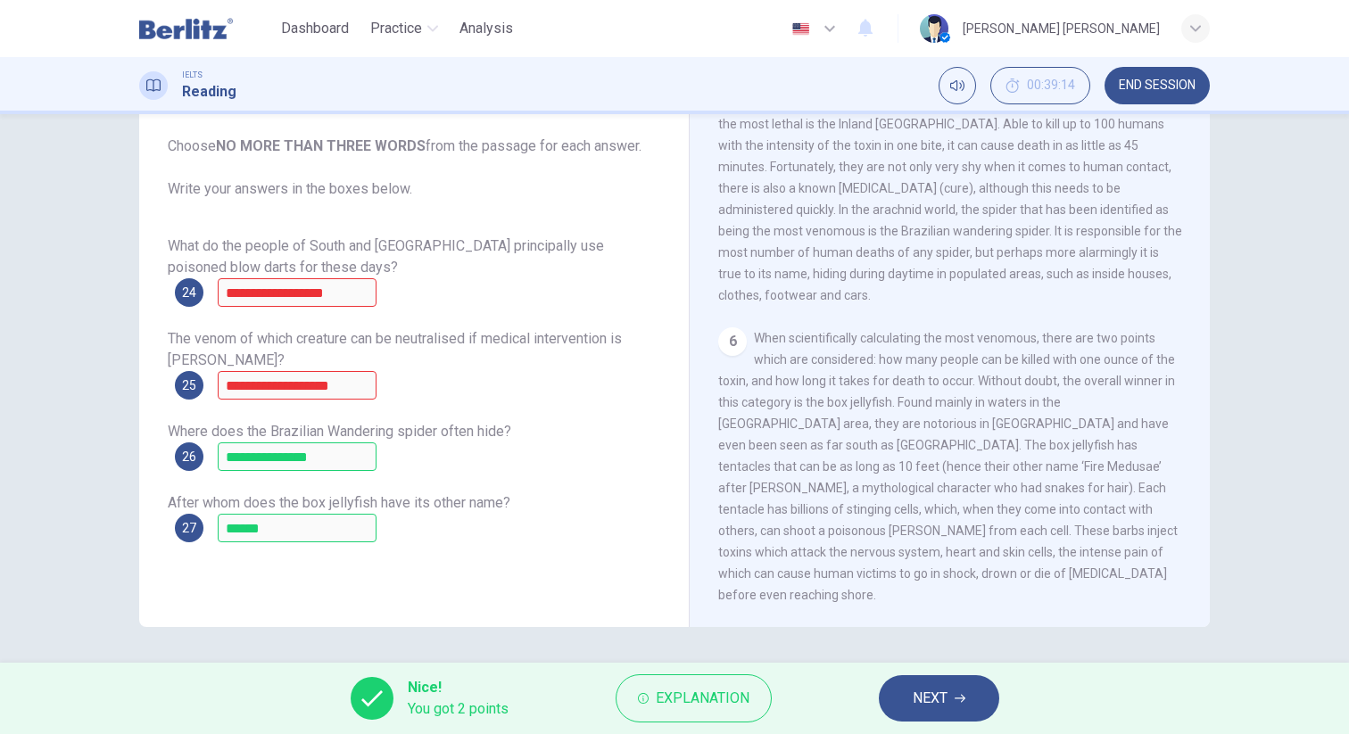
click at [958, 722] on div "Nice! You got 2 points Explanation NEXT" at bounding box center [674, 698] width 1349 height 71
click at [953, 699] on button "NEXT" at bounding box center [939, 698] width 120 height 46
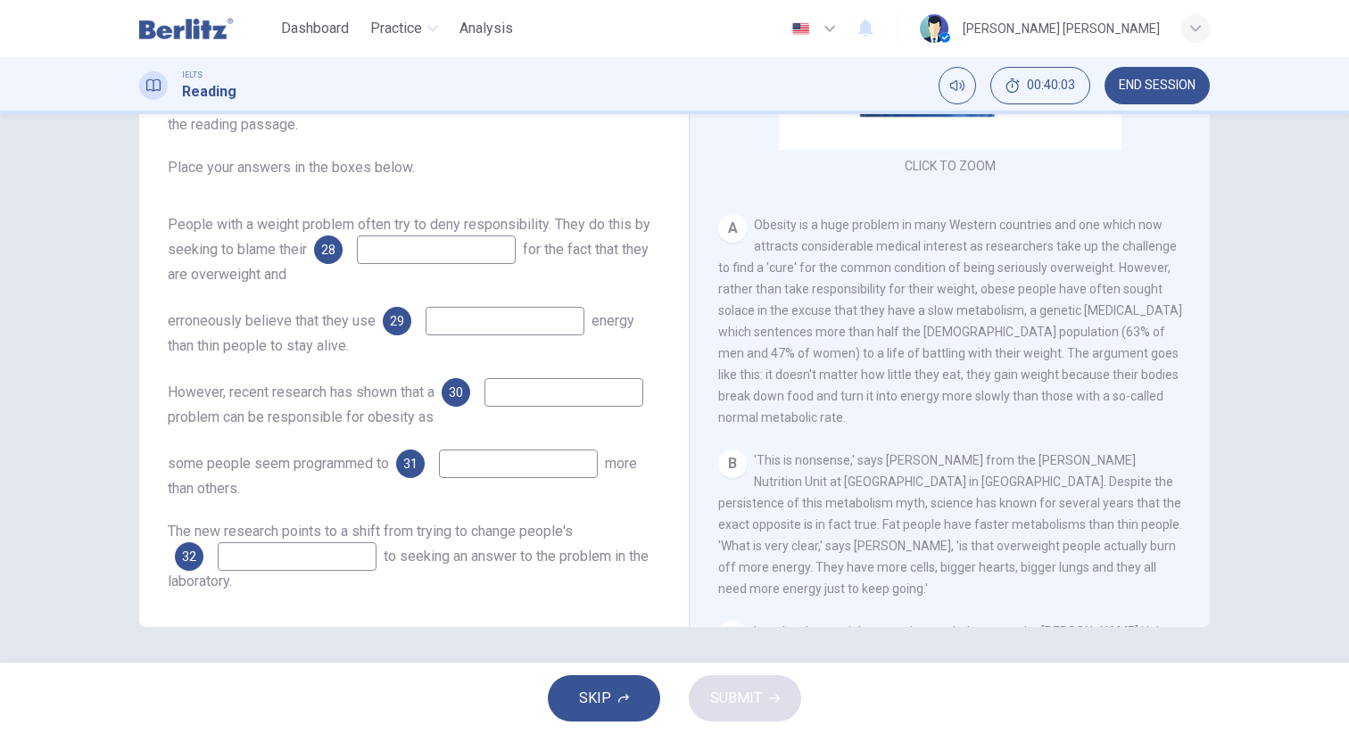
scroll to position [248, 0]
click at [460, 251] on input at bounding box center [436, 250] width 159 height 29
drag, startPoint x: 484, startPoint y: 257, endPoint x: 330, endPoint y: 252, distance: 154.4
click at [330, 252] on div "**********" at bounding box center [415, 250] width 202 height 29
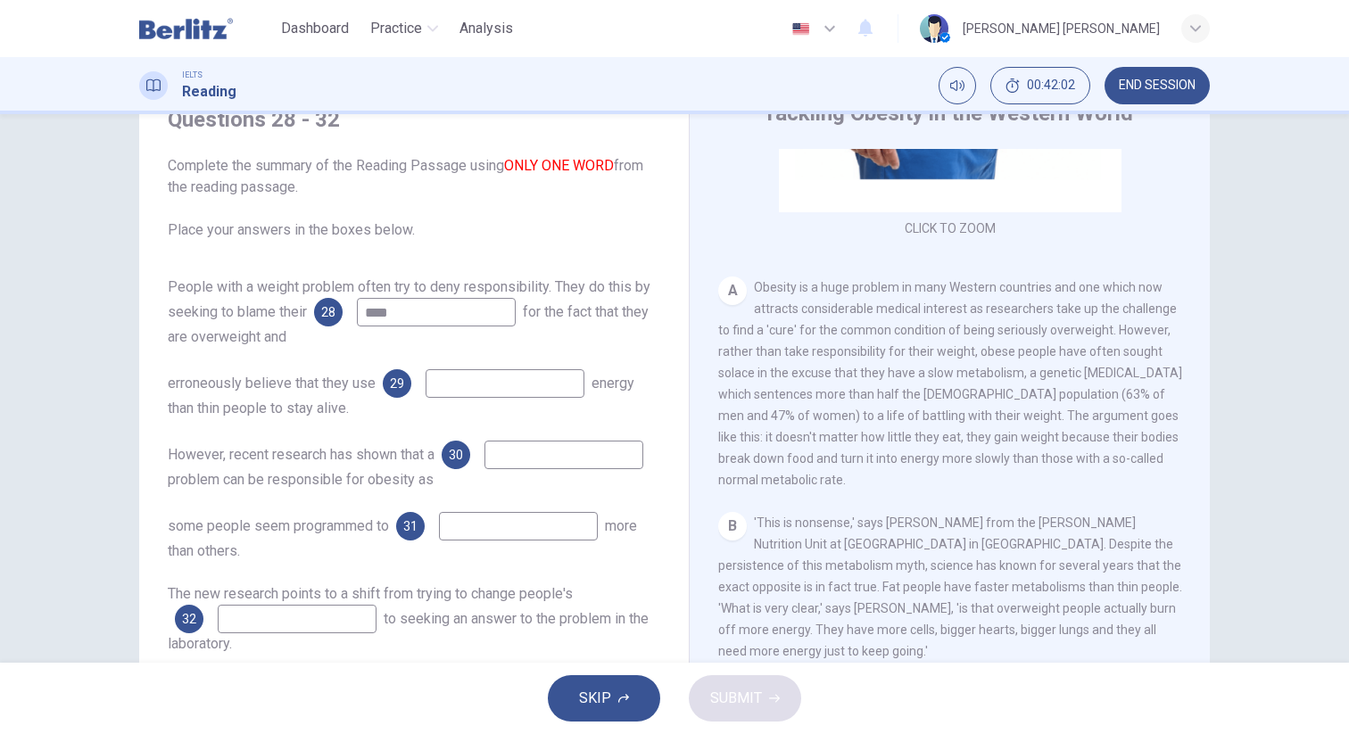
scroll to position [113, 0]
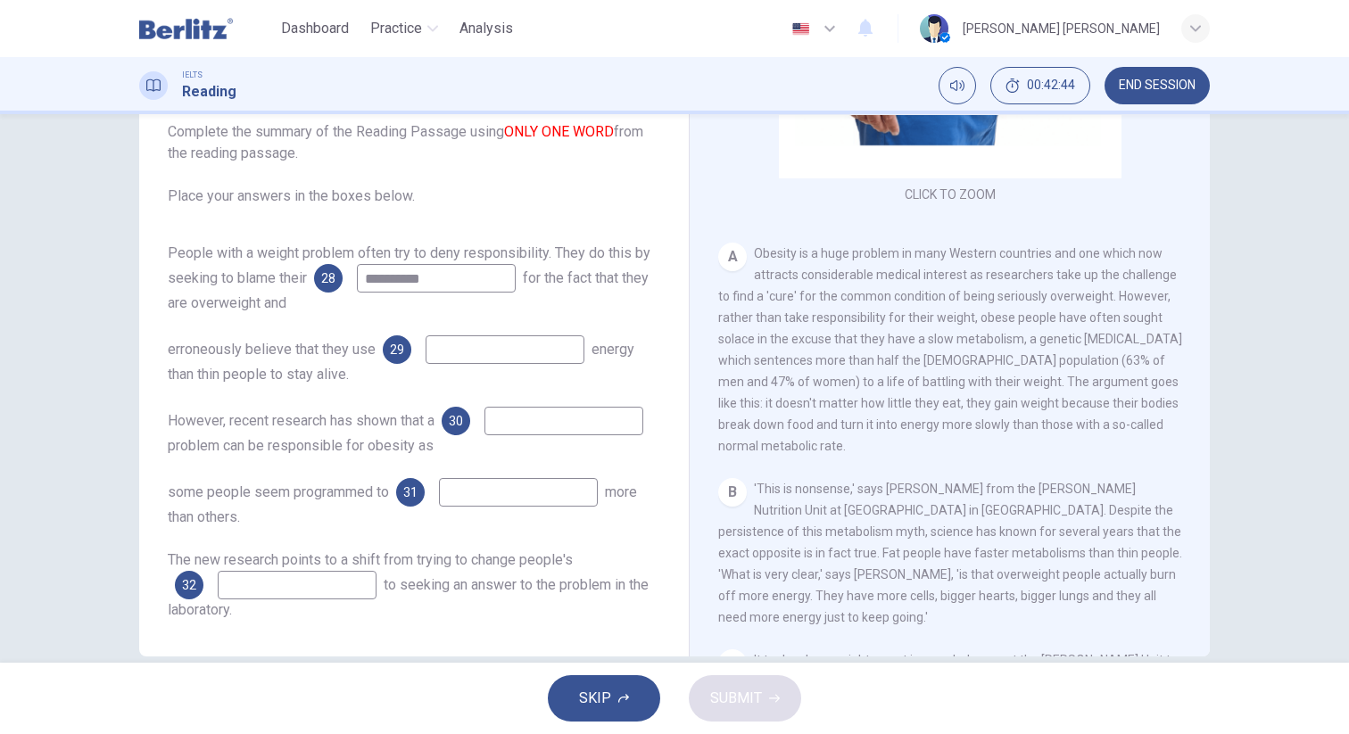
type input "**********"
click at [526, 346] on input at bounding box center [505, 349] width 159 height 29
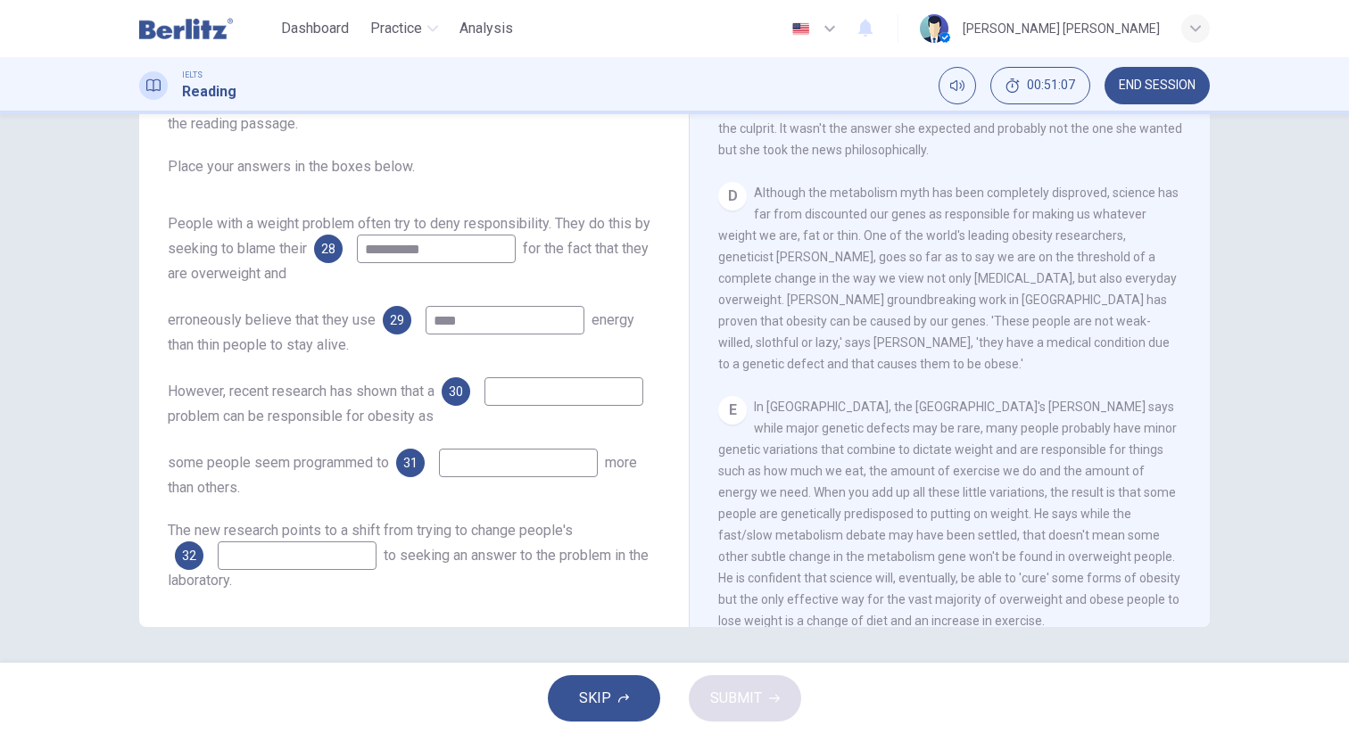
scroll to position [834, 0]
type input "****"
click at [484, 406] on input at bounding box center [563, 391] width 159 height 29
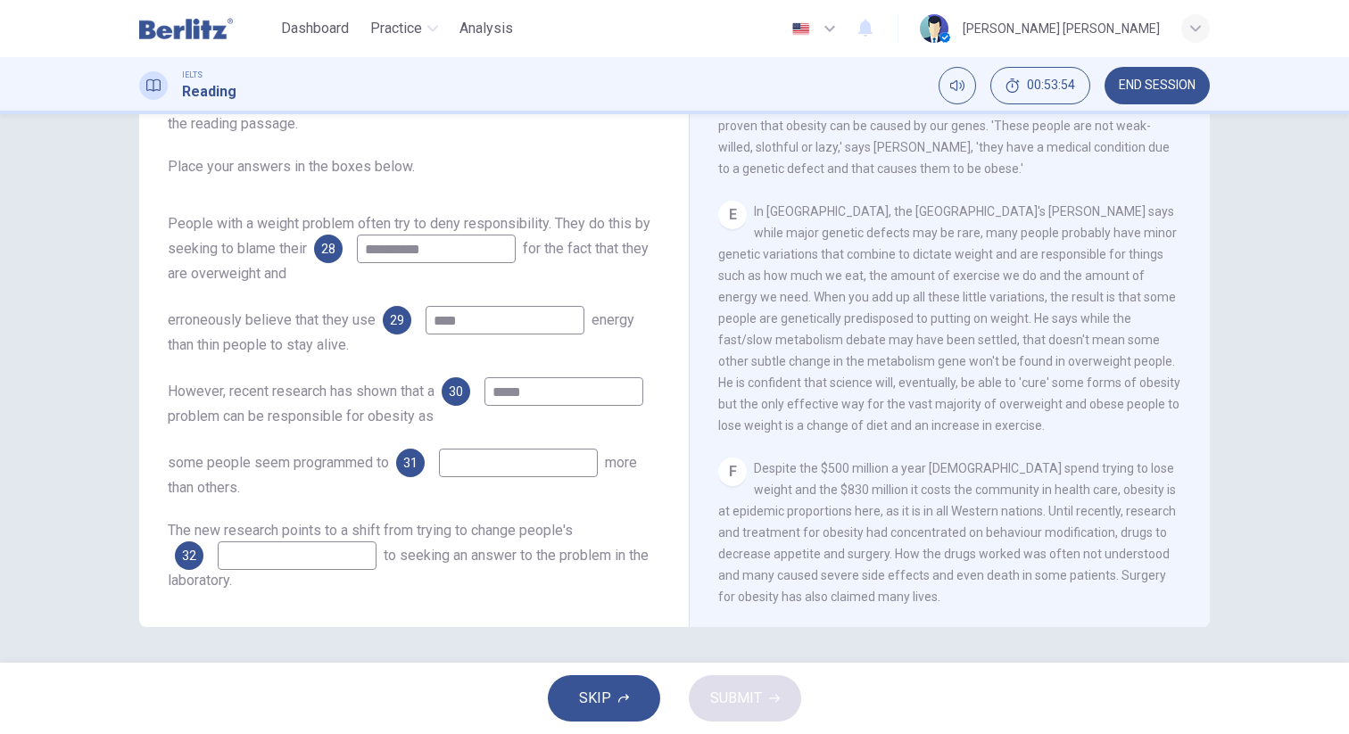
scroll to position [1029, 0]
type input "*****"
click at [284, 557] on input at bounding box center [297, 556] width 159 height 29
type input "****"
click at [516, 465] on input at bounding box center [518, 463] width 159 height 29
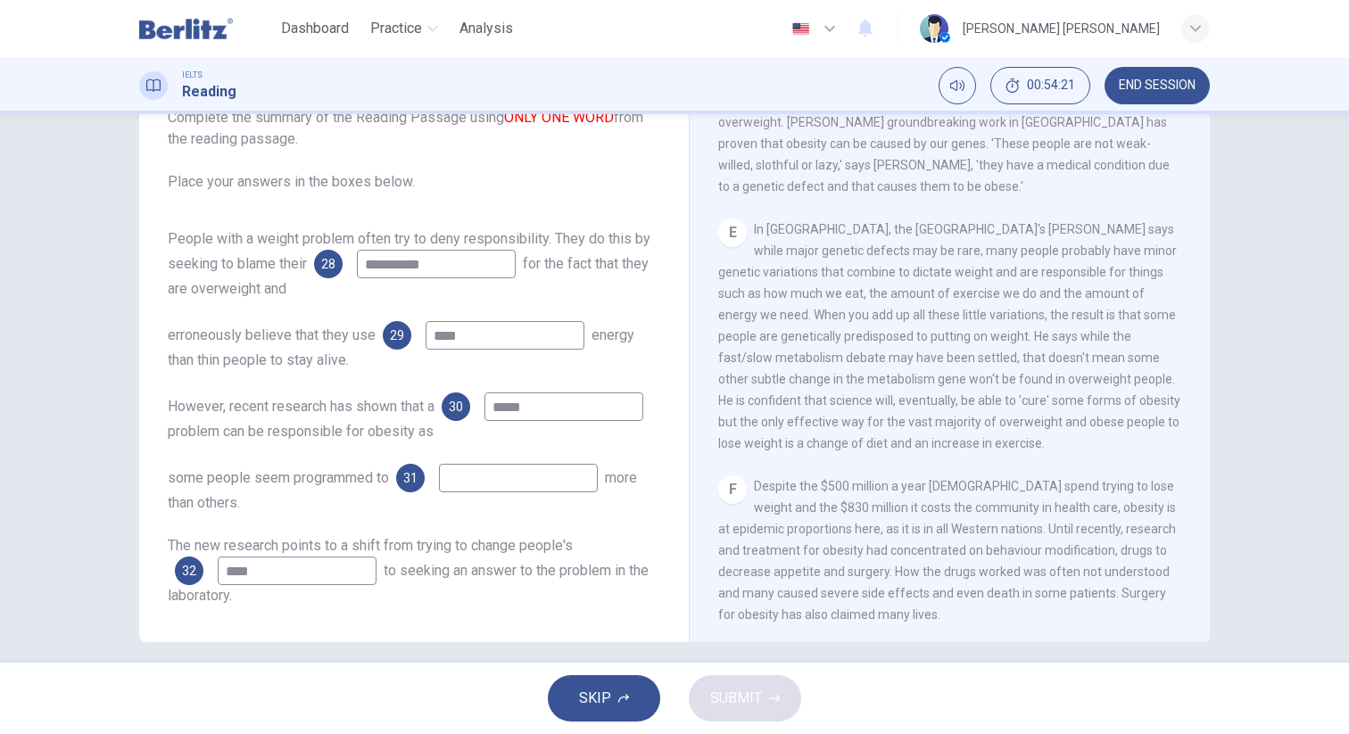
scroll to position [143, 0]
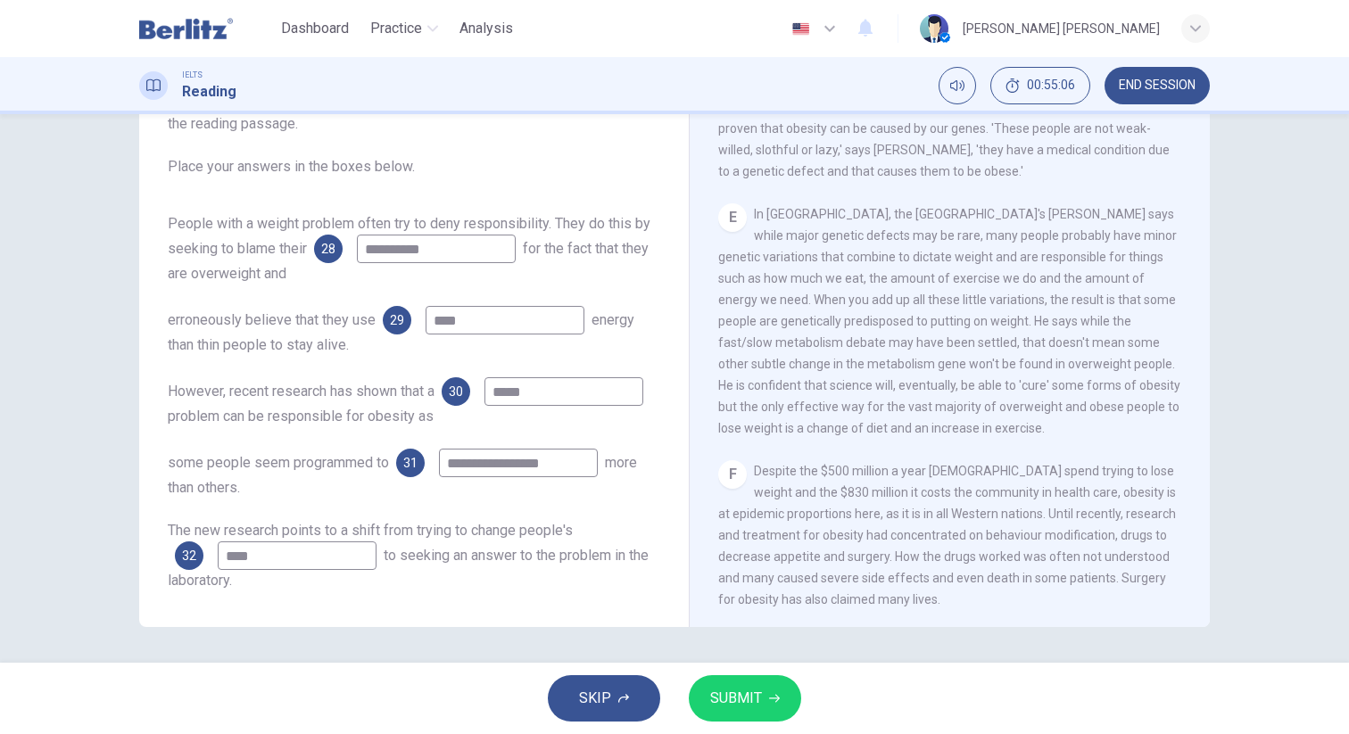
type input "**********"
click at [732, 692] on span "SUBMIT" at bounding box center [736, 698] width 52 height 25
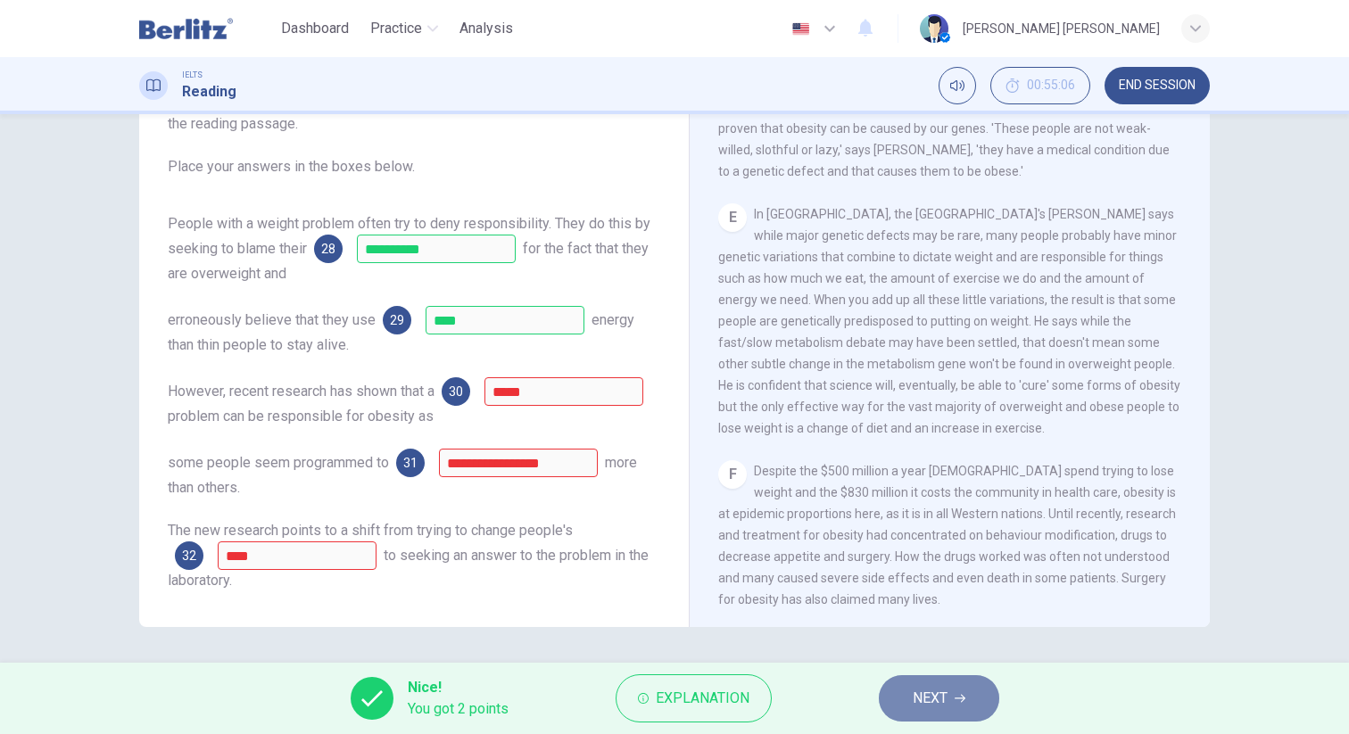
click at [945, 710] on span "NEXT" at bounding box center [930, 698] width 35 height 25
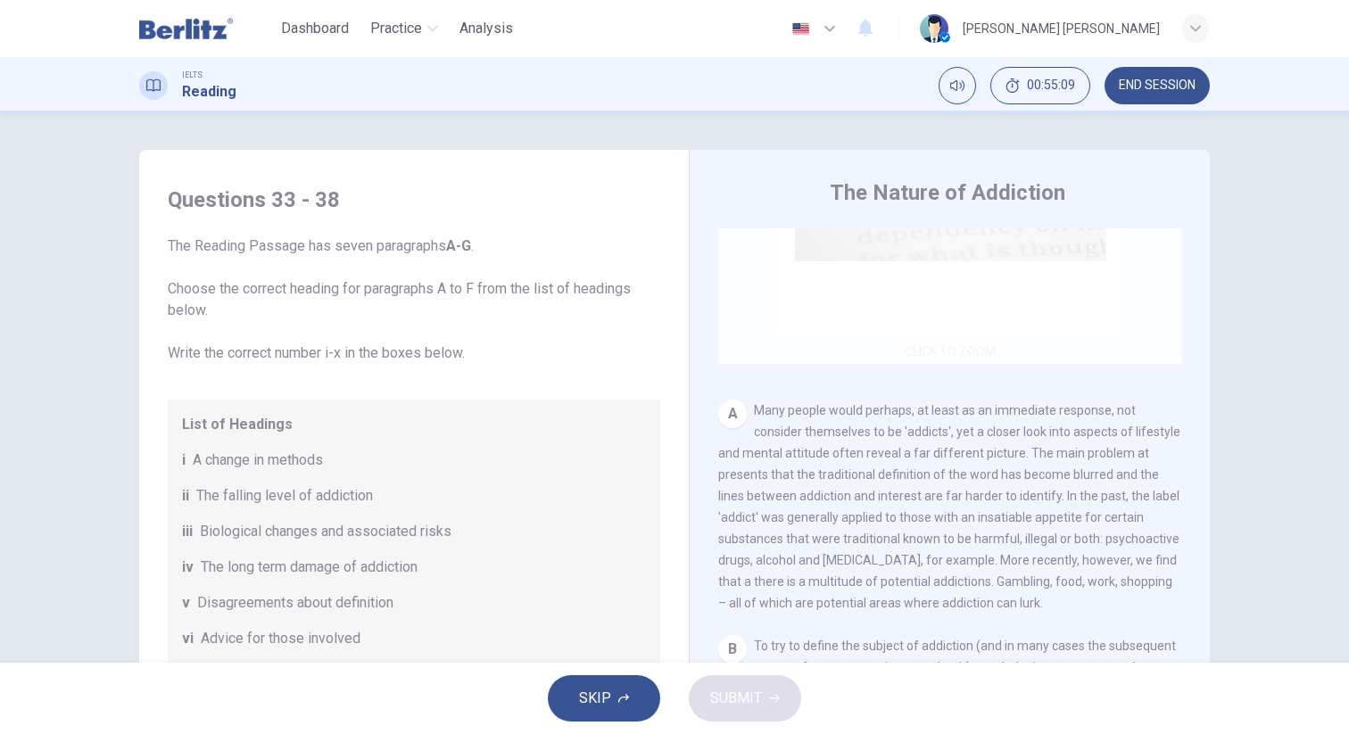
scroll to position [214, 0]
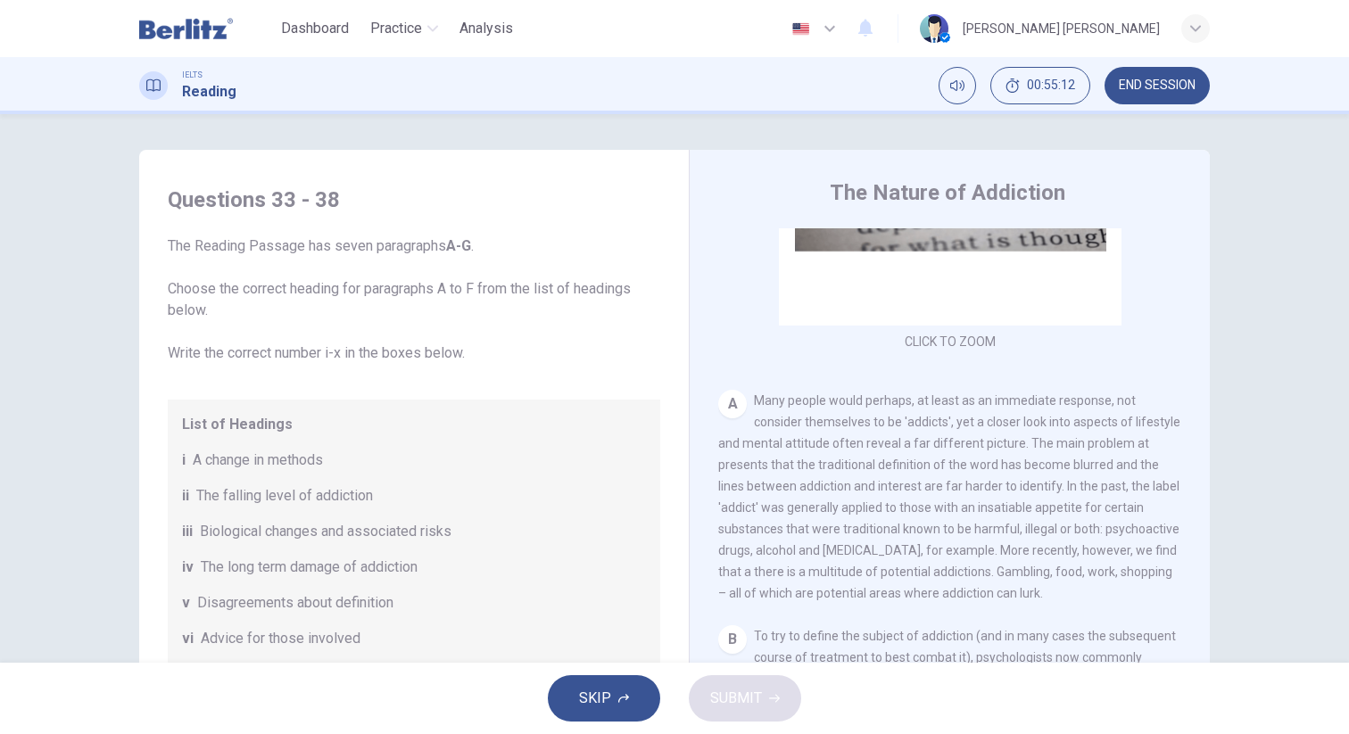
click at [1146, 90] on span "END SESSION" at bounding box center [1157, 86] width 77 height 14
